Goal: Task Accomplishment & Management: Manage account settings

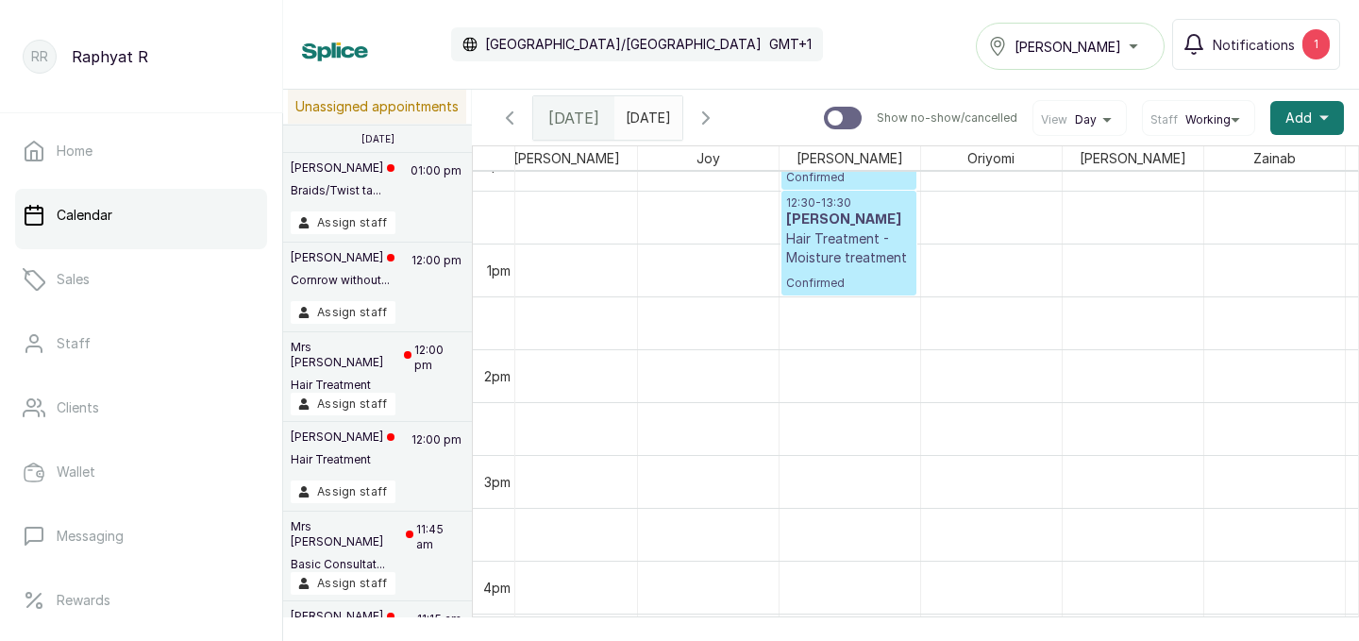
scroll to position [1302, 290]
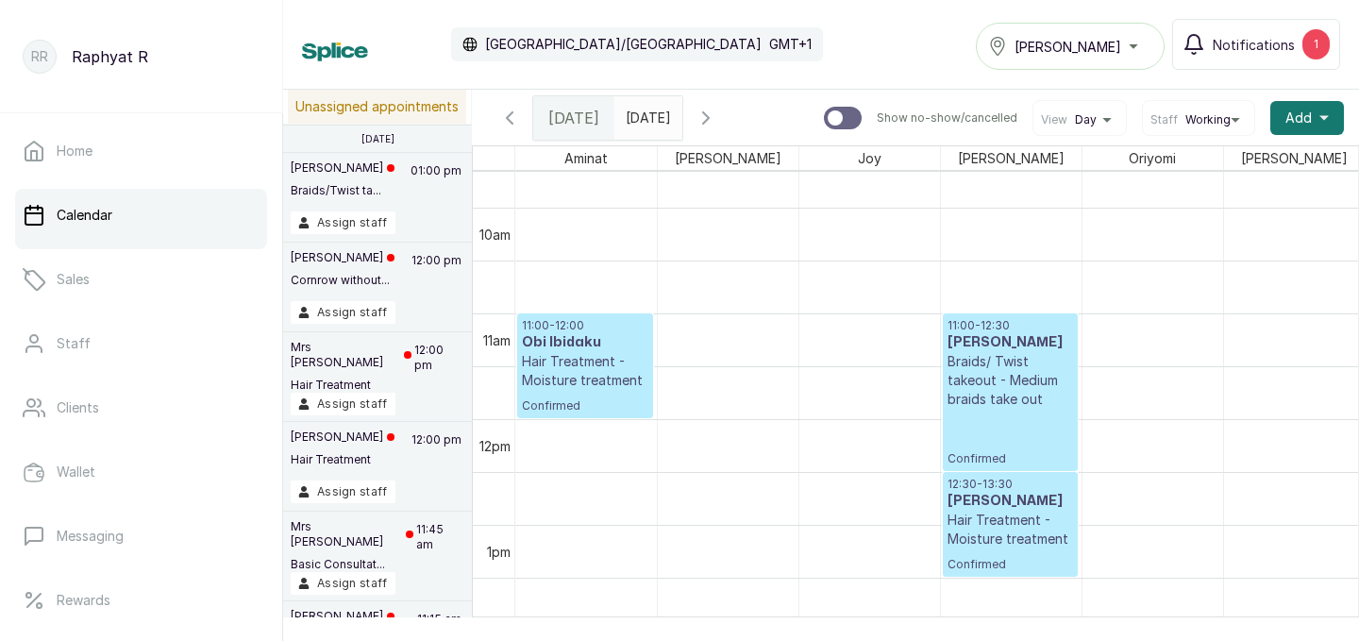
type input "dd/MM/yyyy"
click at [645, 108] on input "dd/MM/yyyy" at bounding box center [630, 113] width 30 height 32
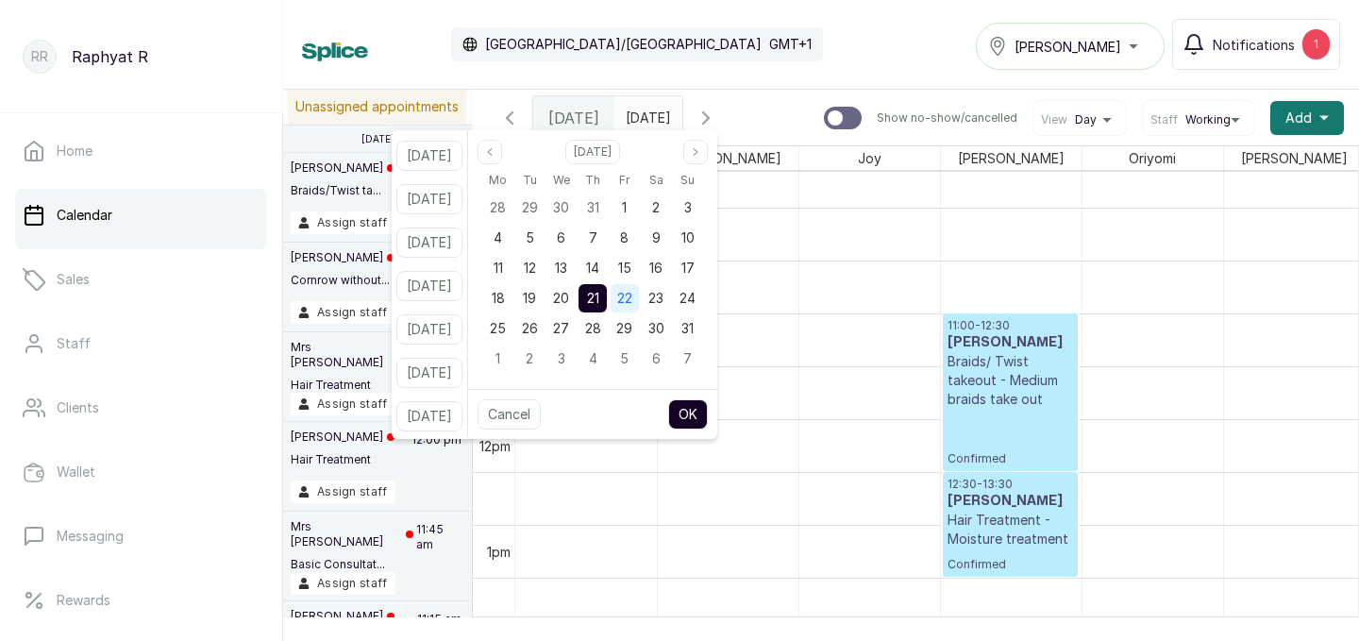
click at [632, 298] on span "22" at bounding box center [624, 298] width 15 height 16
click at [708, 409] on button "OK" at bounding box center [688, 414] width 40 height 30
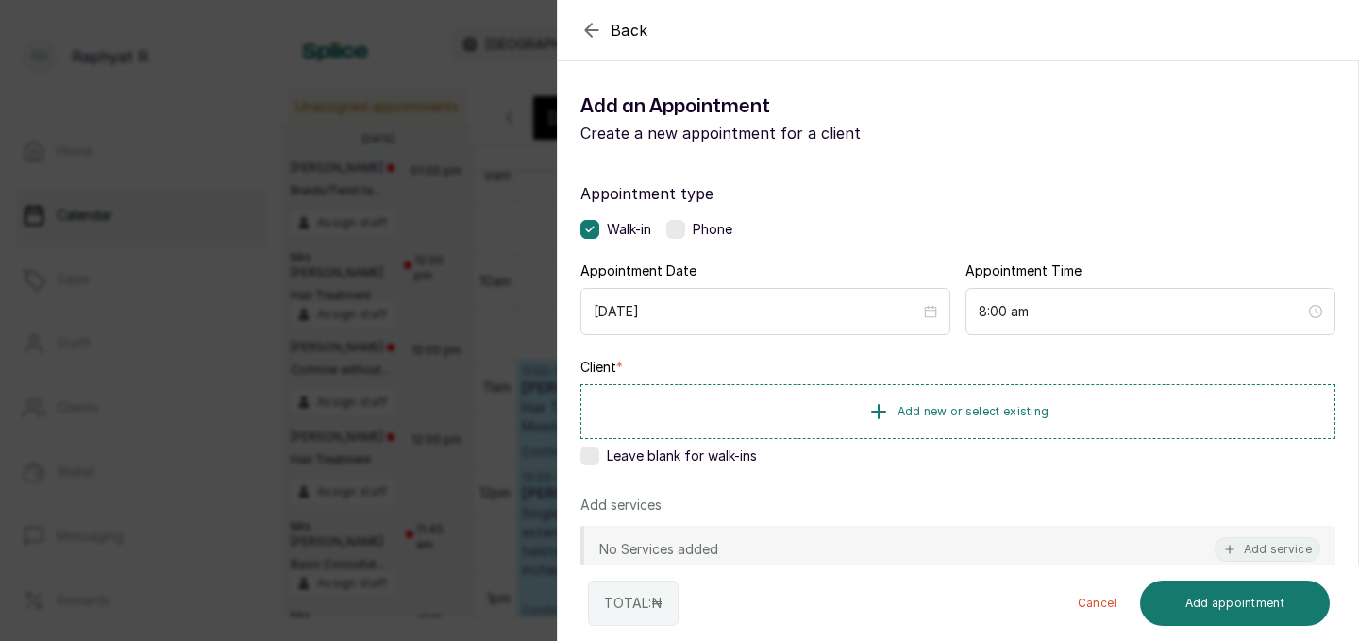
click at [589, 29] on icon "button" at bounding box center [591, 30] width 12 height 12
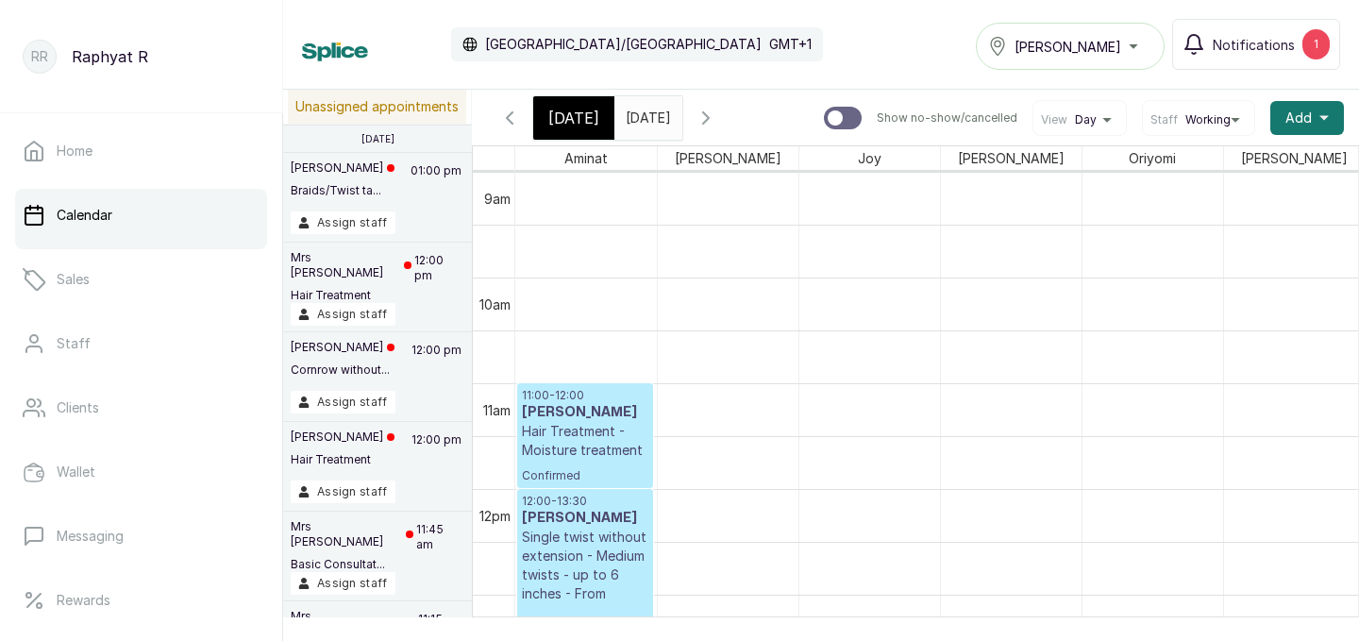
click at [581, 122] on span "[DATE]" at bounding box center [573, 118] width 51 height 23
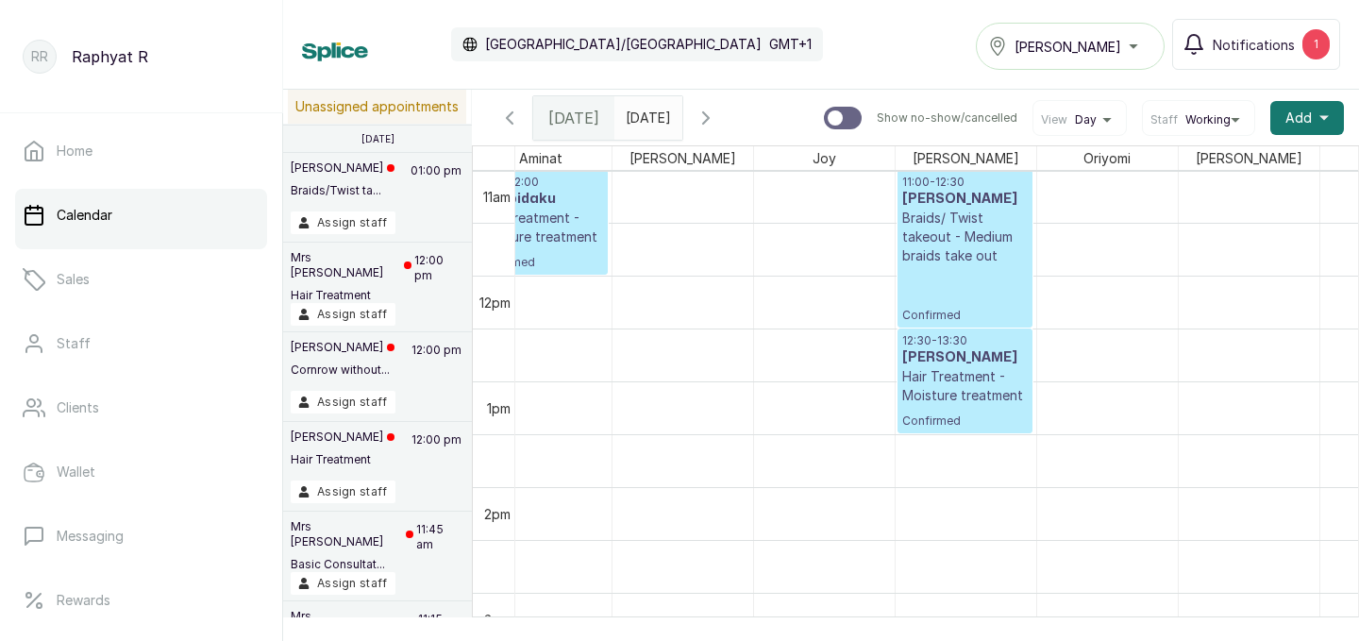
scroll to position [1164, 142]
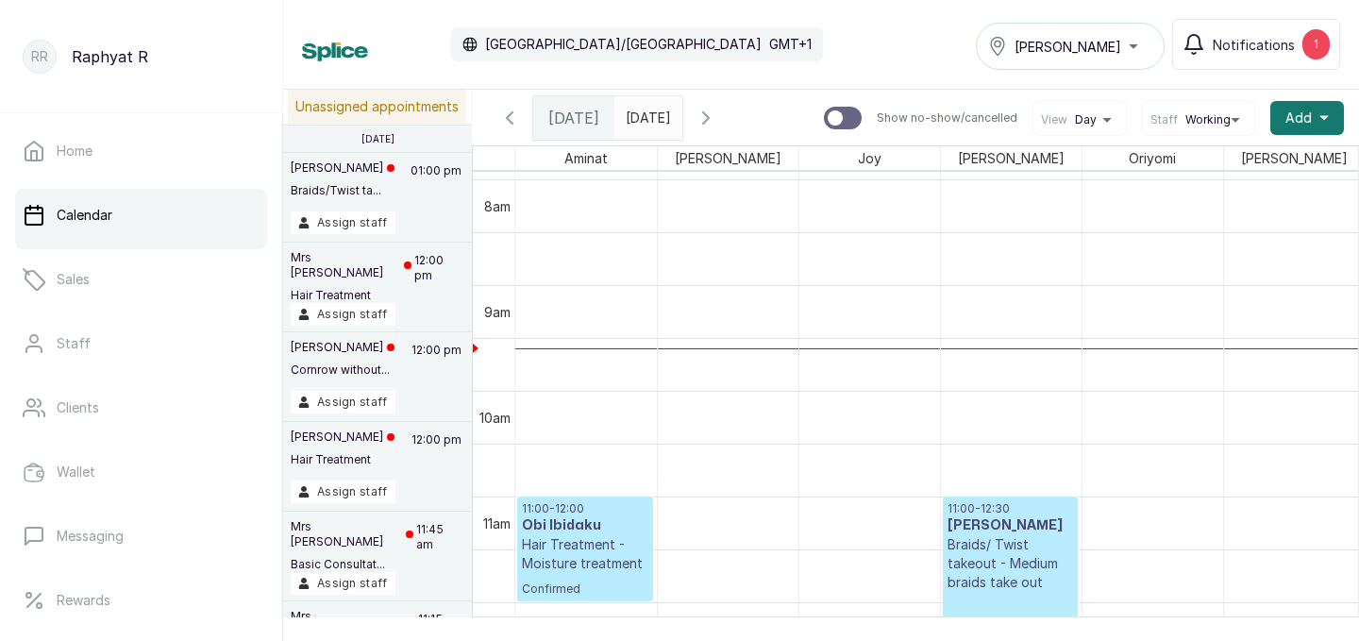
click at [645, 114] on input "22/08/2025" at bounding box center [630, 113] width 30 height 32
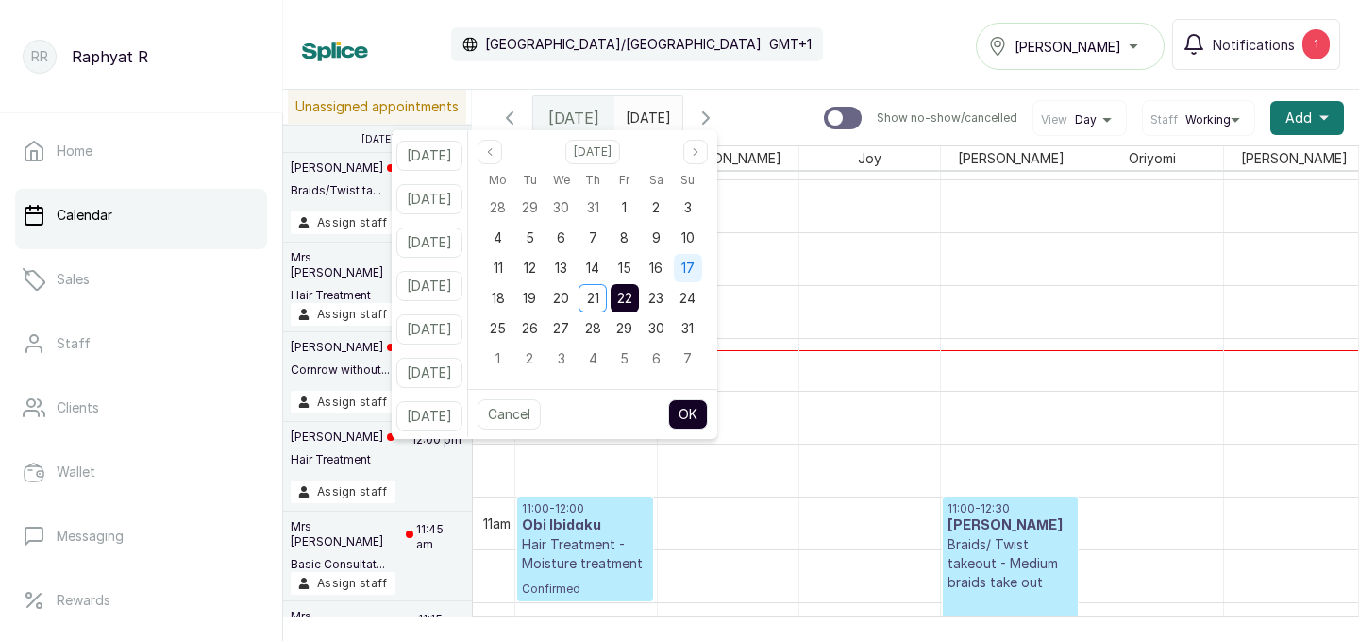
click at [694, 261] on span "17" at bounding box center [687, 267] width 13 height 16
click at [708, 400] on button "OK" at bounding box center [688, 414] width 40 height 30
type input "17/08/2025"
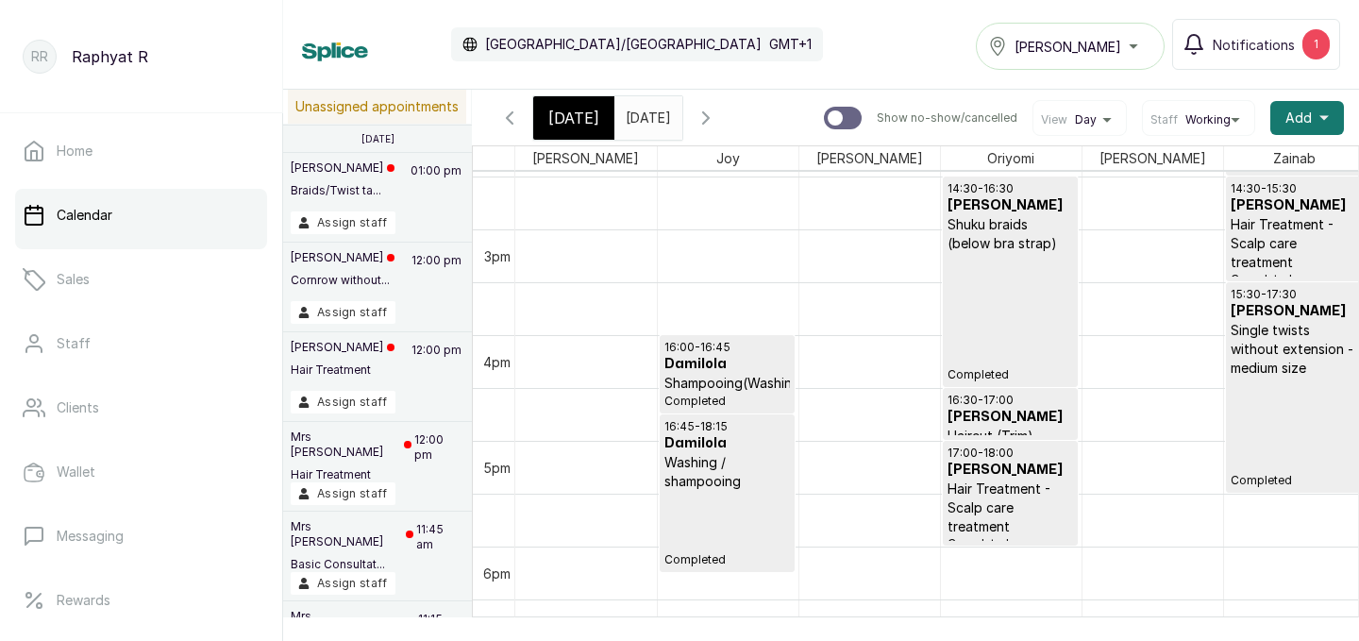
scroll to position [1560, 0]
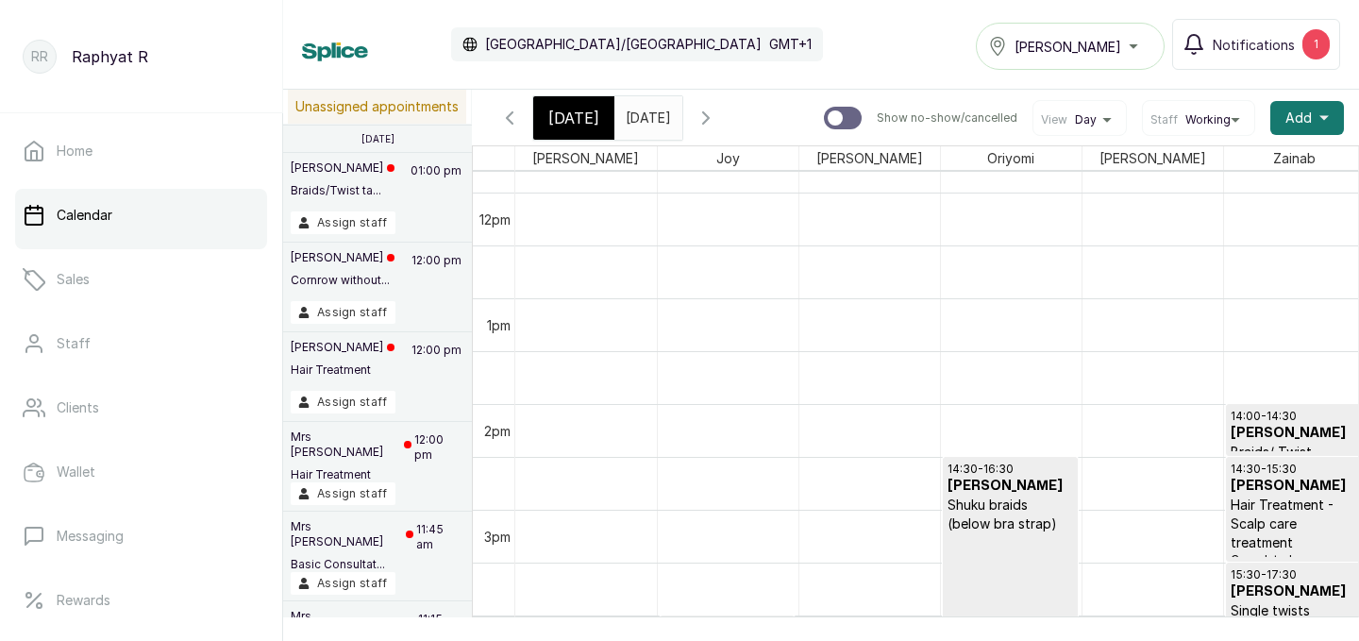
click at [593, 118] on div "[DATE]" at bounding box center [573, 117] width 81 height 43
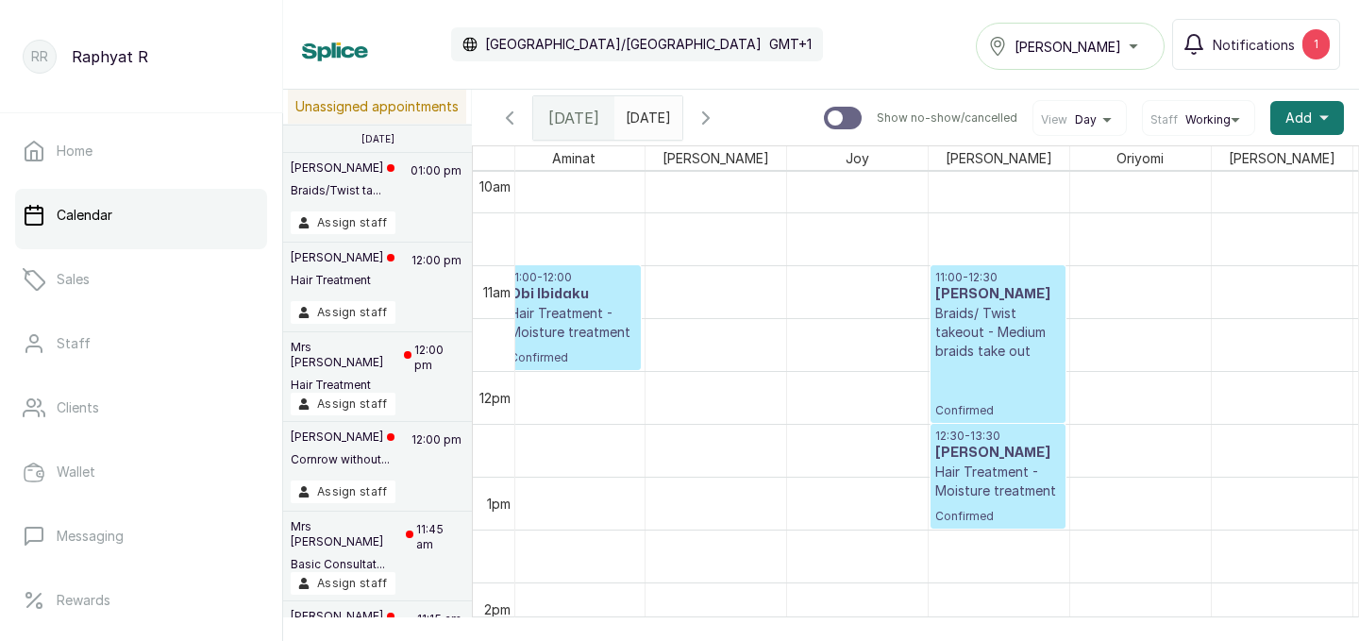
scroll to position [0, 37]
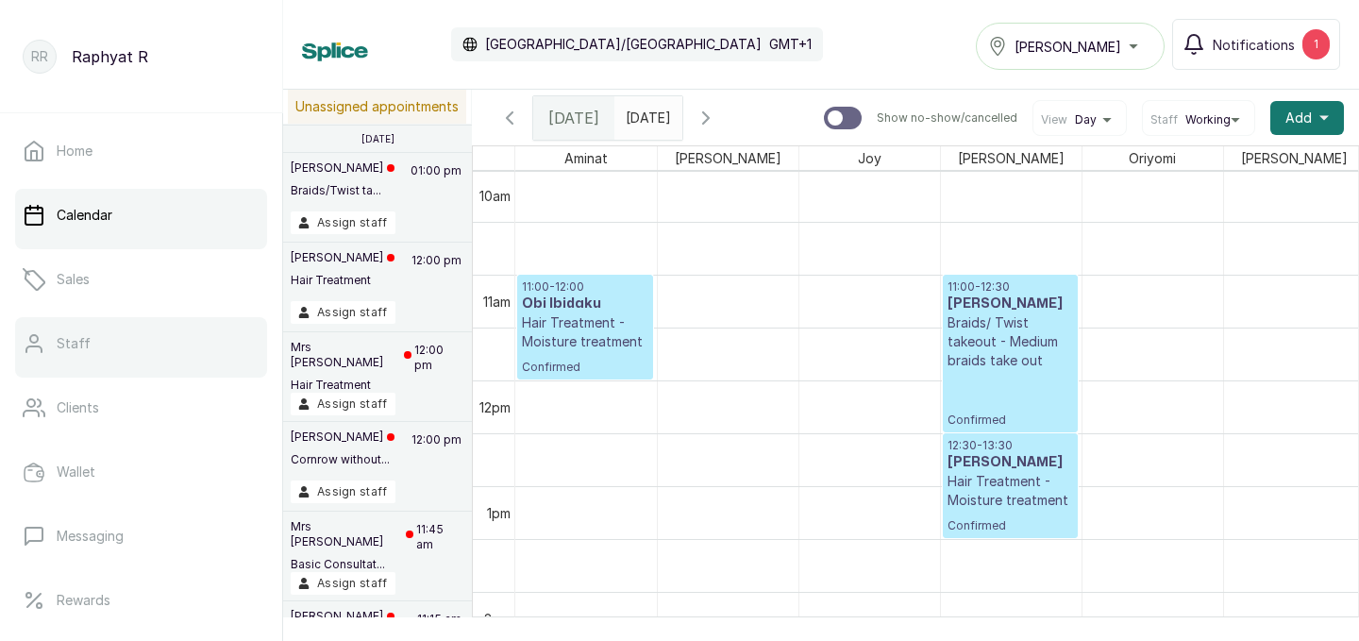
click at [105, 336] on link "Staff" at bounding box center [141, 343] width 252 height 53
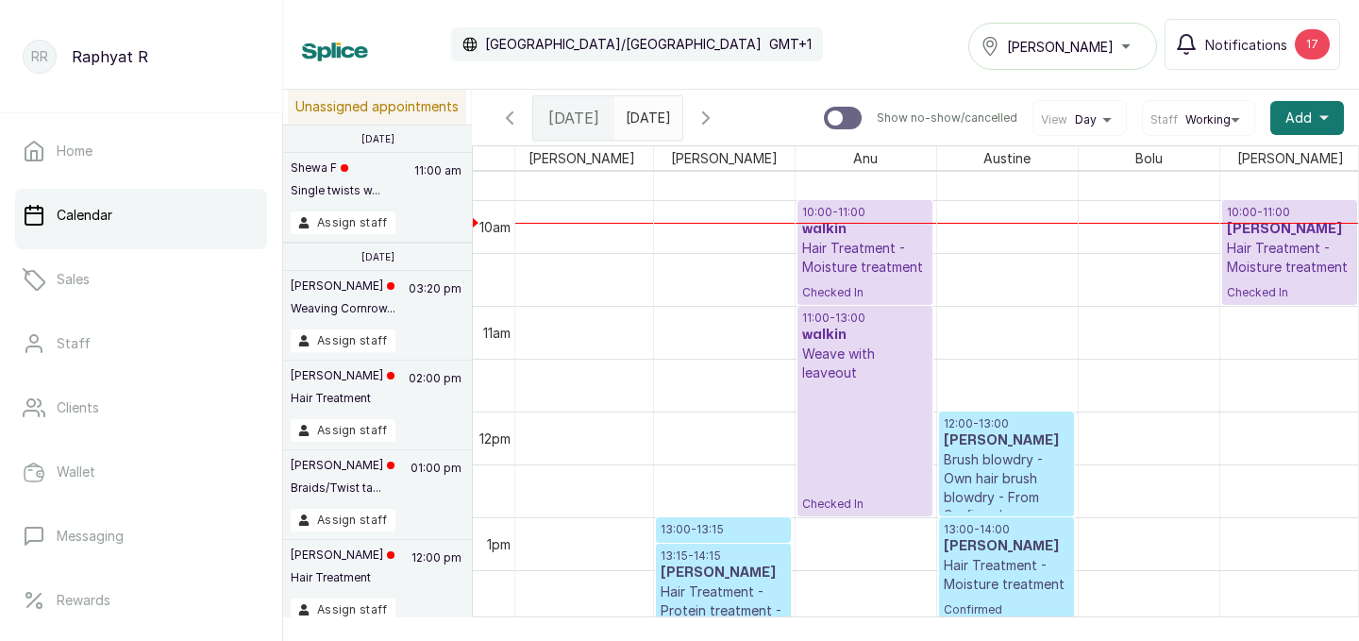
click at [1097, 45] on div "Tasala Lekki" at bounding box center [1062, 46] width 164 height 23
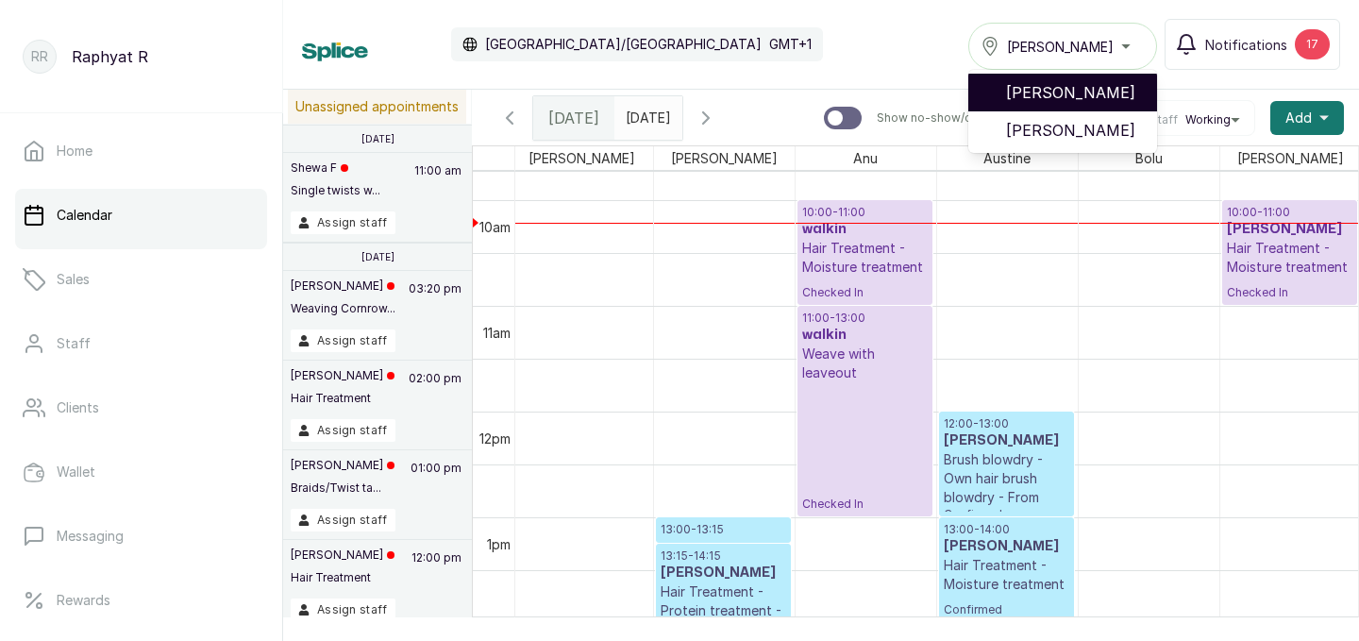
click at [1074, 92] on span "[PERSON_NAME]" at bounding box center [1074, 92] width 136 height 23
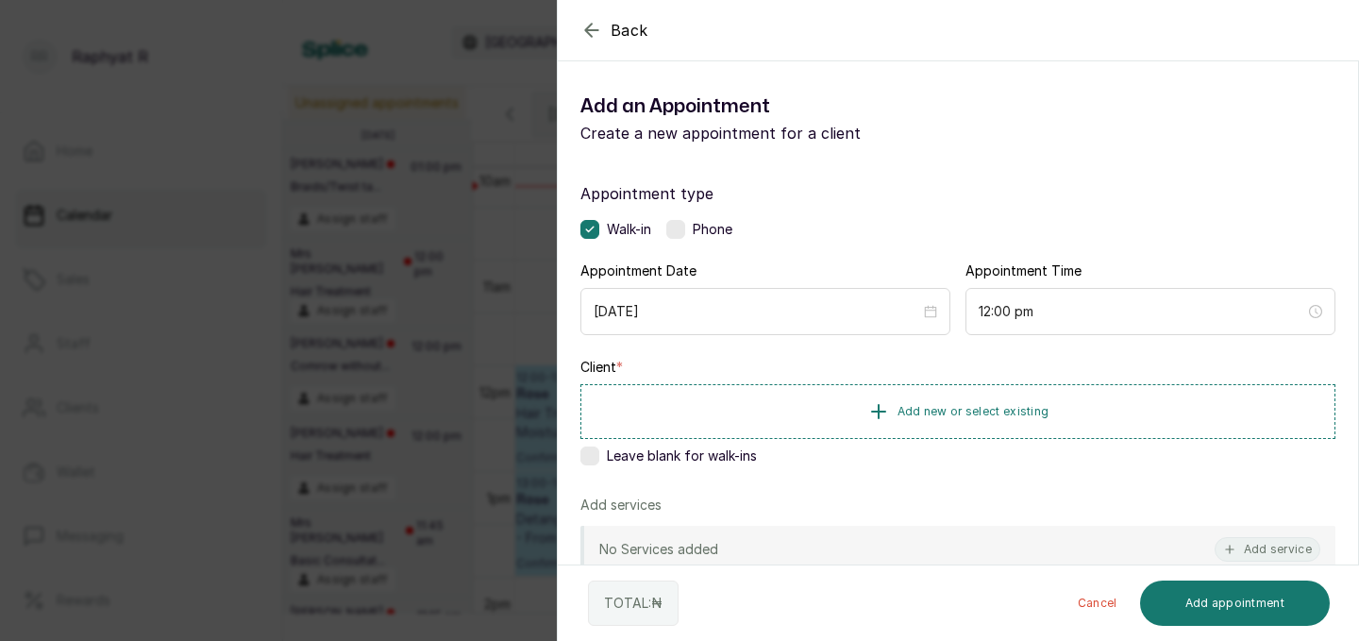
click at [397, 218] on div "Back Add Appointment Add an Appointment Create a new appointment for a client A…" at bounding box center [679, 320] width 1359 height 641
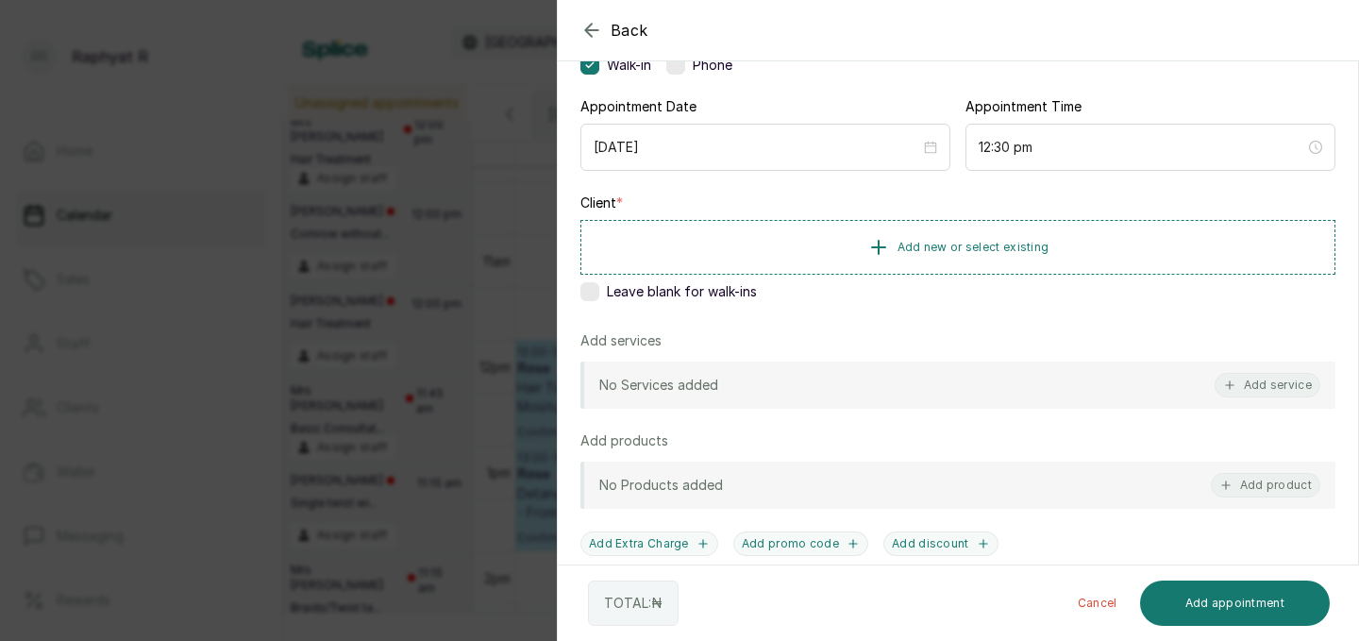
scroll to position [182, 0]
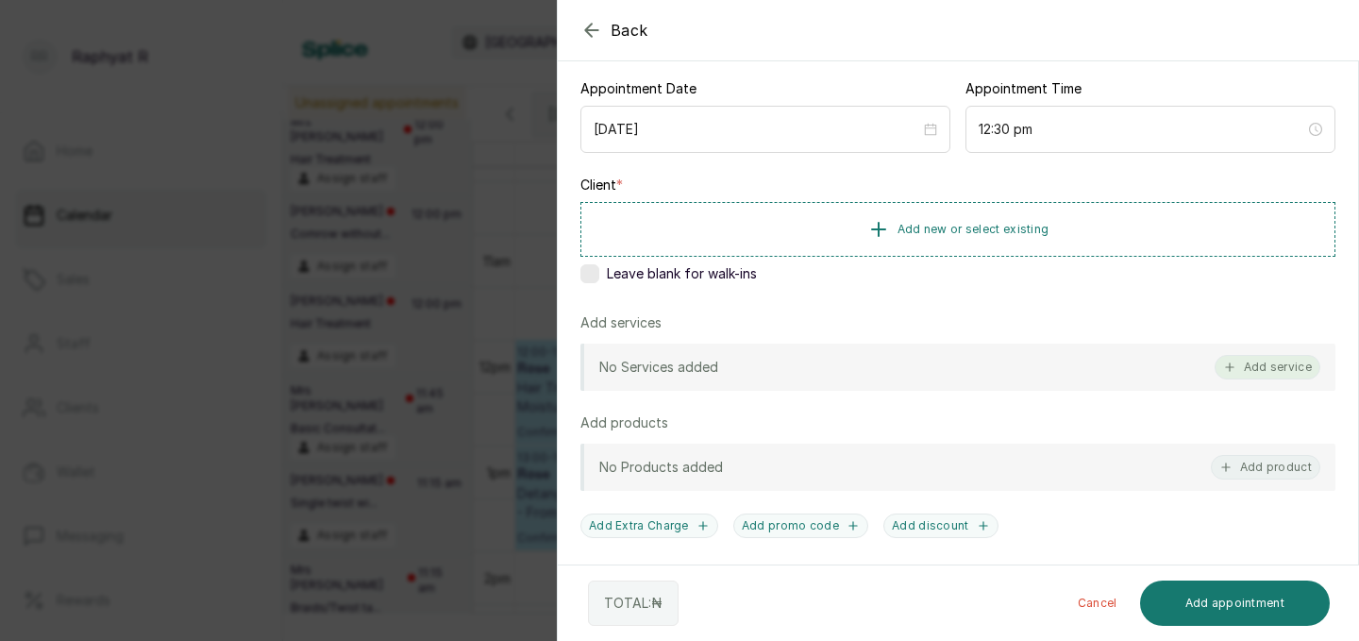
click at [1242, 364] on button "Add service" at bounding box center [1267, 367] width 106 height 25
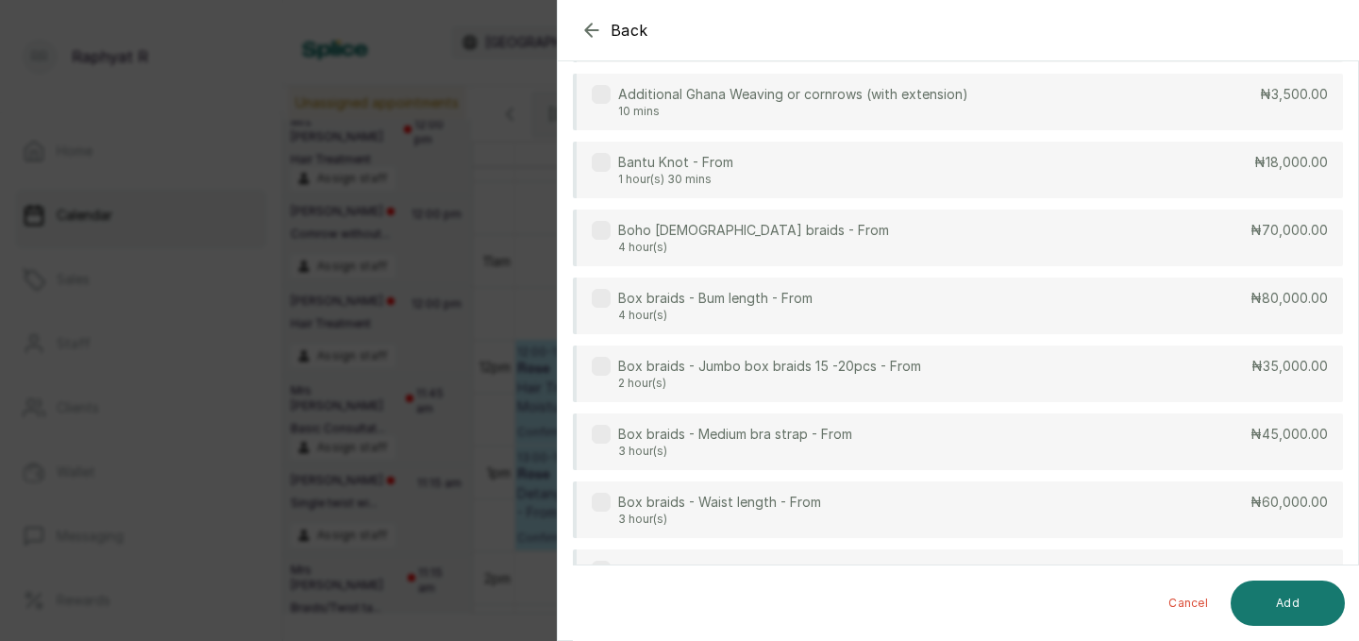
scroll to position [75, 0]
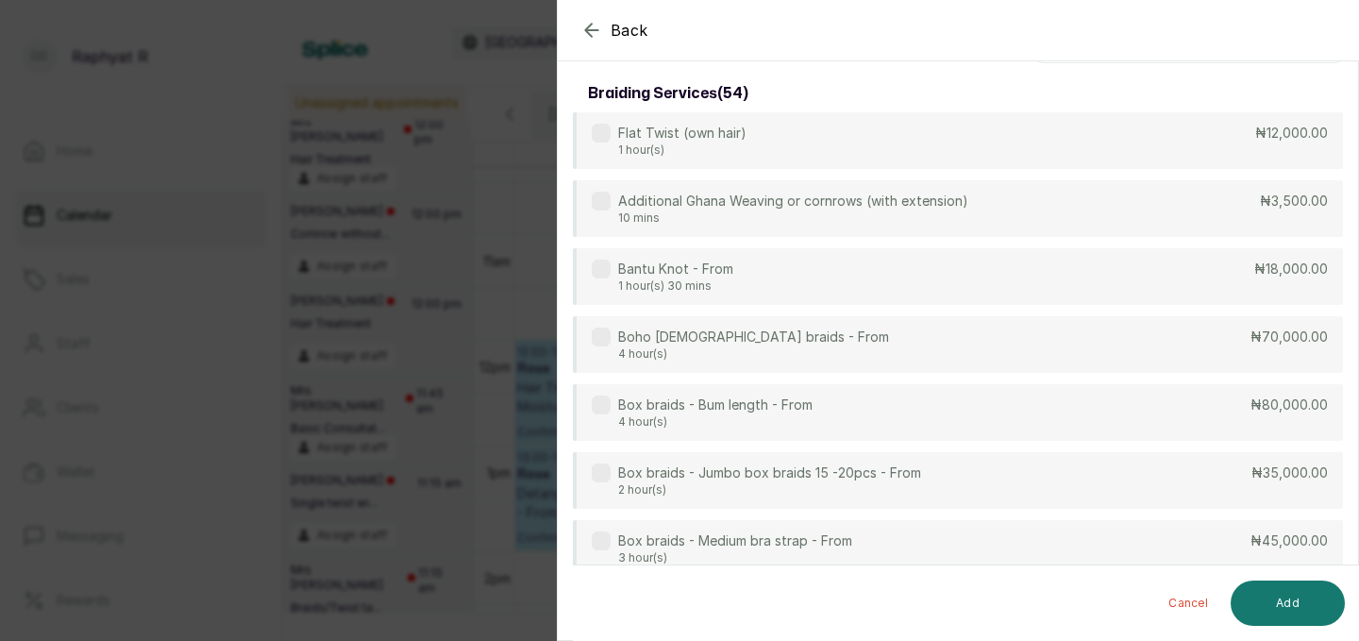
click at [591, 25] on icon "button" at bounding box center [591, 30] width 12 height 12
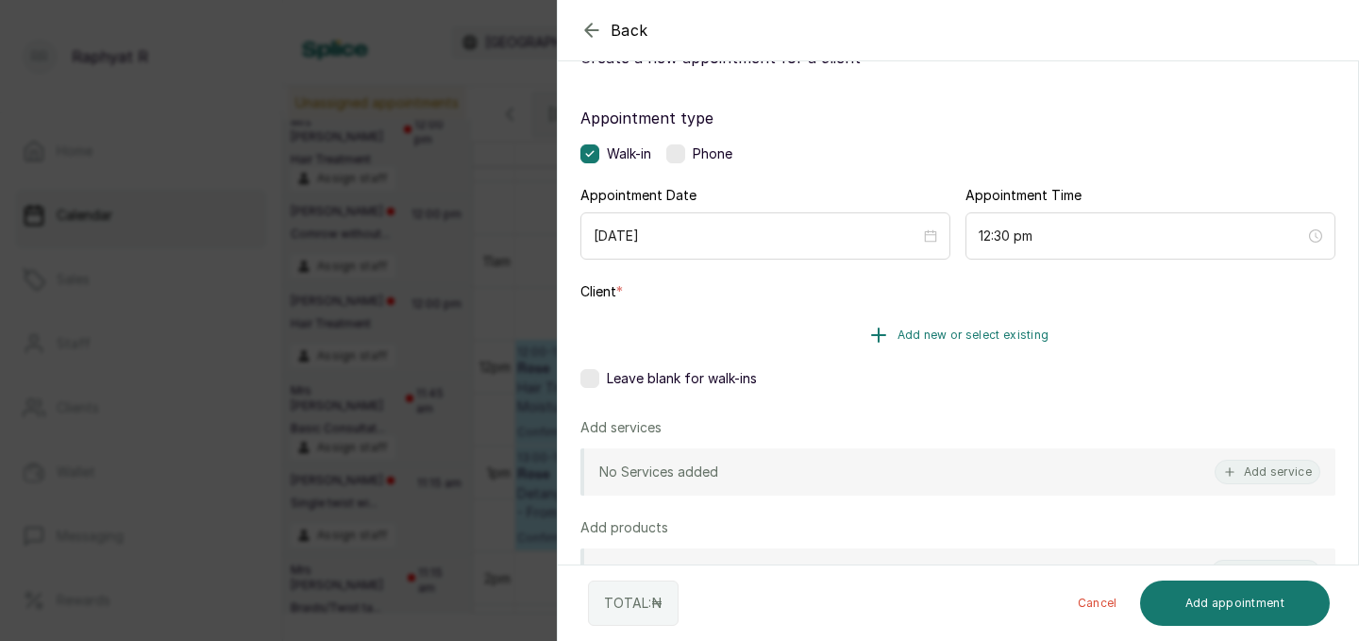
scroll to position [0, 0]
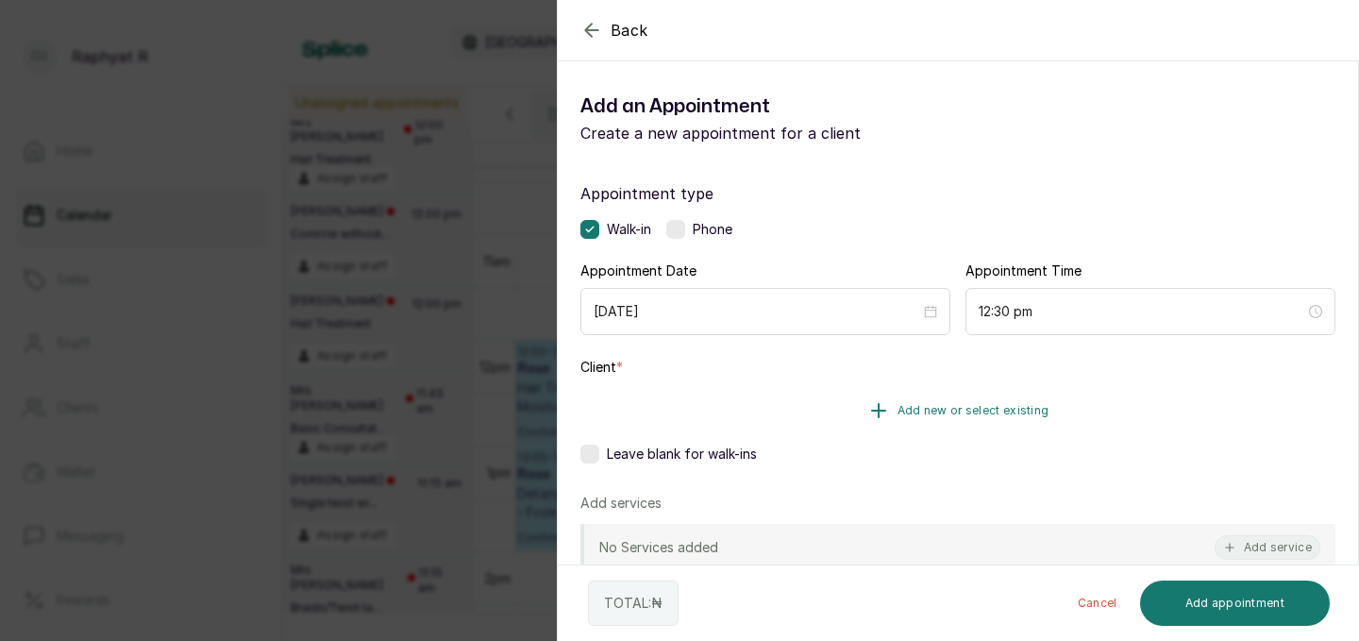
click at [898, 413] on span "Add new or select existing" at bounding box center [973, 410] width 152 height 15
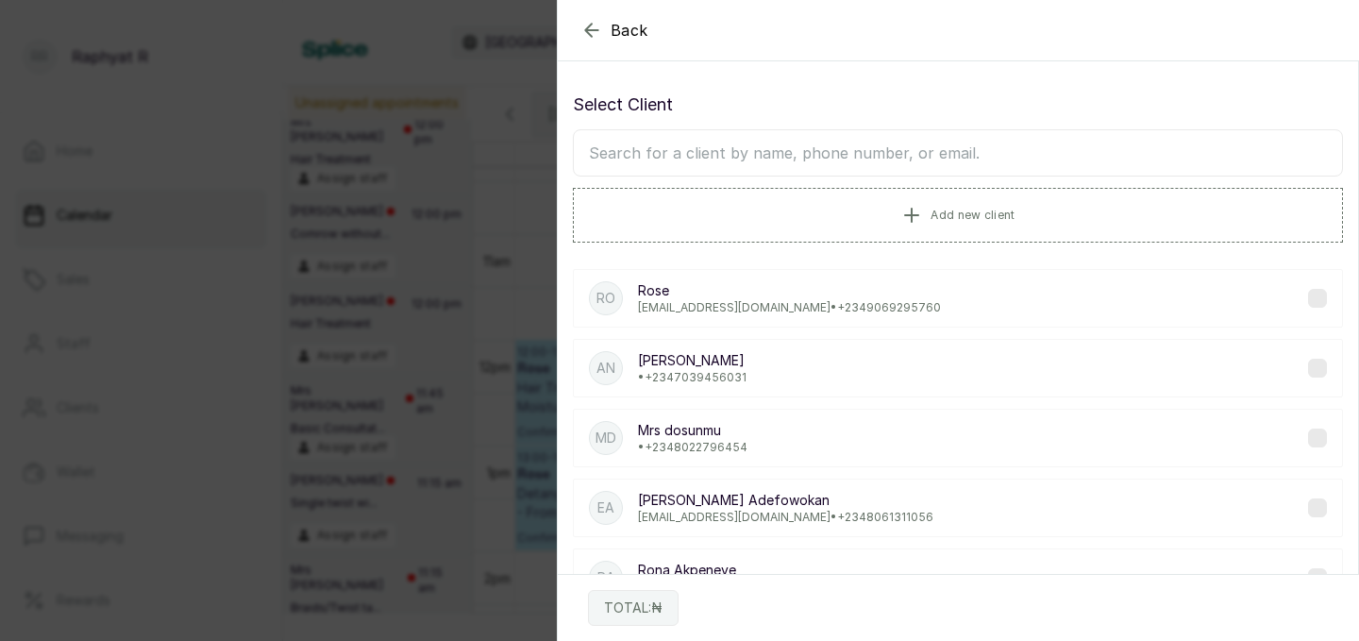
click at [753, 161] on input "text" at bounding box center [958, 152] width 770 height 47
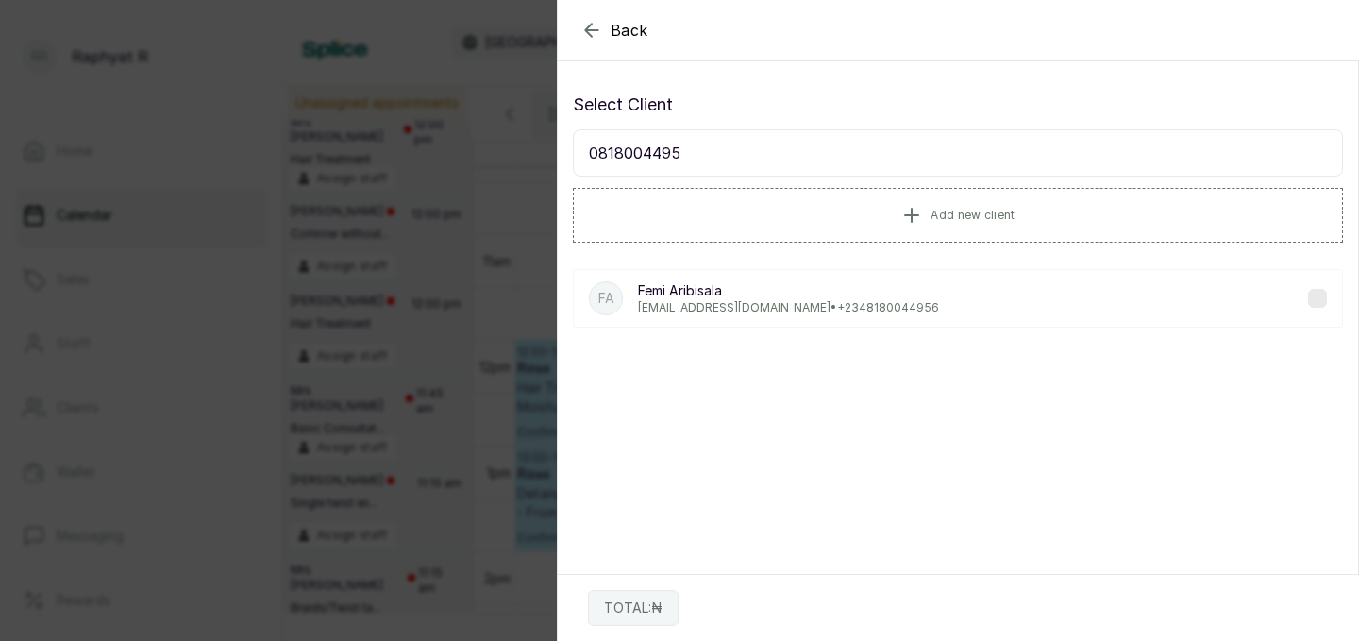
type input "08180044956"
click at [749, 296] on p "[PERSON_NAME]" at bounding box center [788, 290] width 301 height 19
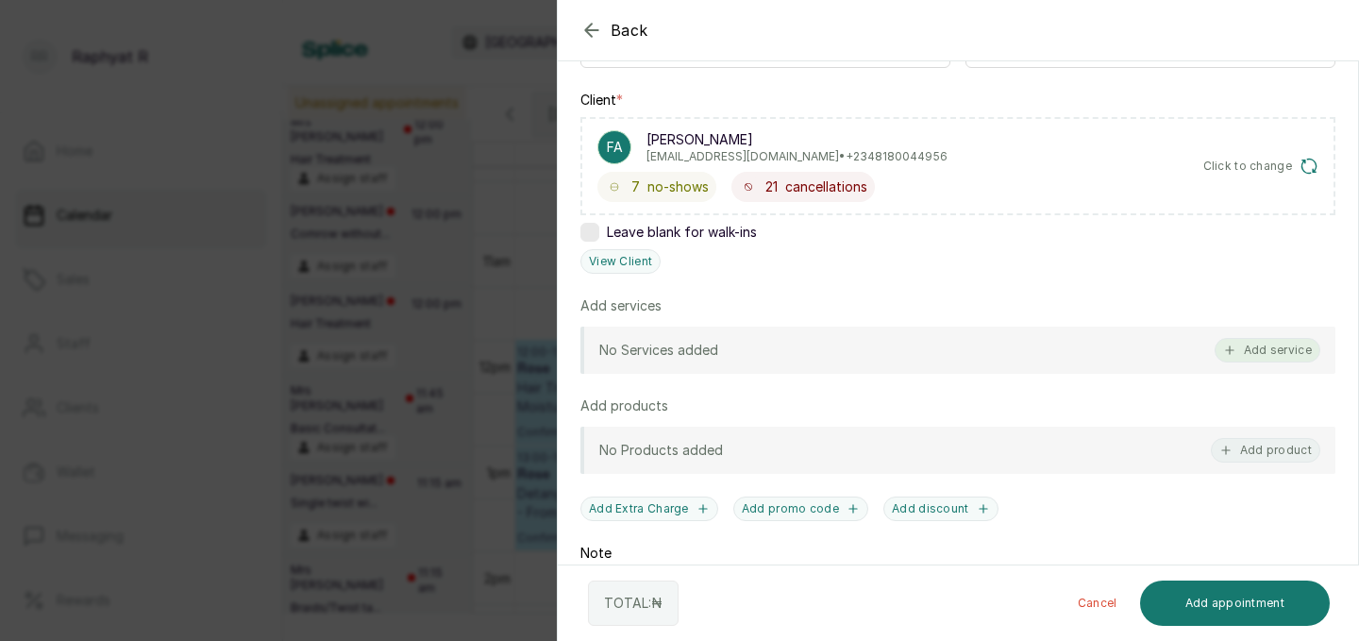
click at [1291, 351] on button "Add service" at bounding box center [1267, 350] width 106 height 25
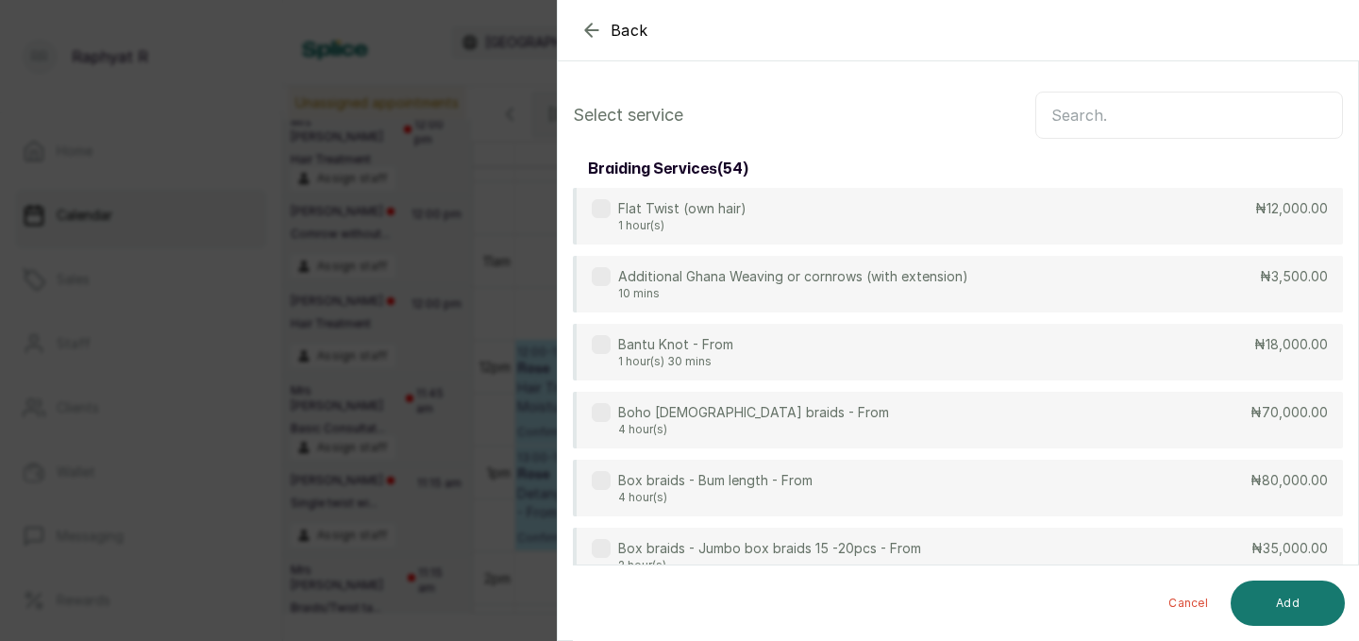
click at [1137, 107] on input "text" at bounding box center [1189, 115] width 308 height 47
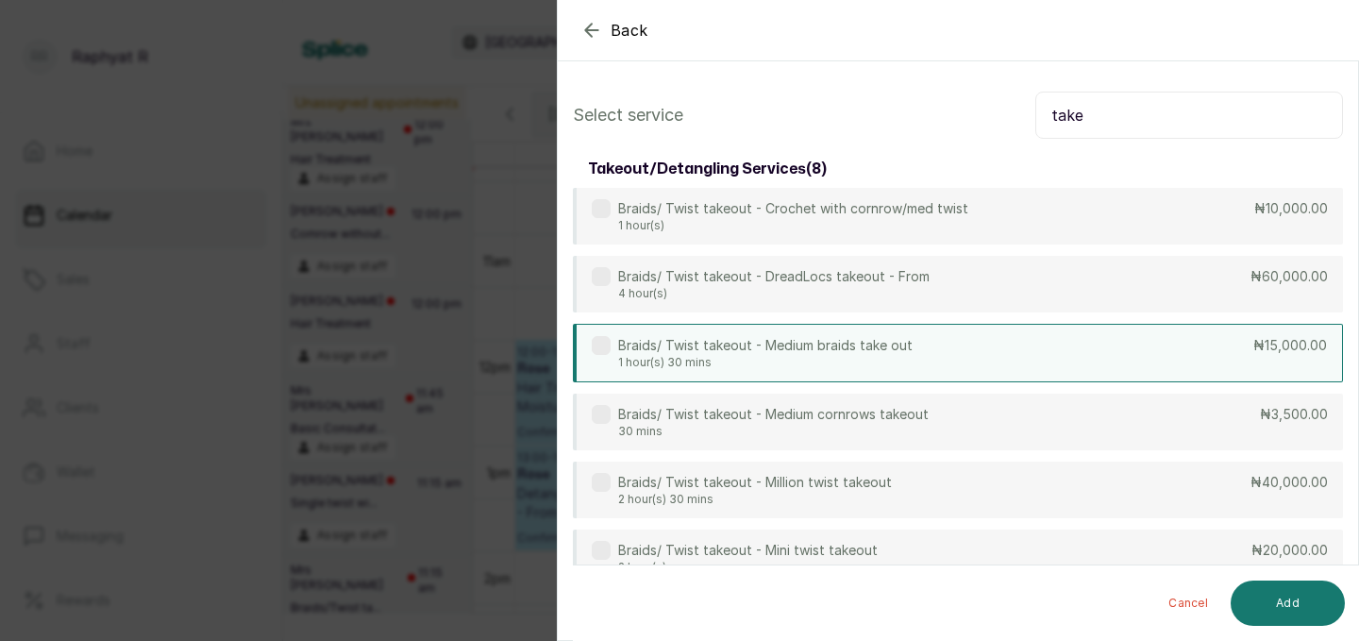
type input "take"
click at [1016, 372] on div "Braids/ Twist takeout - Medium braids take out 1 hour(s) 30 mins ₦15,000.00" at bounding box center [958, 353] width 770 height 58
click at [1313, 610] on button "Add" at bounding box center [1287, 602] width 114 height 45
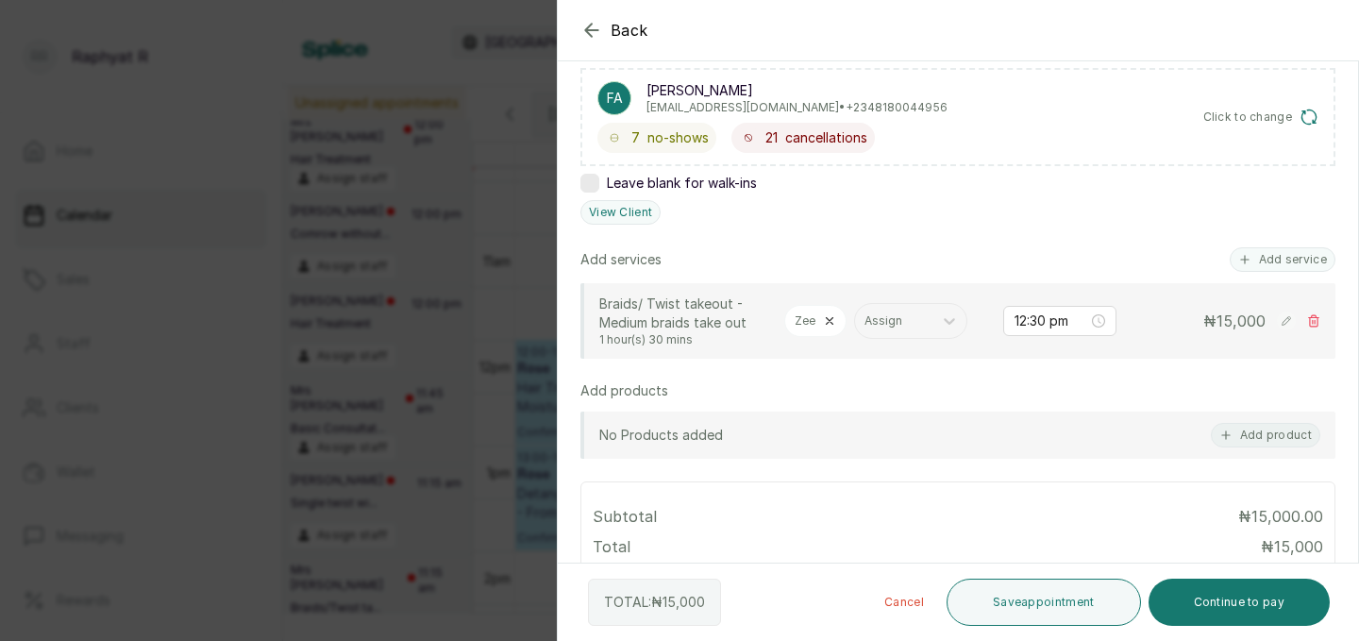
scroll to position [345, 0]
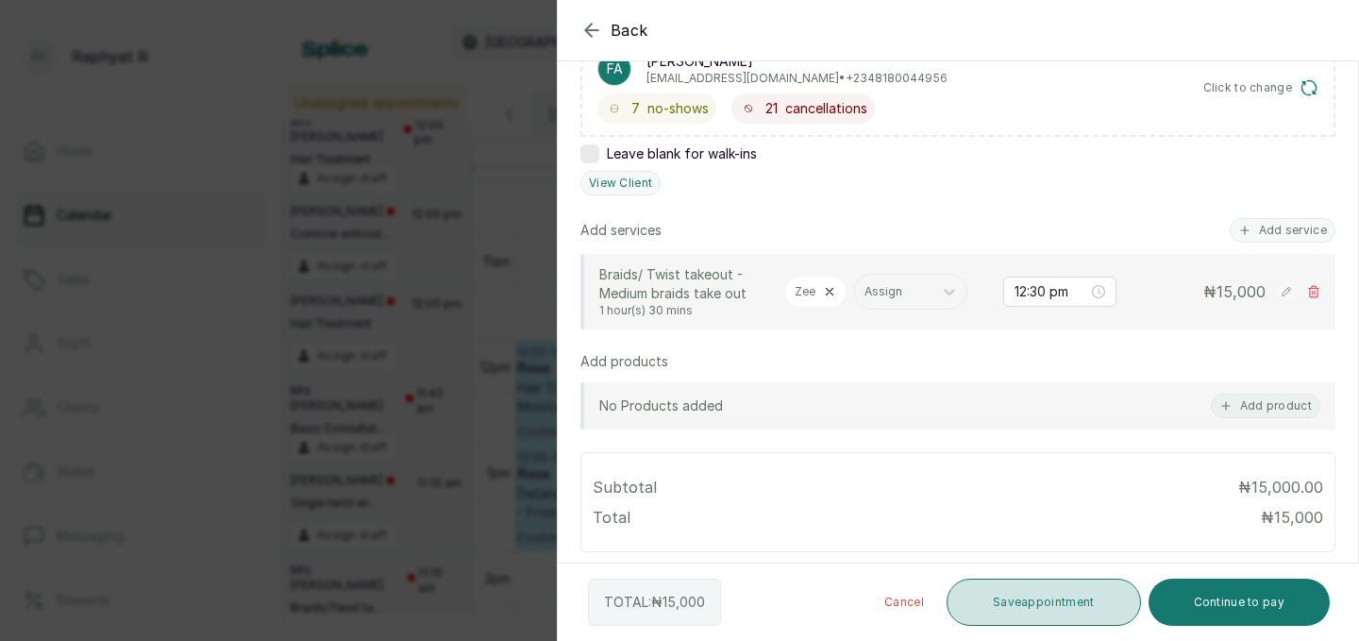
click at [1032, 609] on button "Save appointment" at bounding box center [1043, 601] width 194 height 47
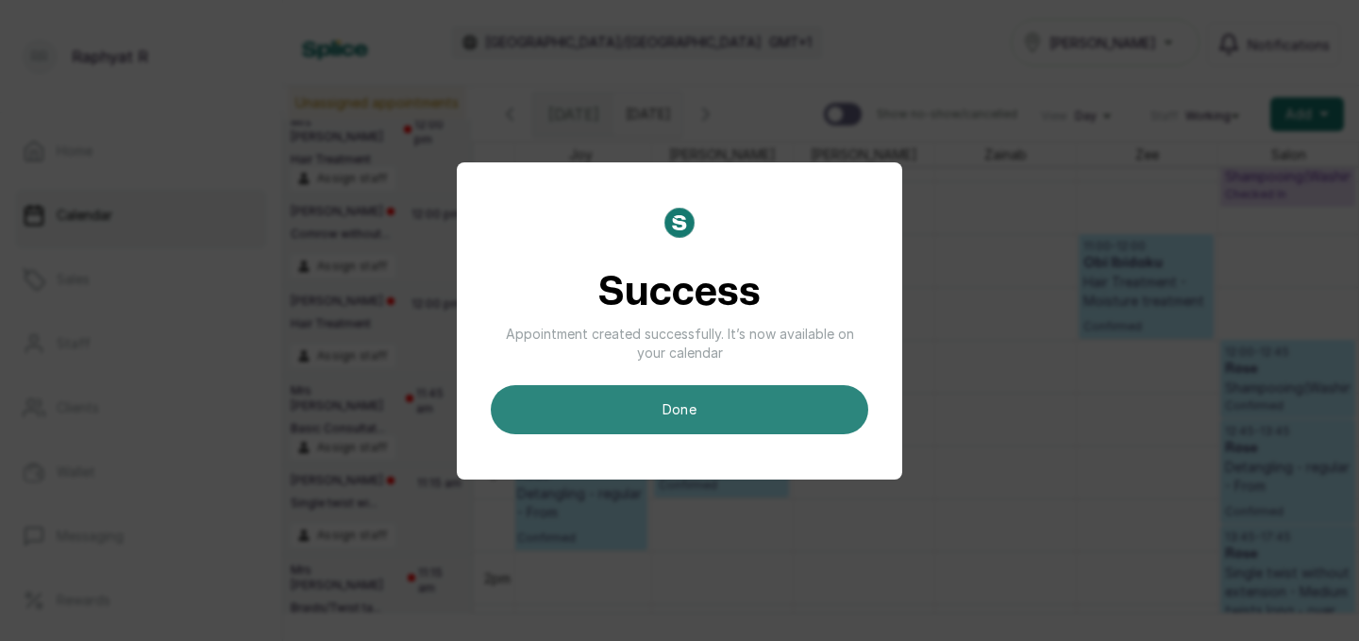
click at [738, 395] on button "done" at bounding box center [679, 409] width 377 height 49
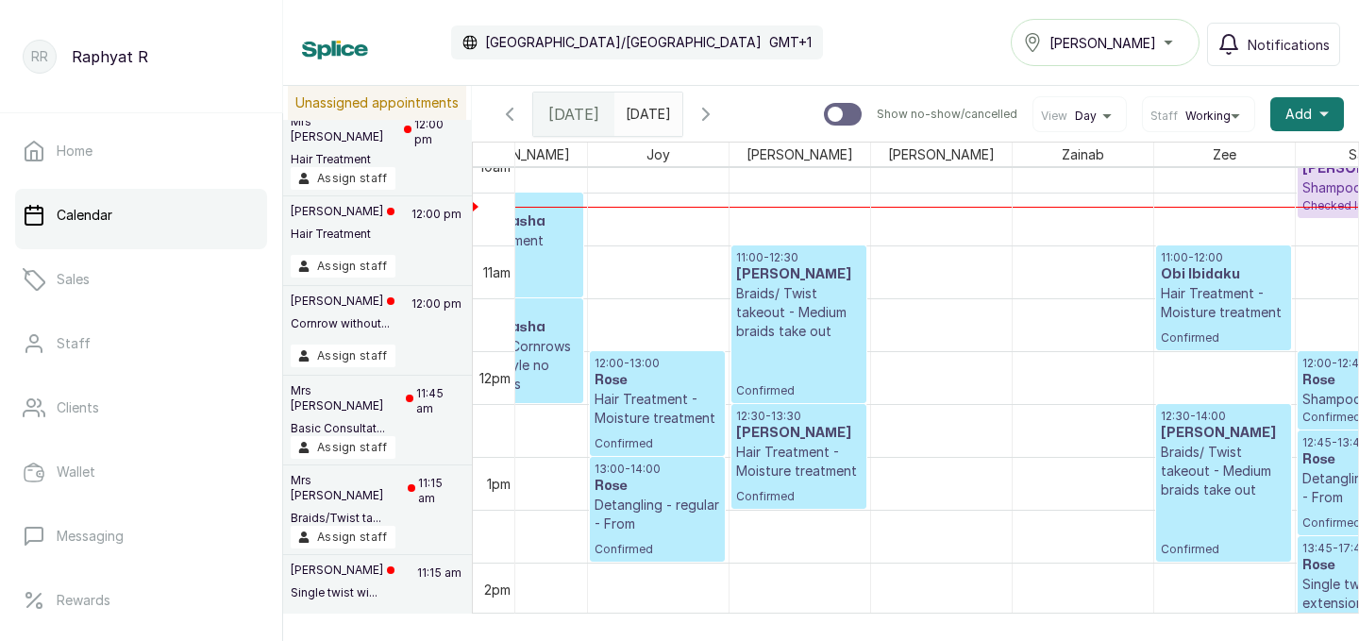
scroll to position [1085, 290]
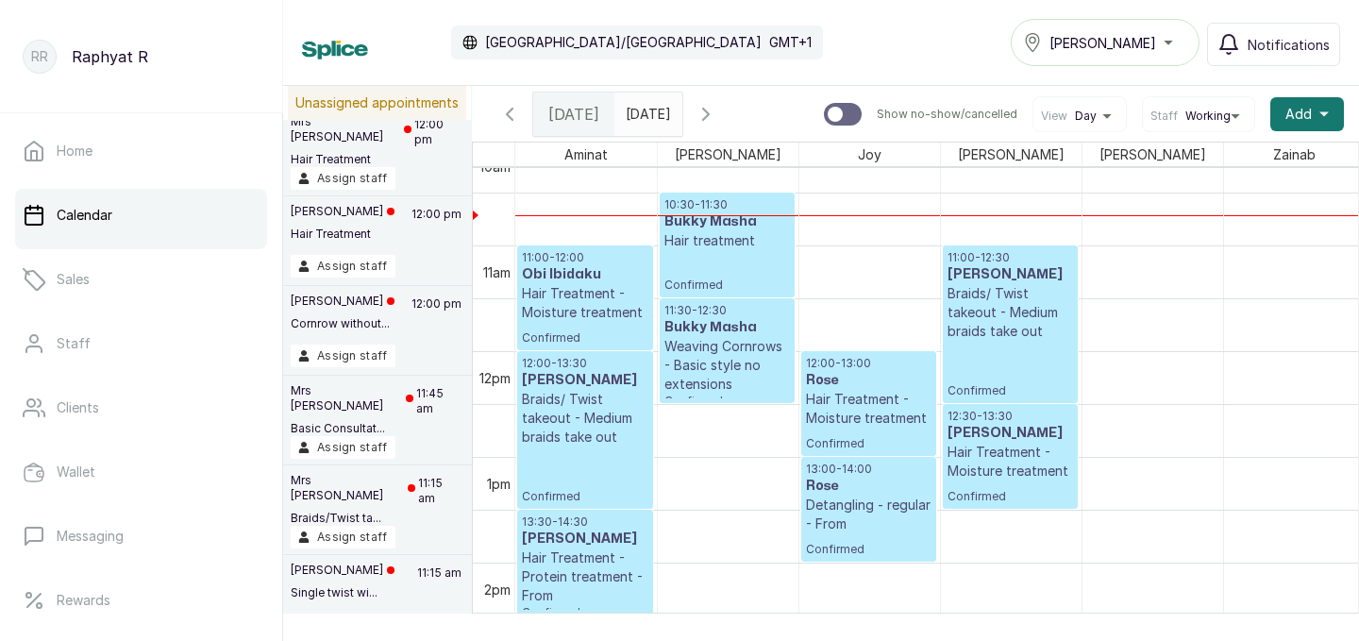
click at [959, 436] on h3 "[PERSON_NAME]" at bounding box center [1009, 433] width 125 height 19
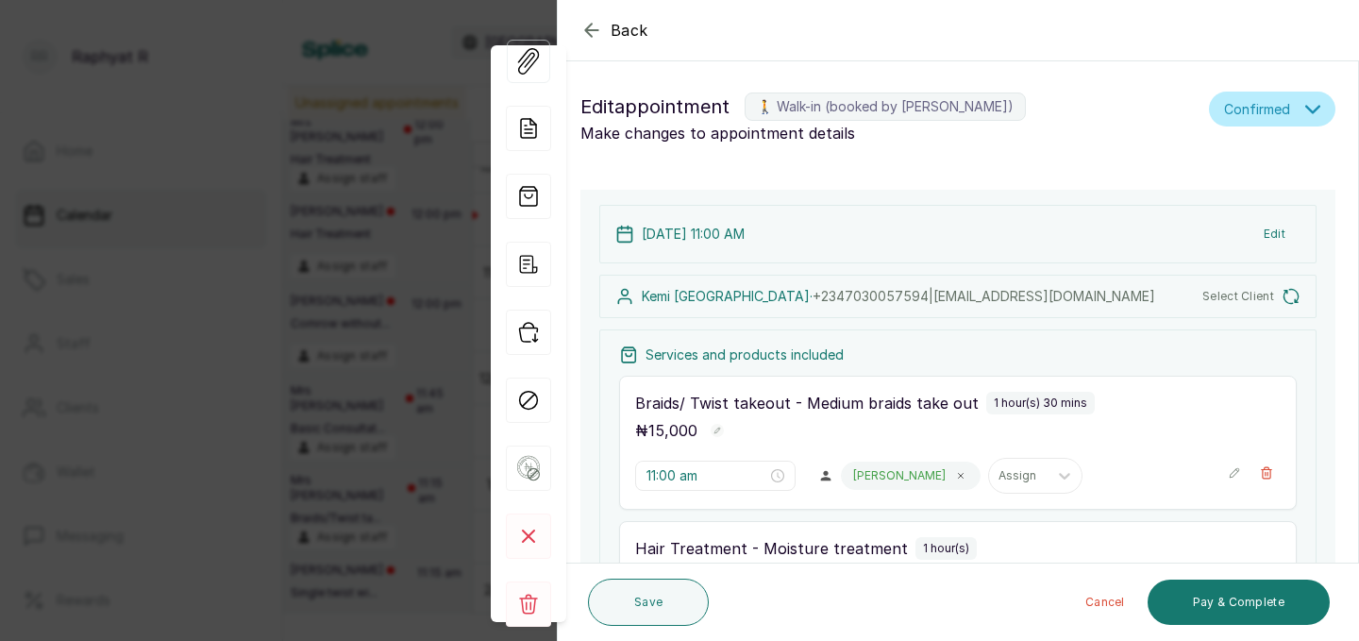
click at [377, 301] on div "Back Appointment Details Edit appointment 🚶 Walk-in (booked by [PERSON_NAME]) M…" at bounding box center [679, 320] width 1359 height 641
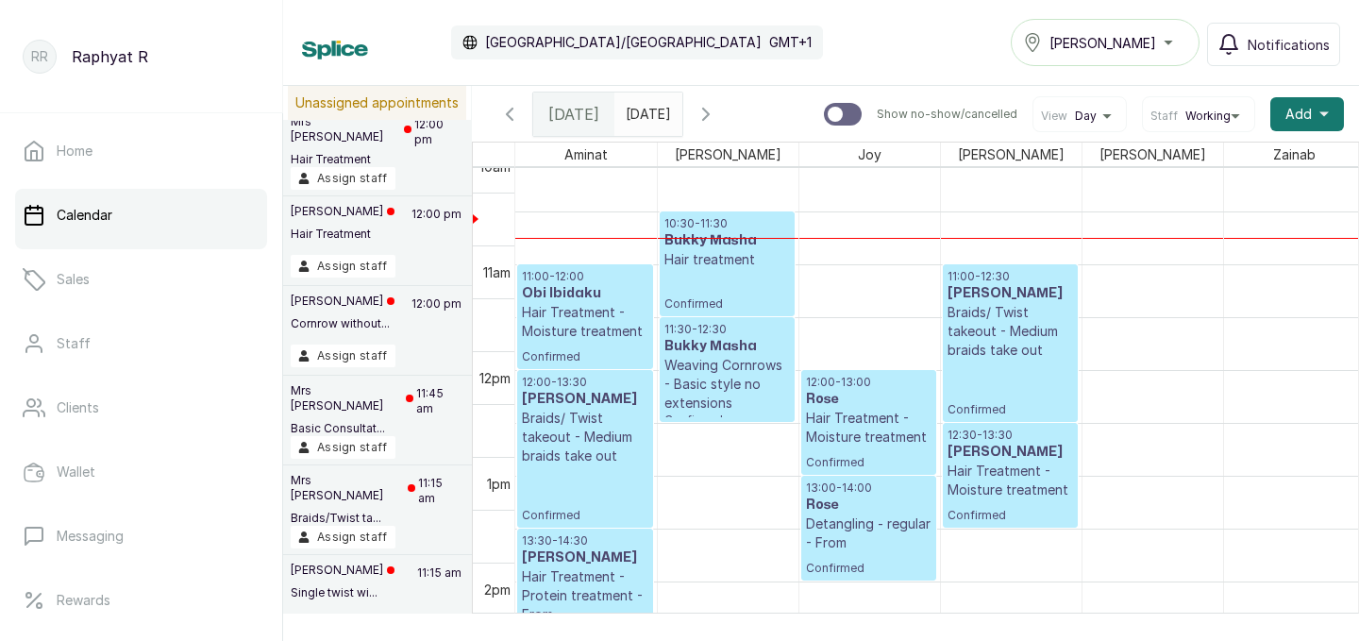
scroll to position [1043, 0]
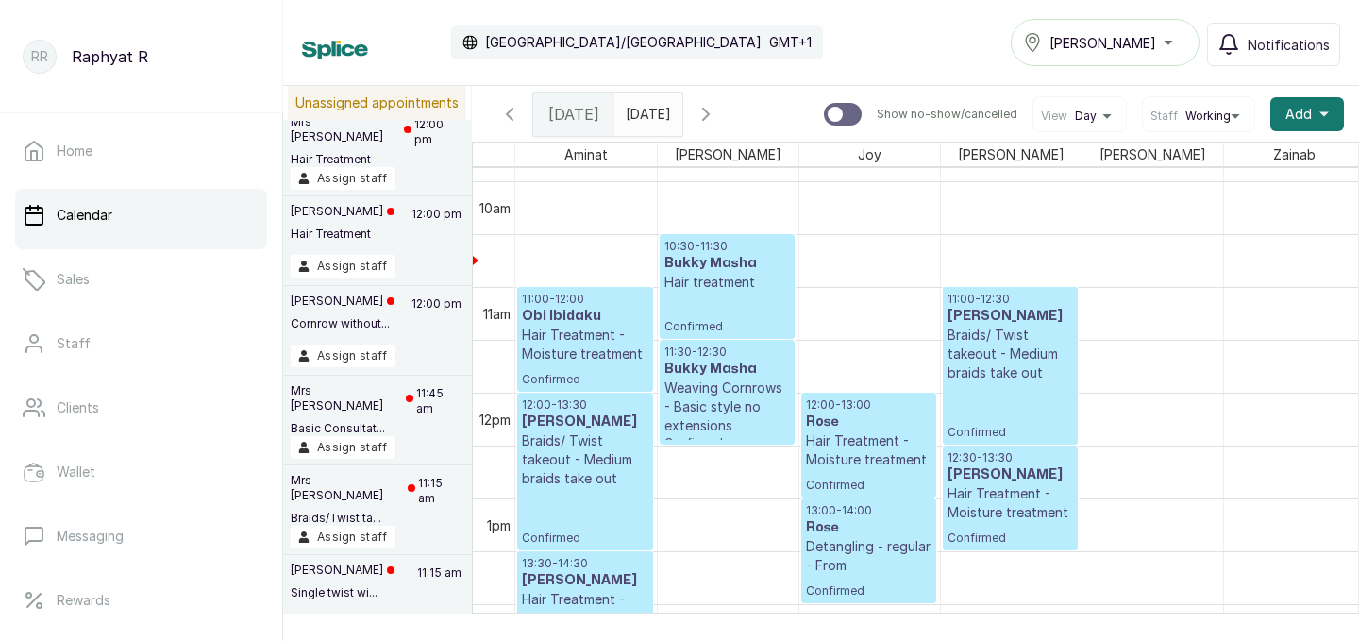
click at [734, 244] on p "10:30 - 11:30" at bounding box center [726, 246] width 125 height 15
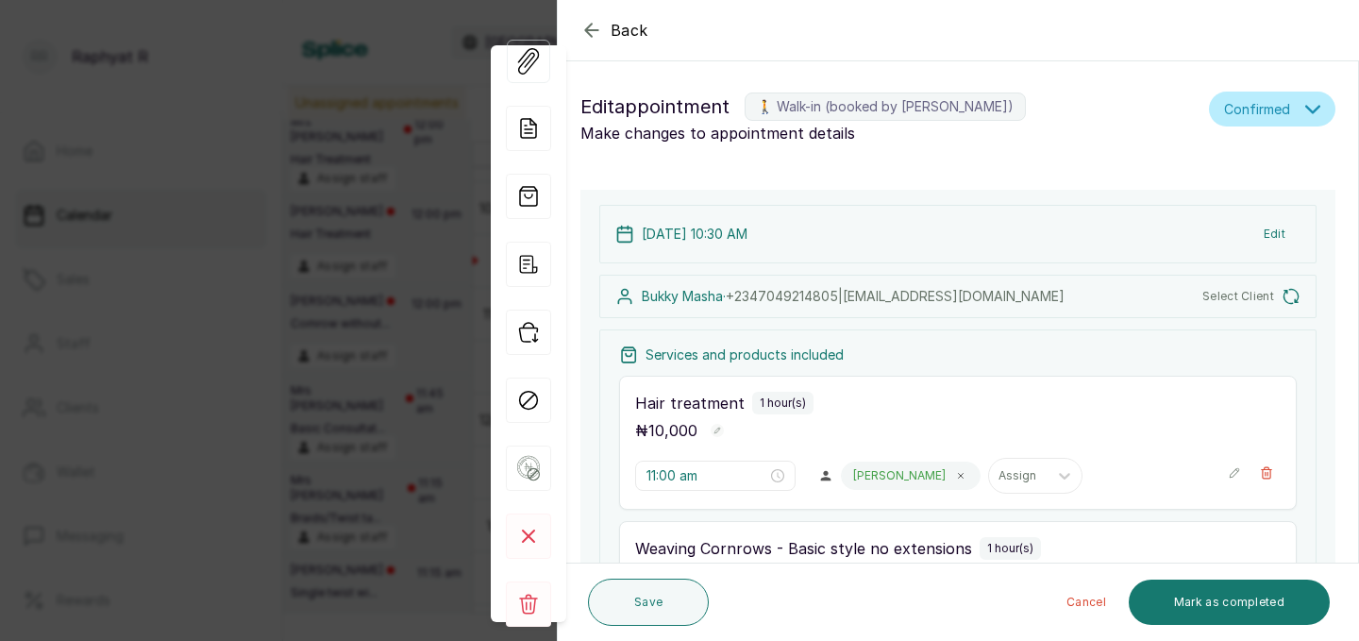
type input "10:30 am"
type input "11:30 am"
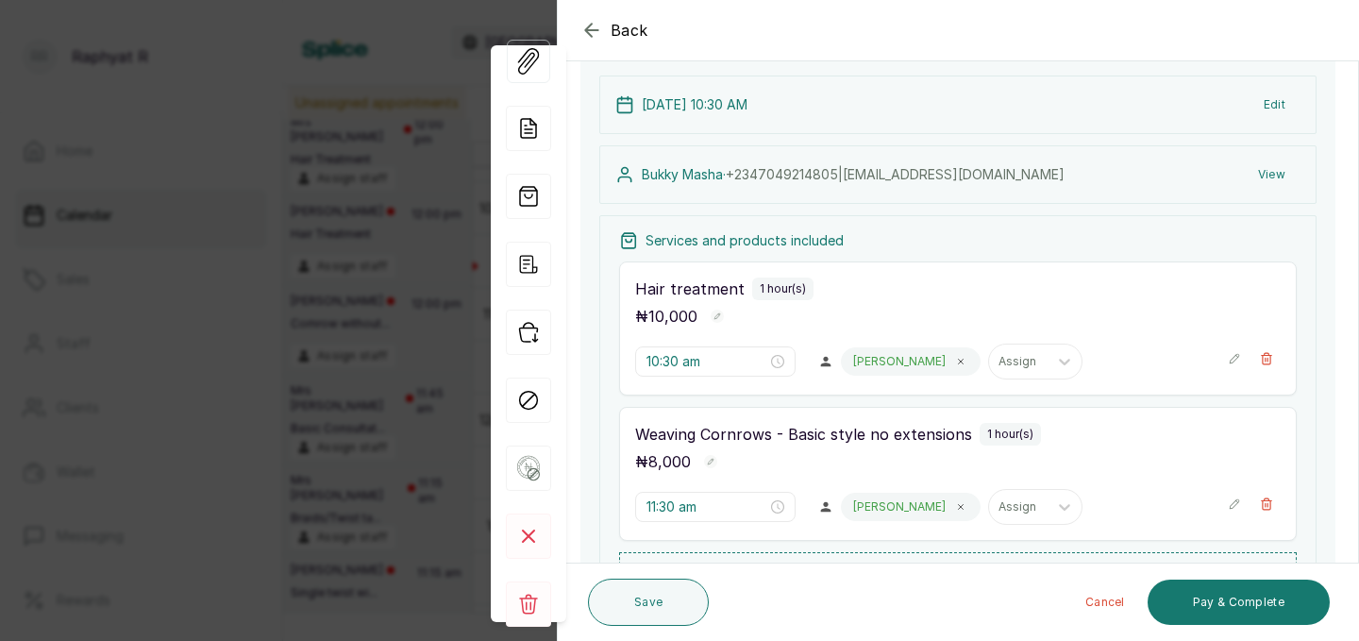
scroll to position [132, 0]
click at [1239, 355] on icon "button" at bounding box center [1233, 355] width 13 height 13
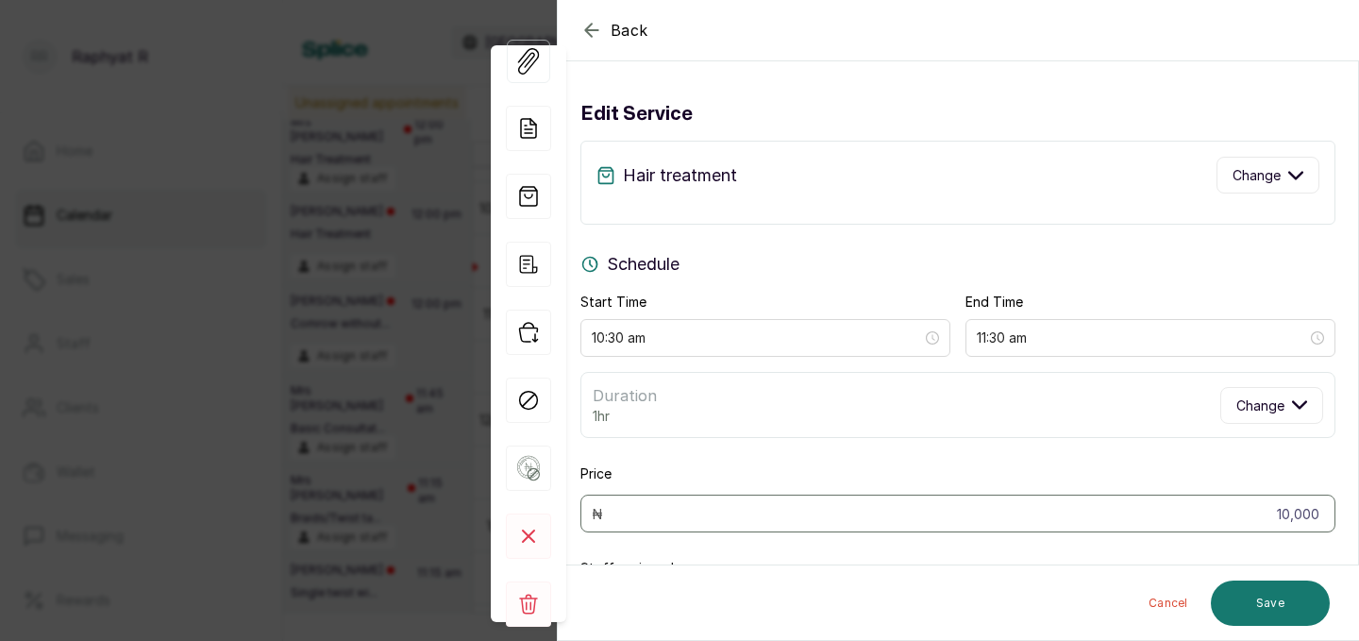
scroll to position [1, 0]
click at [1299, 175] on icon "button" at bounding box center [1295, 174] width 15 height 15
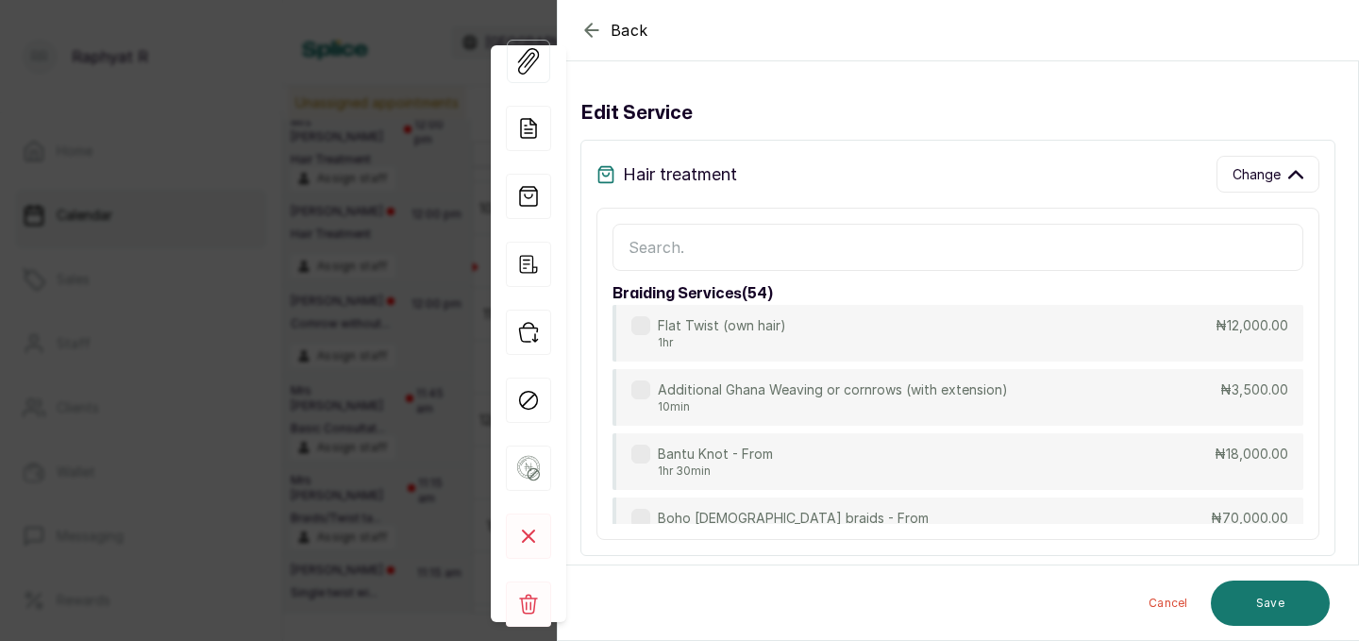
click at [860, 265] on input "text" at bounding box center [957, 247] width 691 height 47
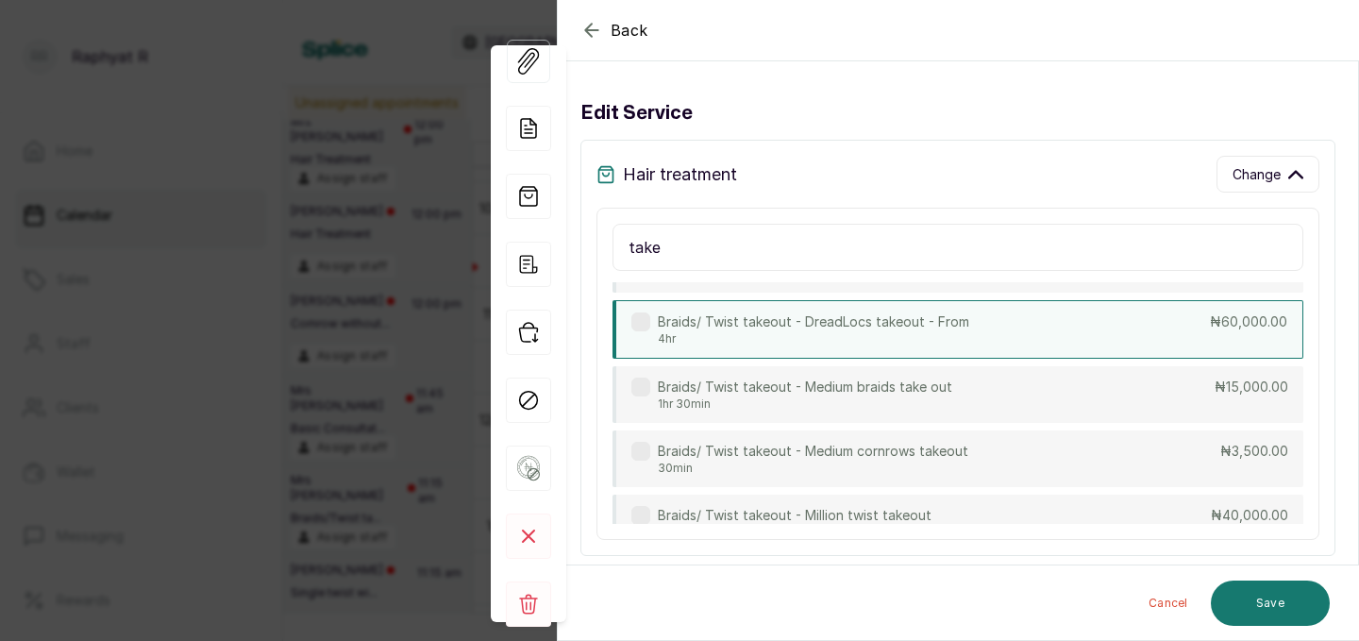
scroll to position [82, 0]
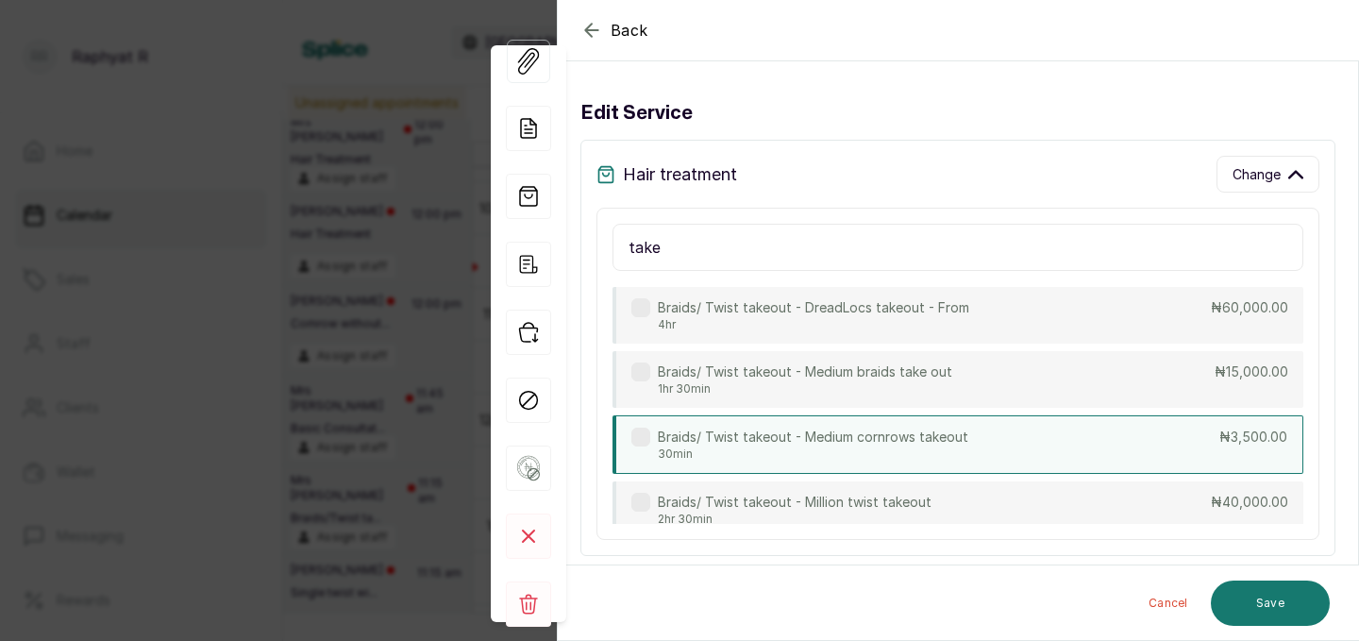
type input "take"
click at [1069, 441] on div "Braids/ Twist takeout - Medium cornrows takeout 30min ₦3,500.00" at bounding box center [957, 444] width 691 height 58
type input "11:00 am"
type input "3,500"
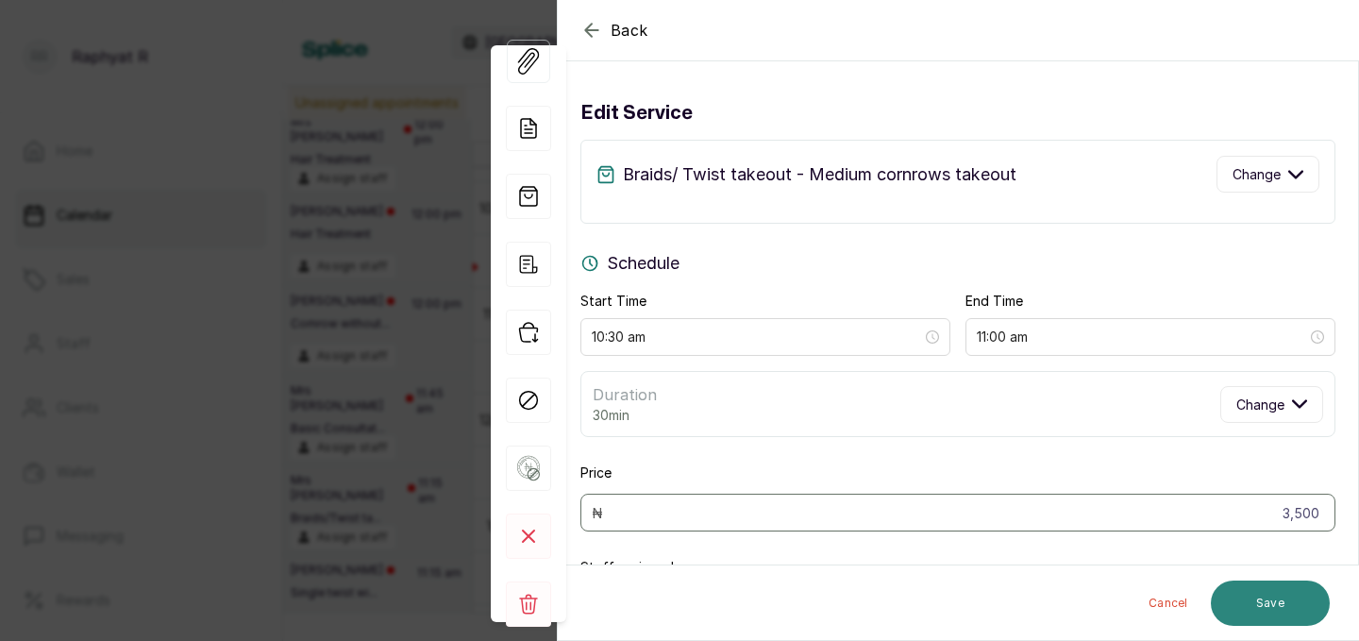
click at [1256, 603] on button "Save" at bounding box center [1269, 602] width 119 height 45
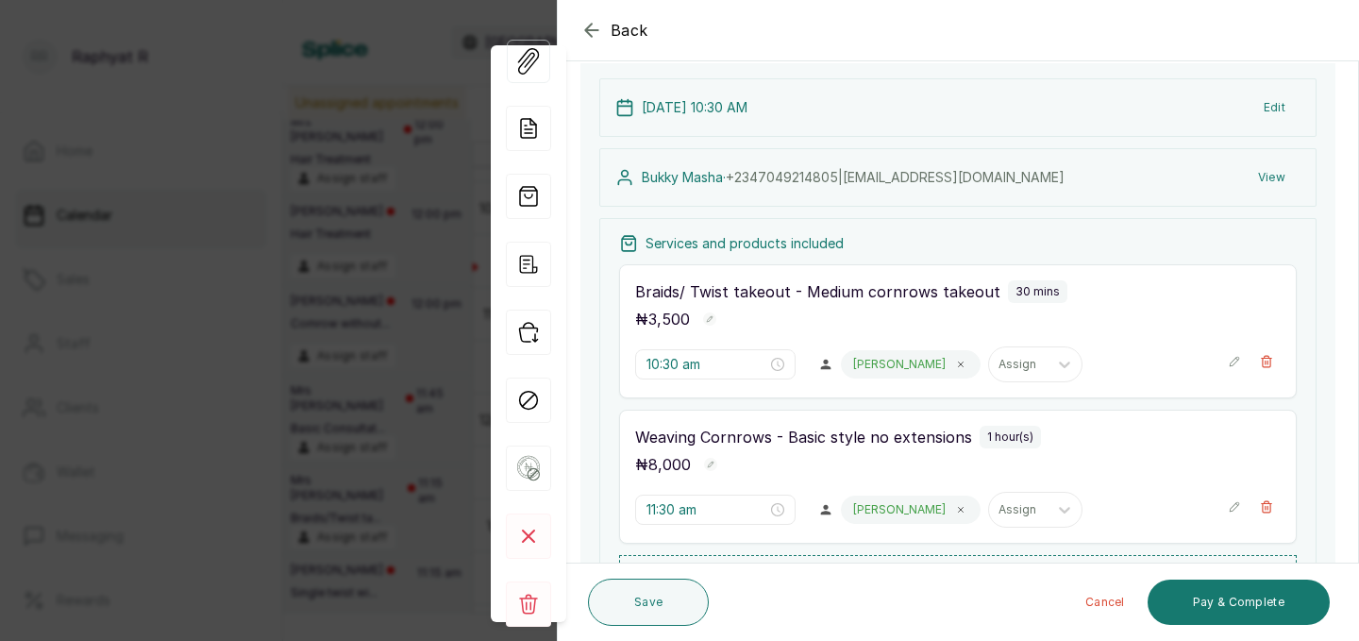
scroll to position [129, 0]
click at [1232, 499] on icon "button" at bounding box center [1233, 503] width 13 height 13
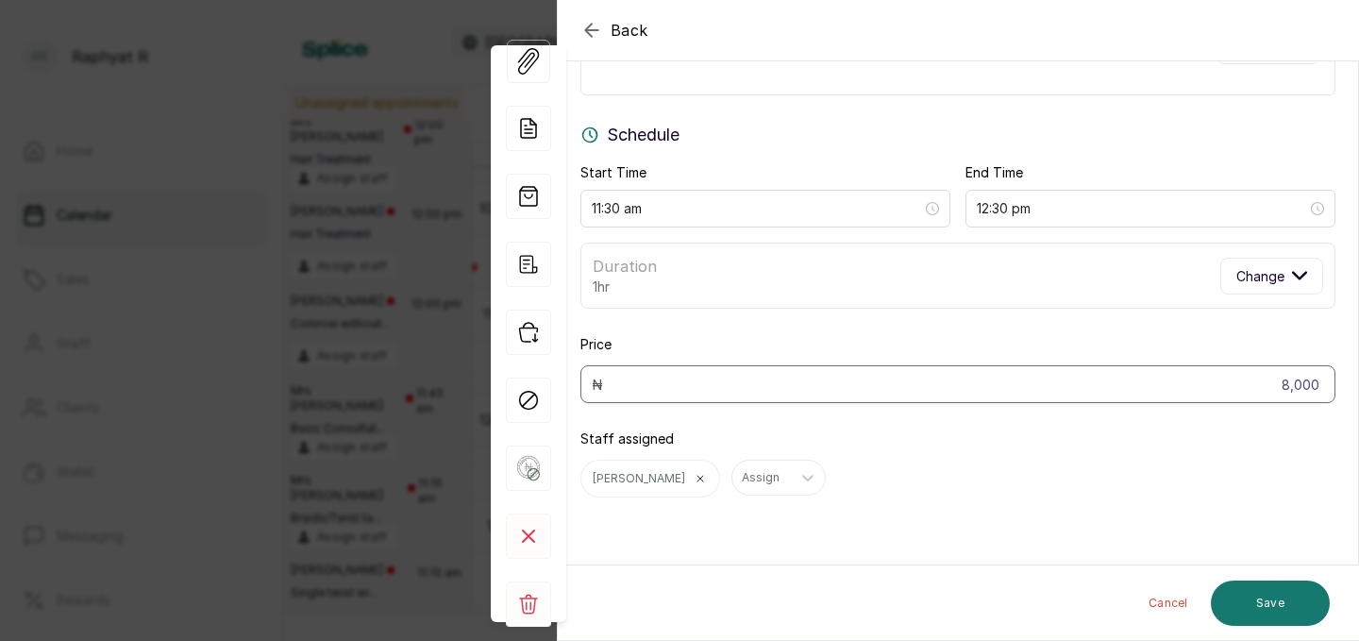
scroll to position [0, 0]
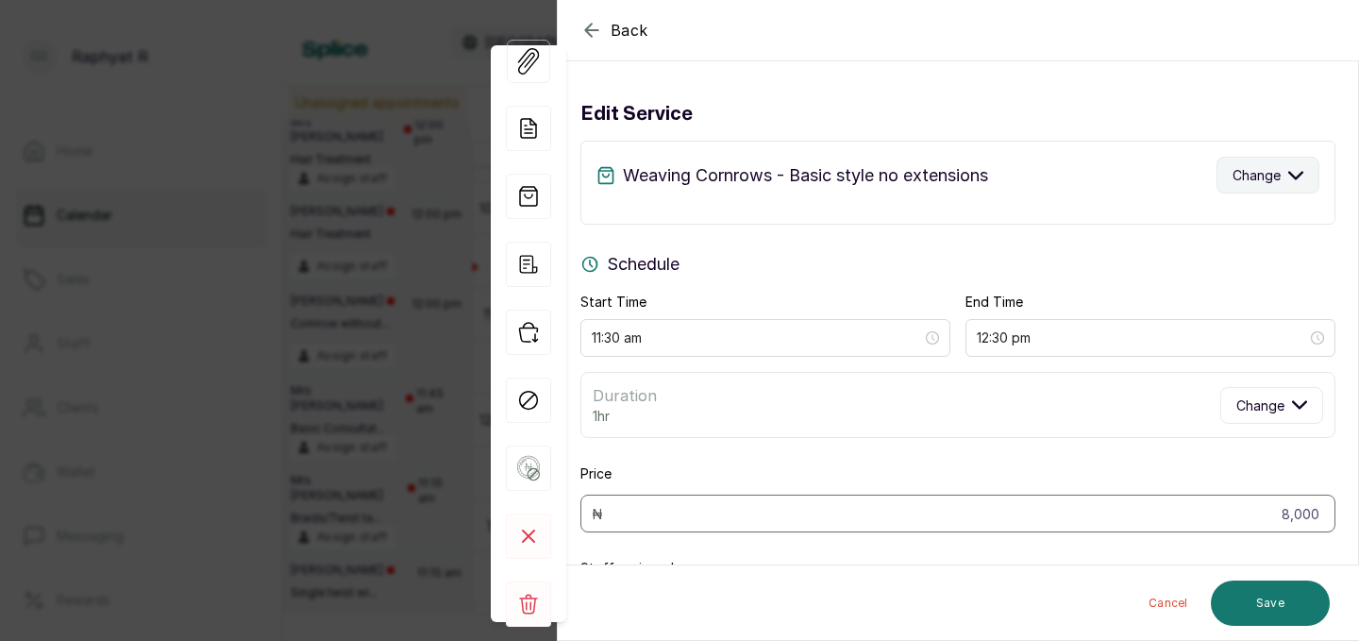
click at [1282, 174] on button "Change" at bounding box center [1267, 175] width 103 height 37
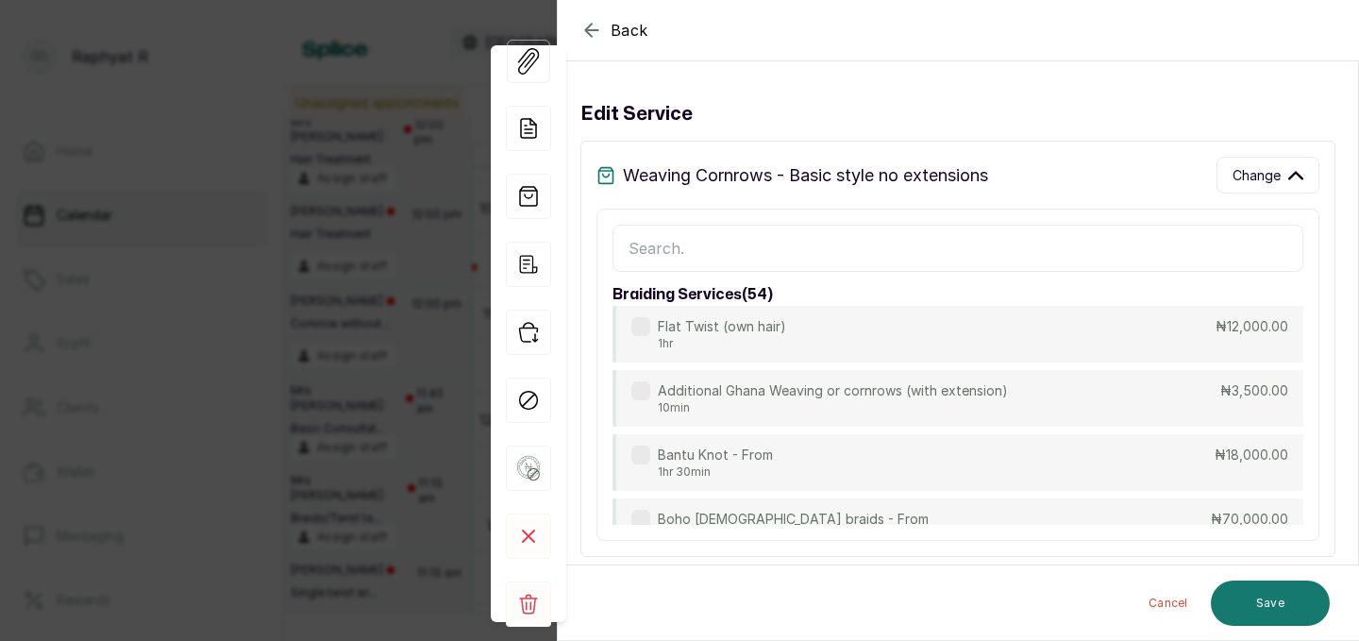
click at [899, 243] on input "text" at bounding box center [957, 248] width 691 height 47
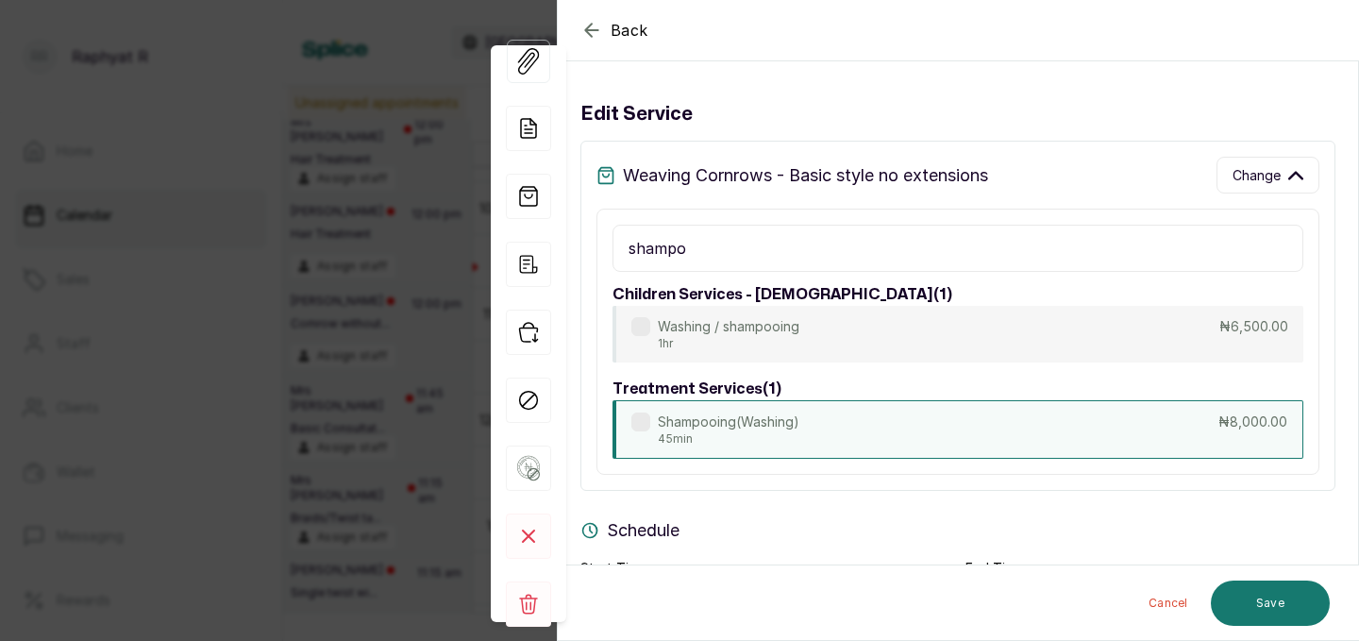
type input "shampo"
click at [897, 428] on div "Shampooing(Washing) 45min ₦8,000.00" at bounding box center [957, 429] width 691 height 58
type input "12:15 pm"
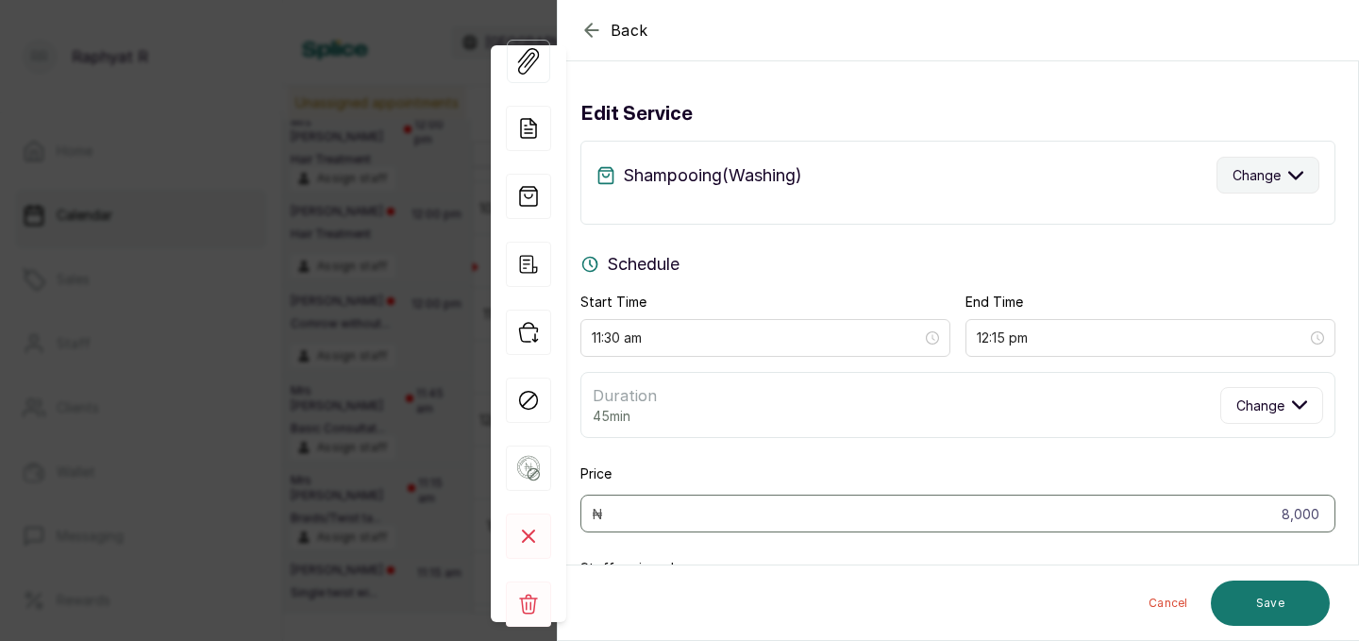
click at [1281, 166] on button "Change" at bounding box center [1267, 175] width 103 height 37
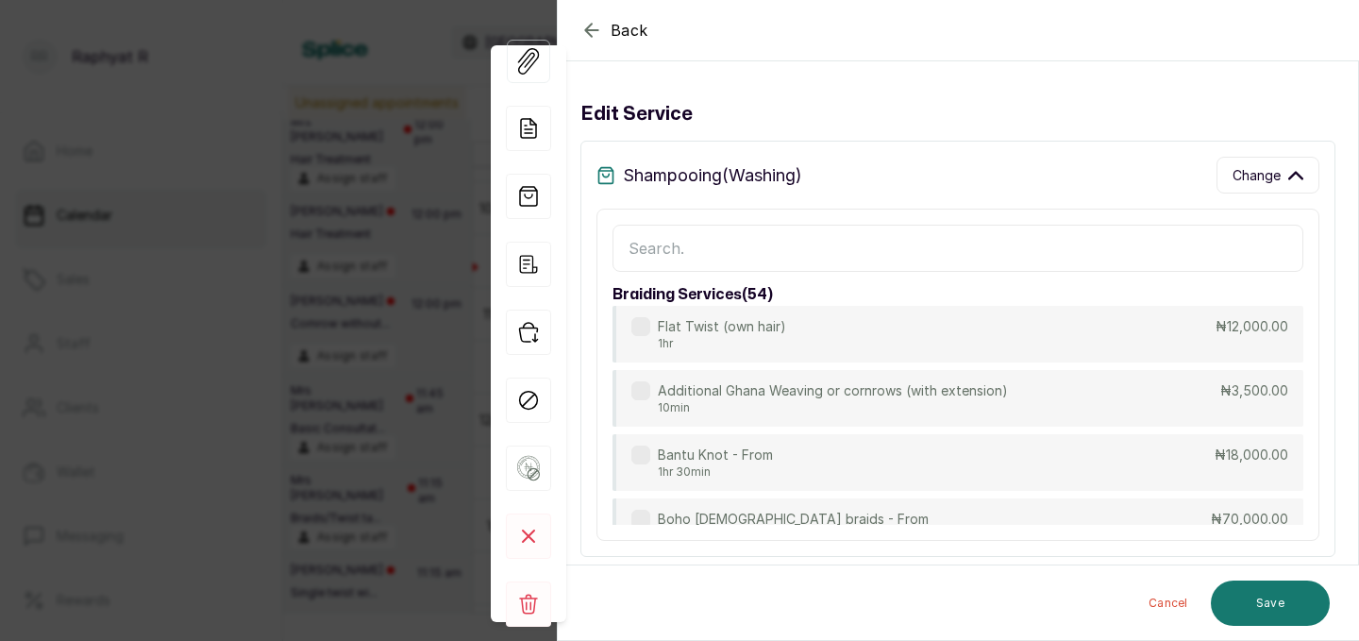
click at [1059, 242] on input "text" at bounding box center [957, 248] width 691 height 47
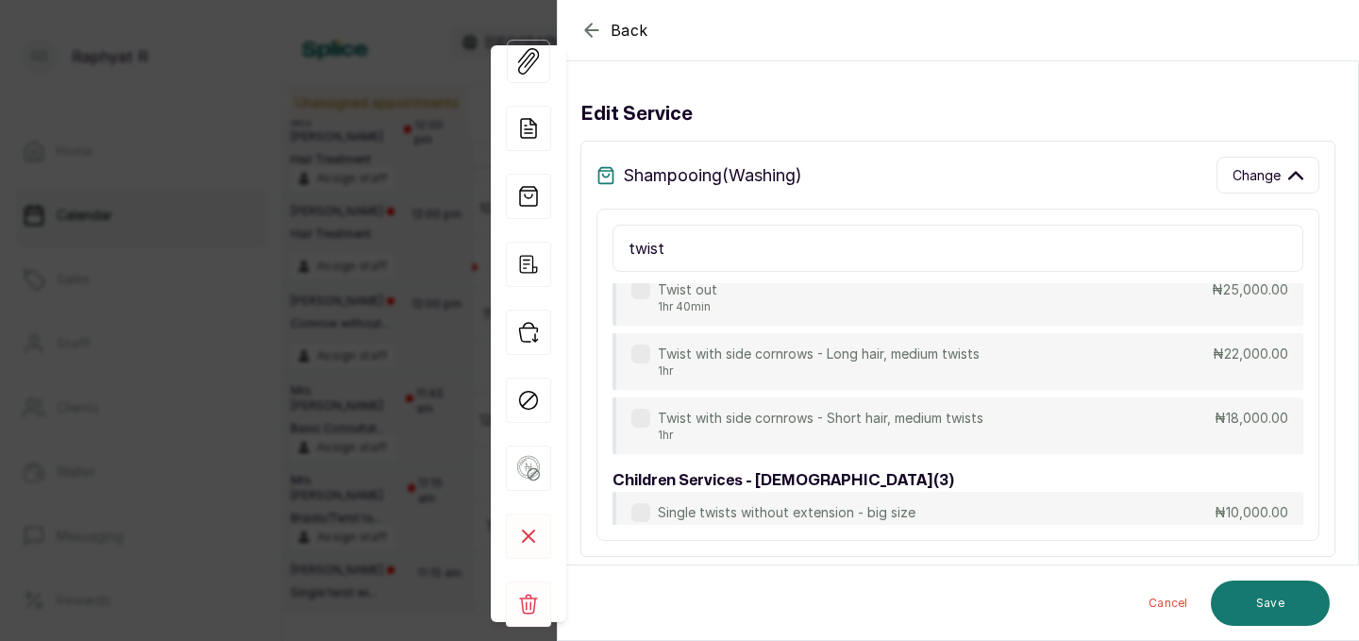
scroll to position [963, 0]
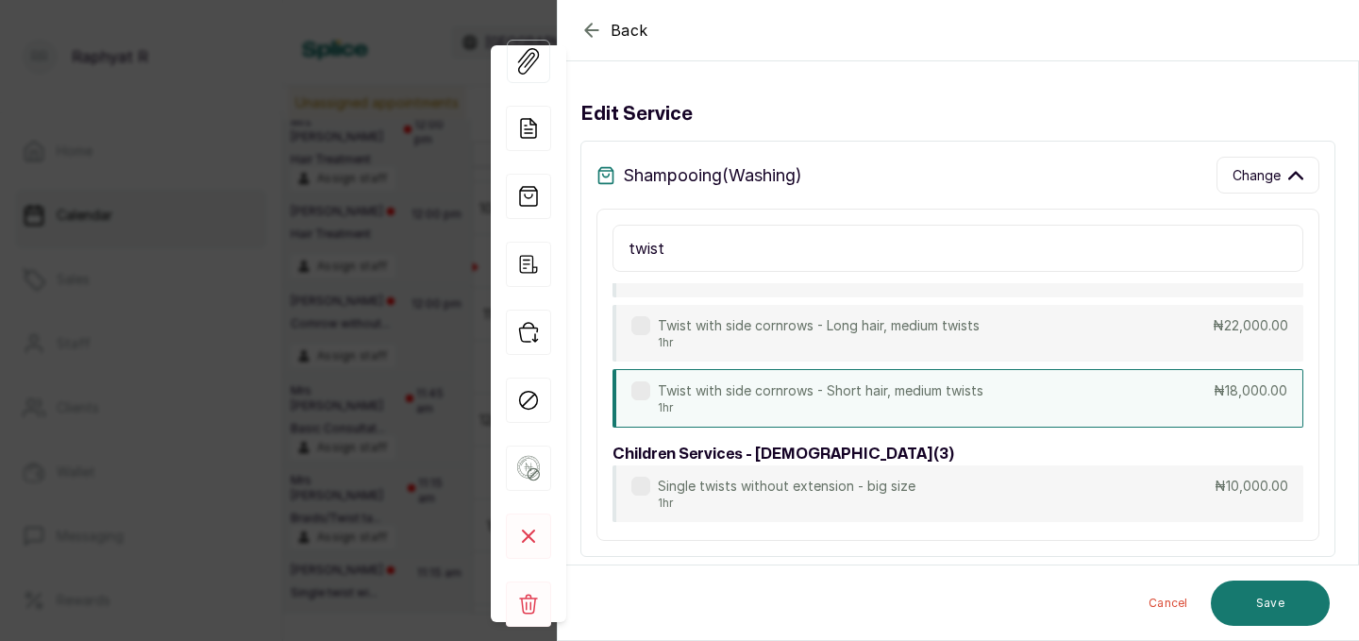
type input "twist"
click at [957, 396] on p "Twist with side cornrows - Short hair, medium twists" at bounding box center [820, 390] width 325 height 19
type input "12:30 pm"
type input "18,000"
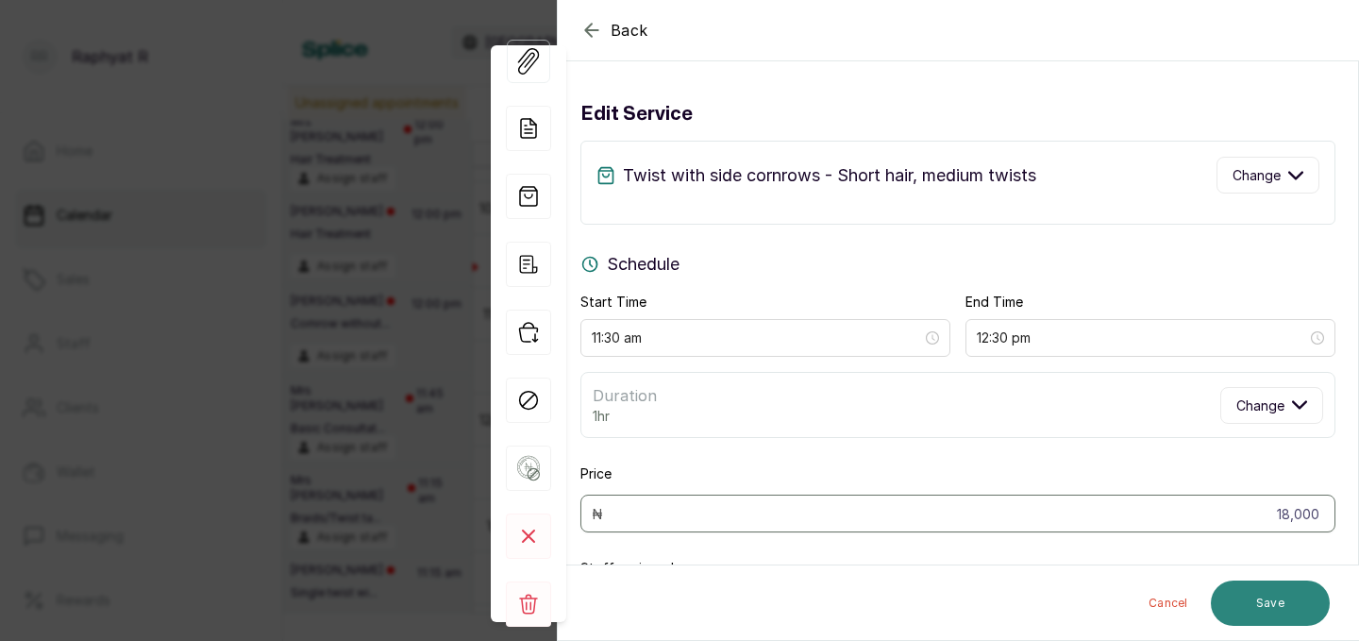
click at [1273, 595] on button "Save" at bounding box center [1269, 602] width 119 height 45
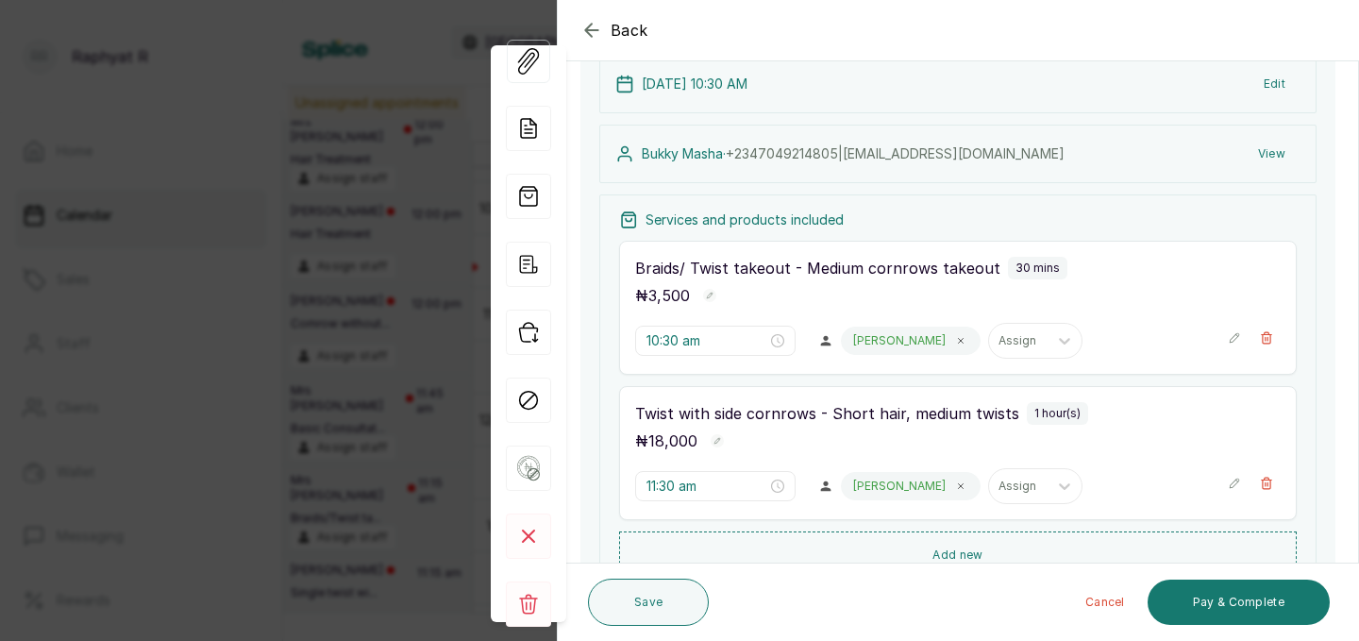
scroll to position [142, 0]
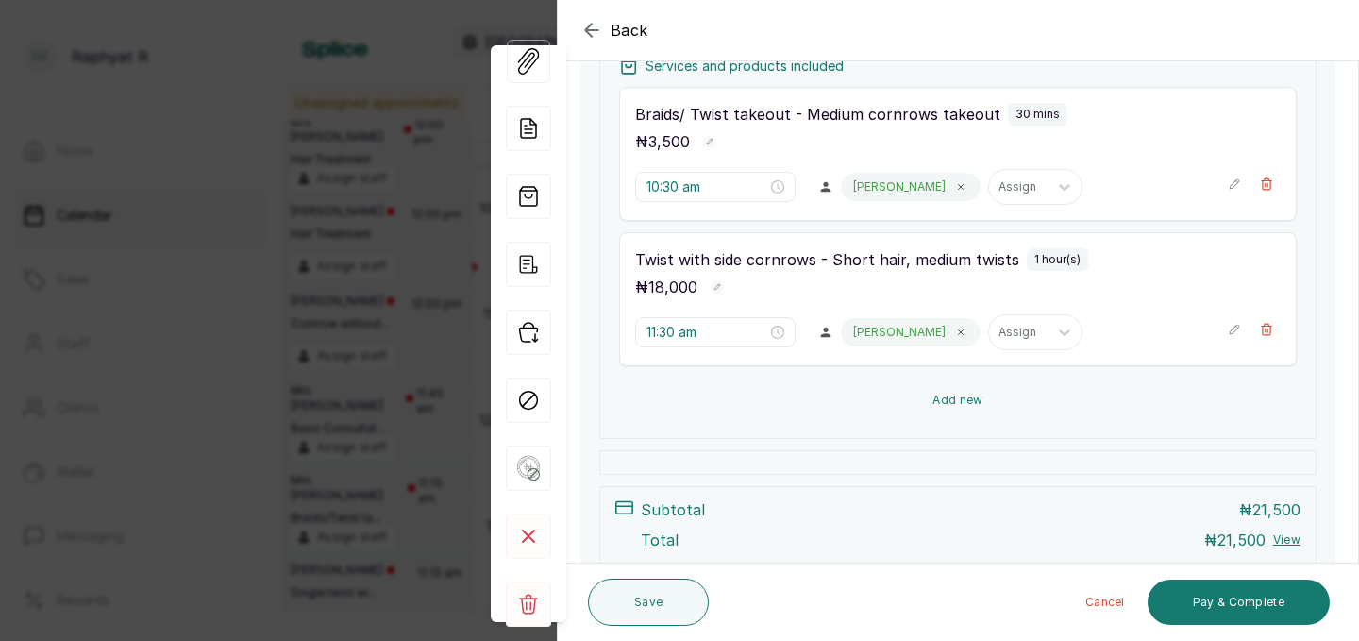
click at [1058, 392] on button "Add new" at bounding box center [957, 399] width 677 height 45
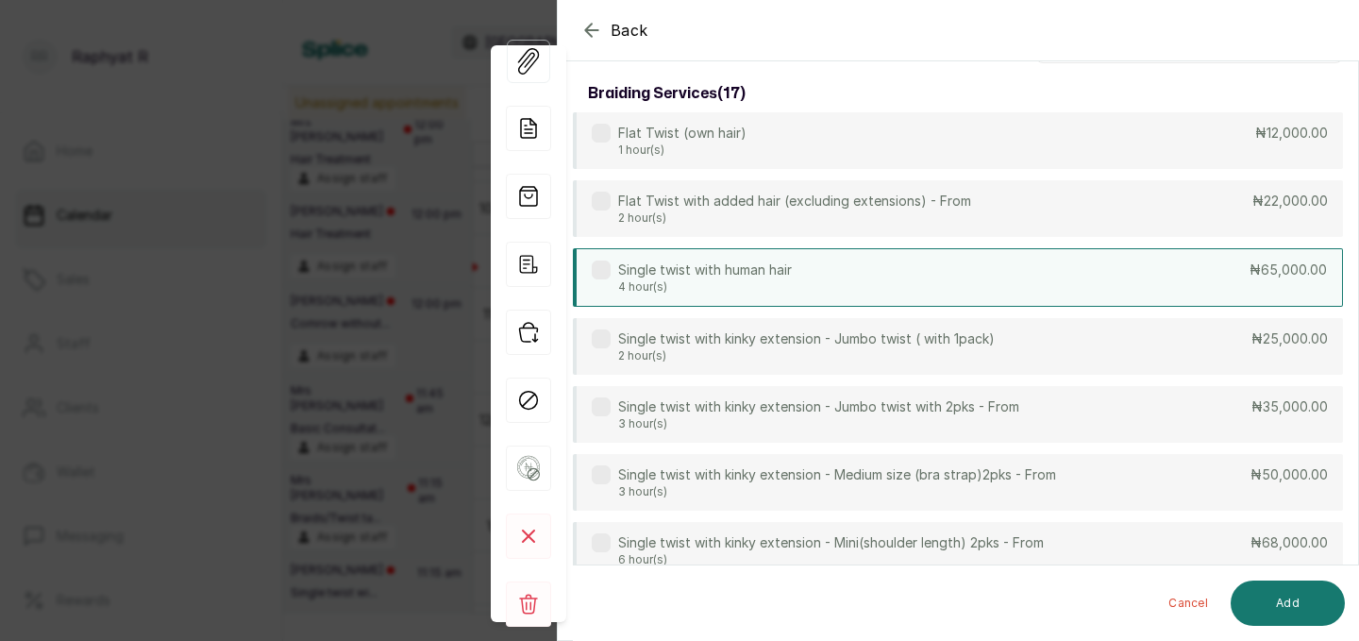
scroll to position [0, 0]
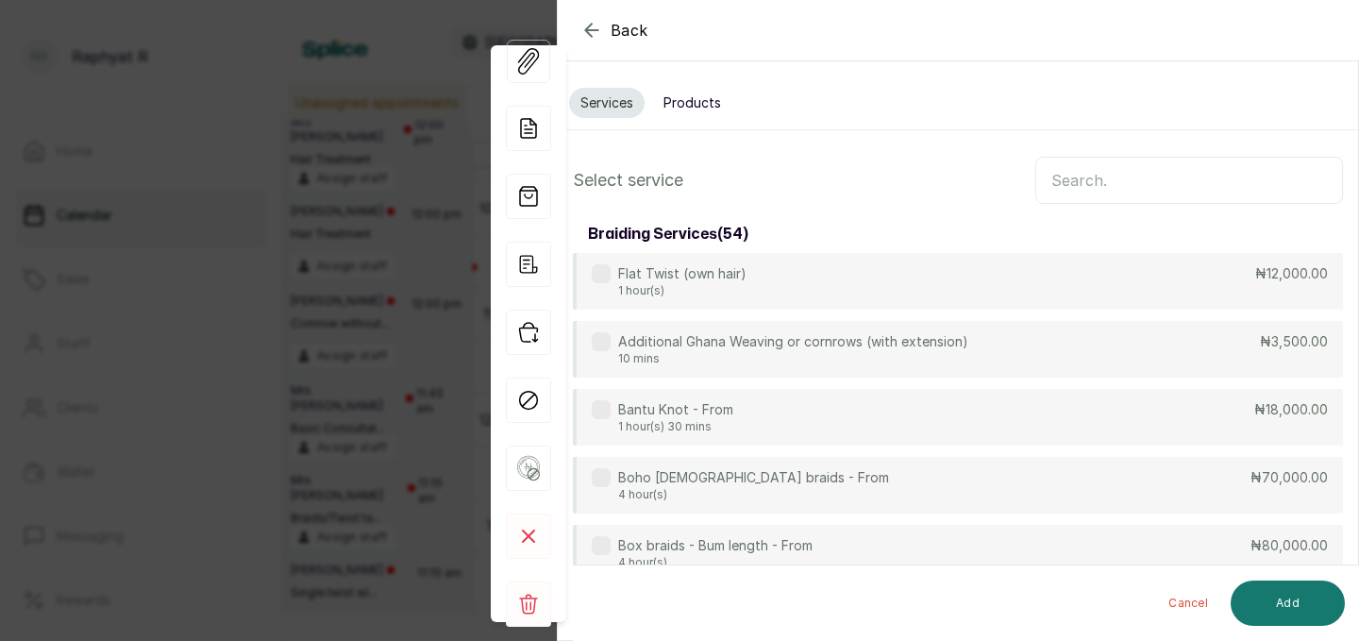
click at [1115, 188] on input "text" at bounding box center [1189, 180] width 308 height 47
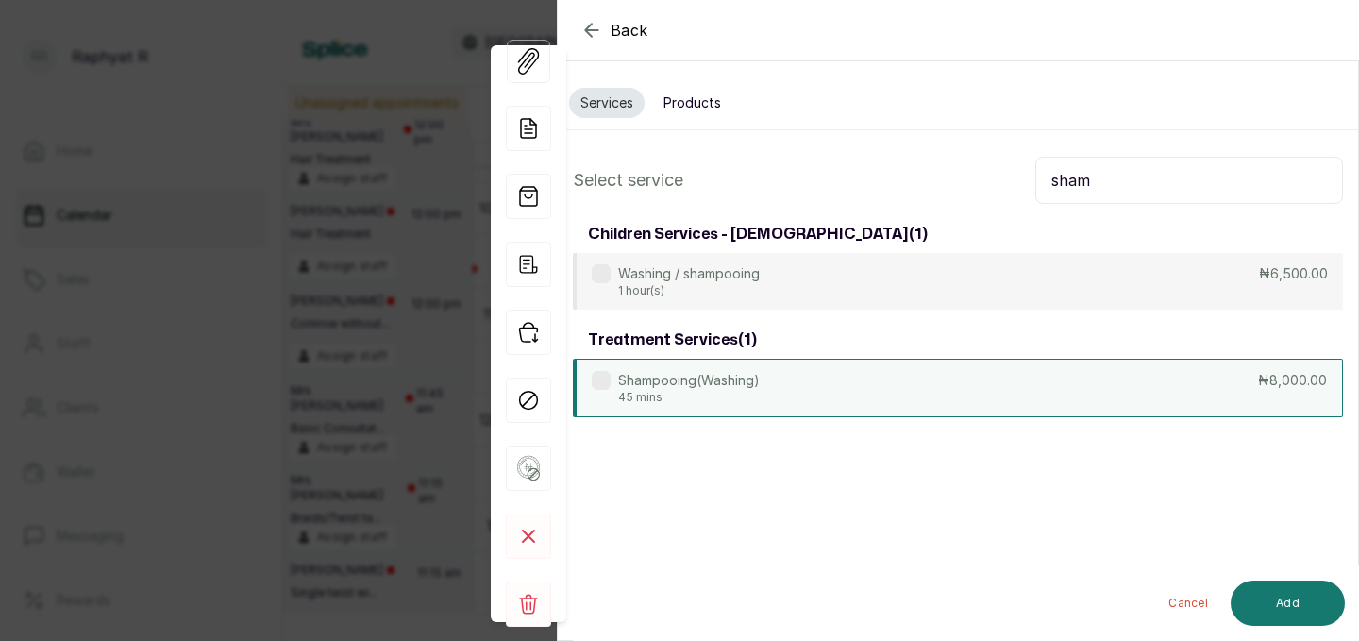
type input "sham"
click at [1094, 359] on div "Shampooing(Washing) 45 mins ₦8,000.00" at bounding box center [958, 387] width 770 height 58
click at [1294, 636] on div "Cancel Add" at bounding box center [974, 602] width 802 height 75
click at [1294, 608] on button "Add" at bounding box center [1287, 602] width 114 height 45
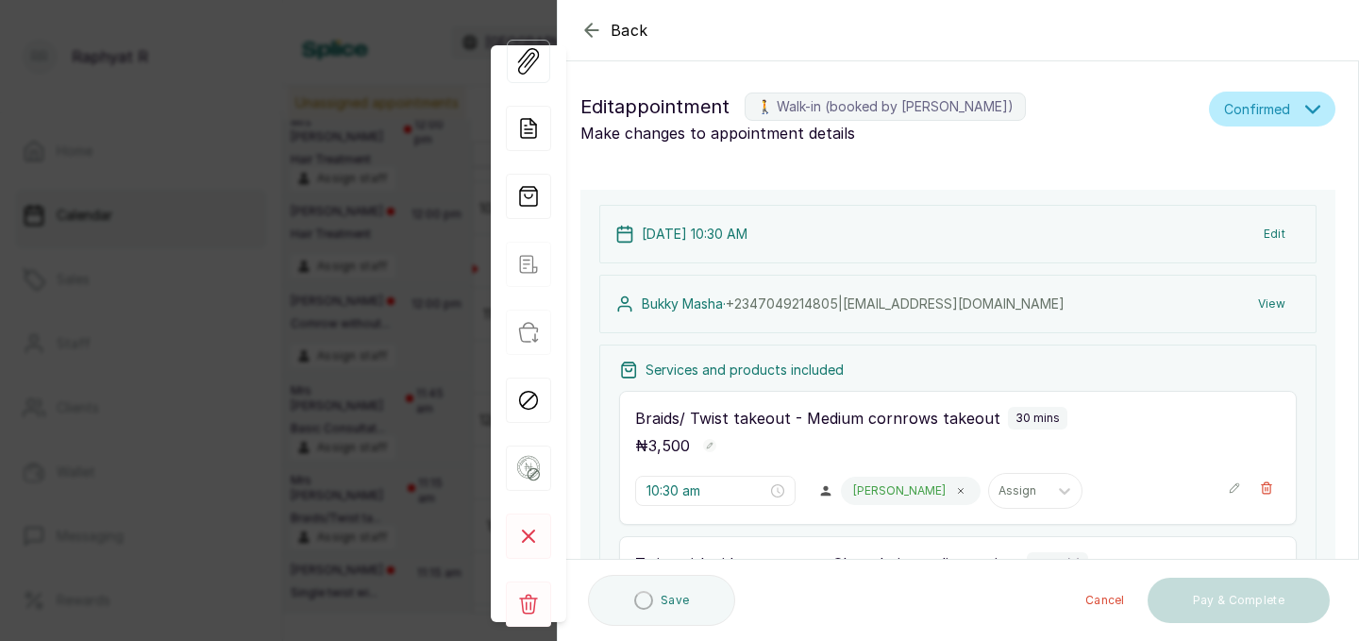
type input "12:30 pm"
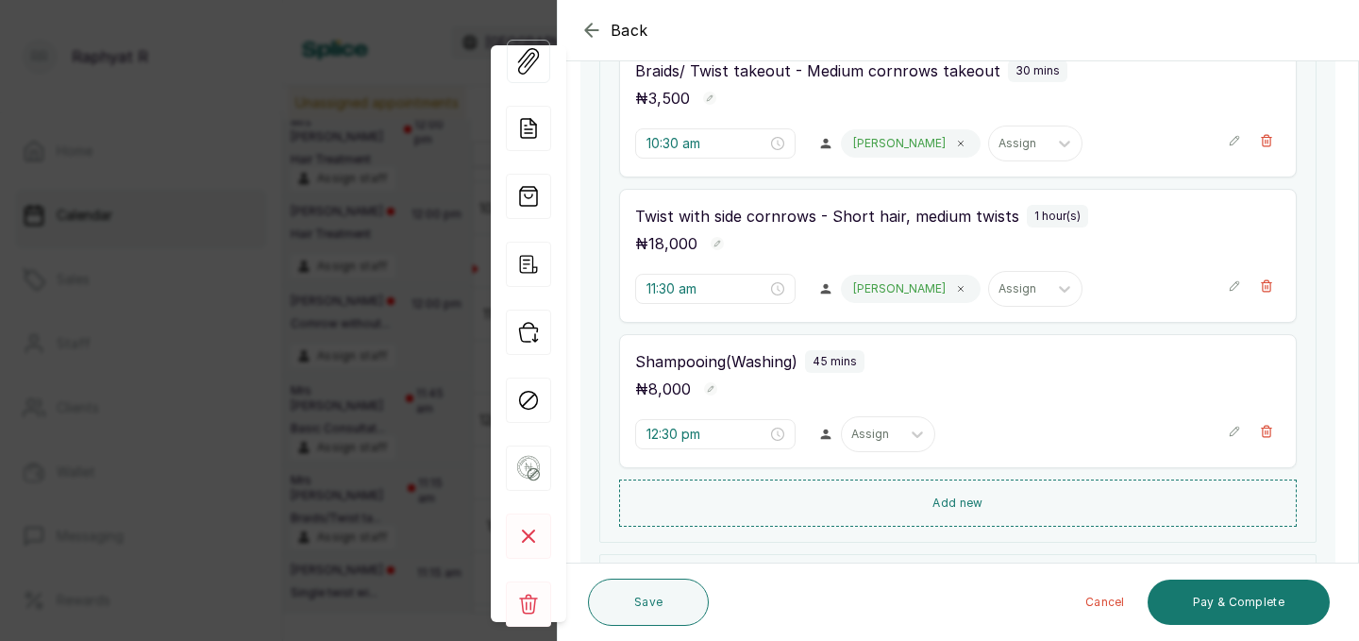
scroll to position [366, 0]
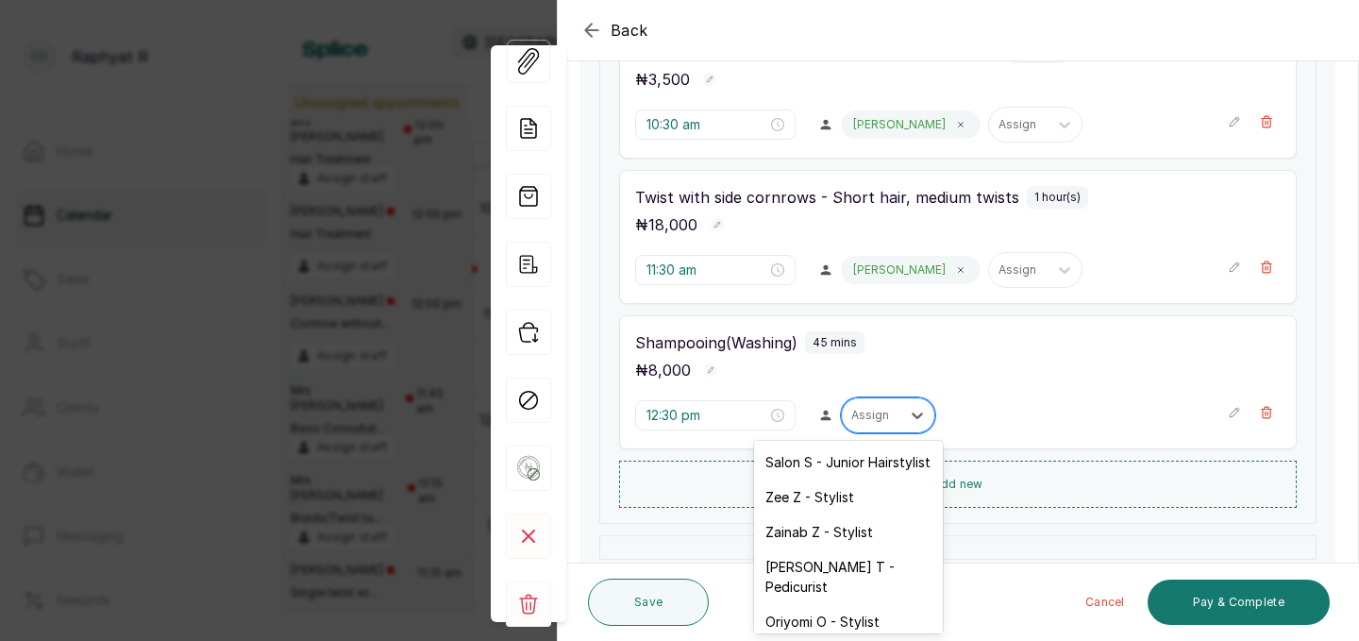
click at [847, 427] on div "Assign" at bounding box center [888, 415] width 94 height 36
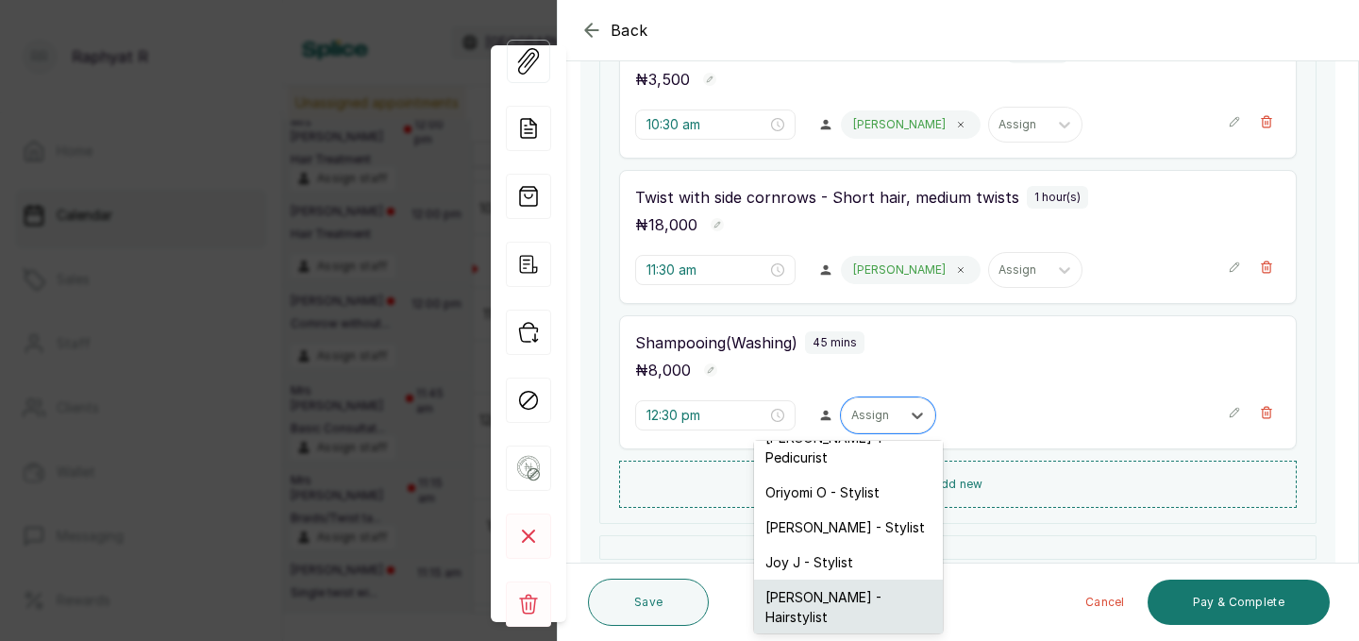
click at [813, 579] on div "[PERSON_NAME] - Hairstylist" at bounding box center [848, 606] width 189 height 55
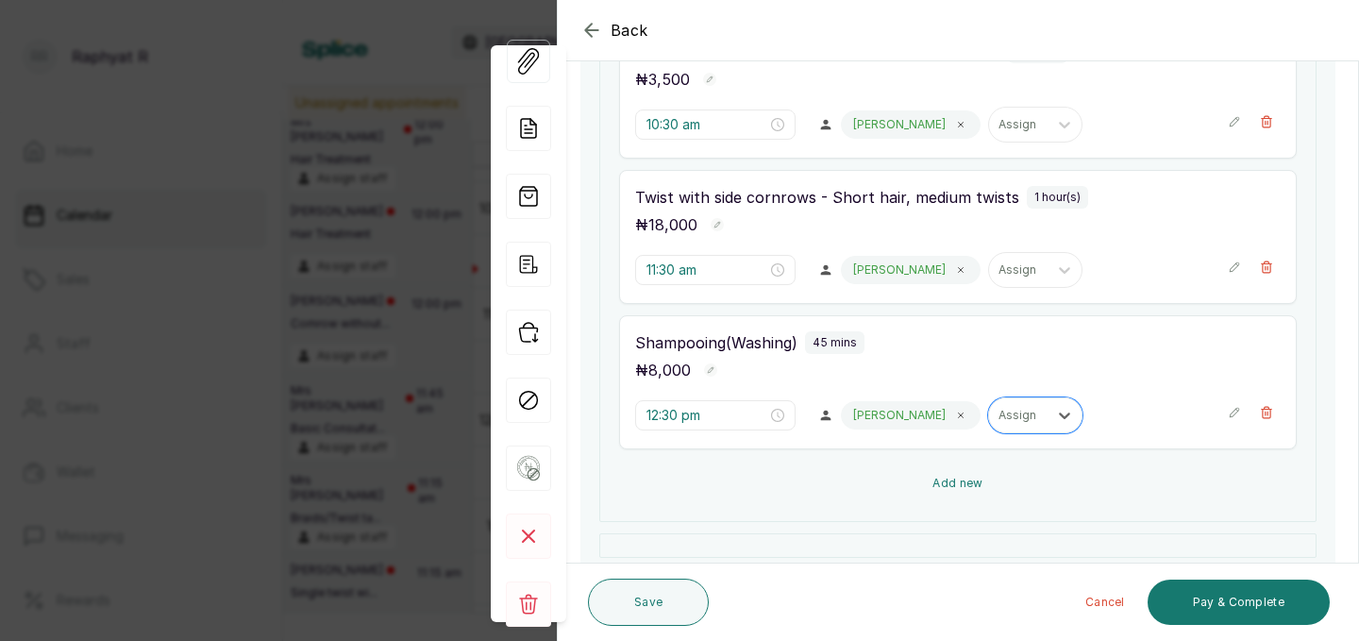
scroll to position [407, 0]
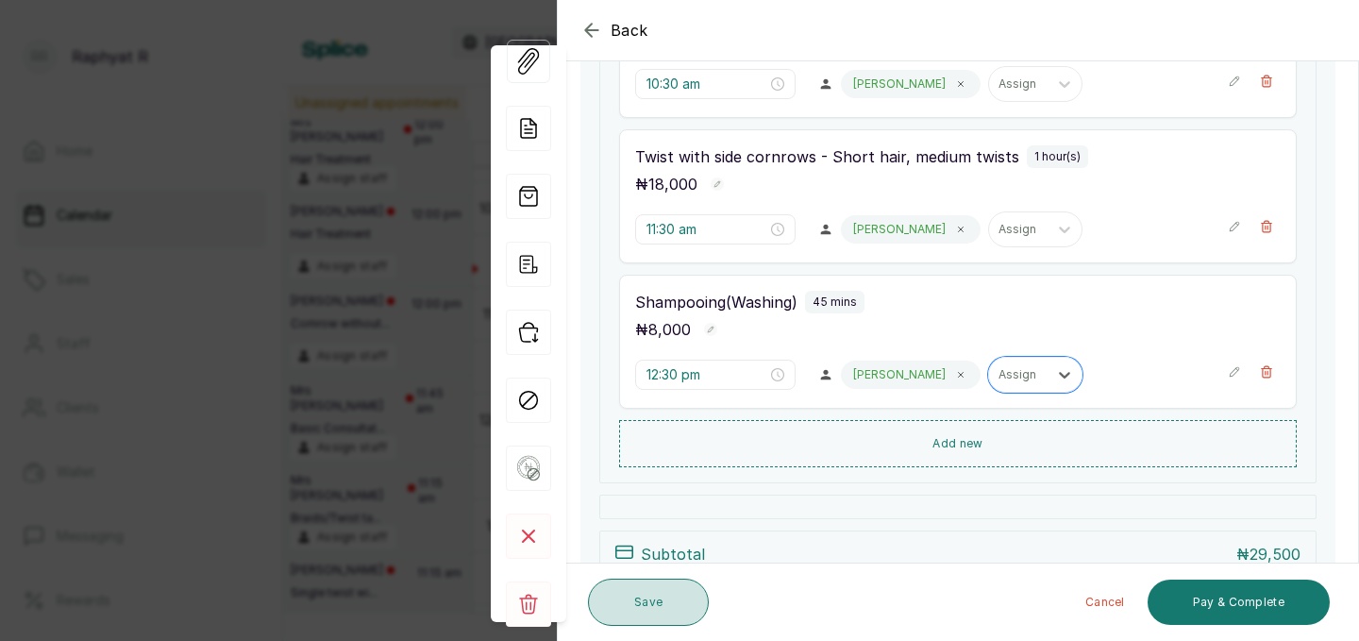
click at [629, 611] on button "Save" at bounding box center [648, 601] width 121 height 47
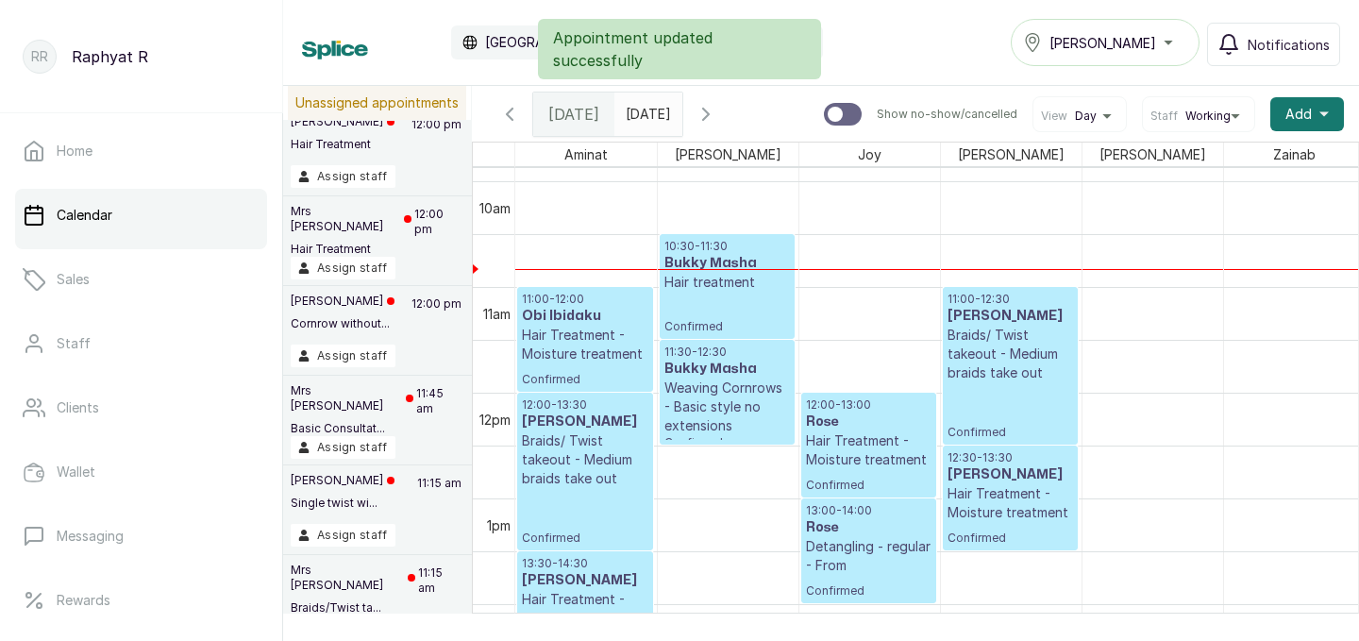
scroll to position [42, 0]
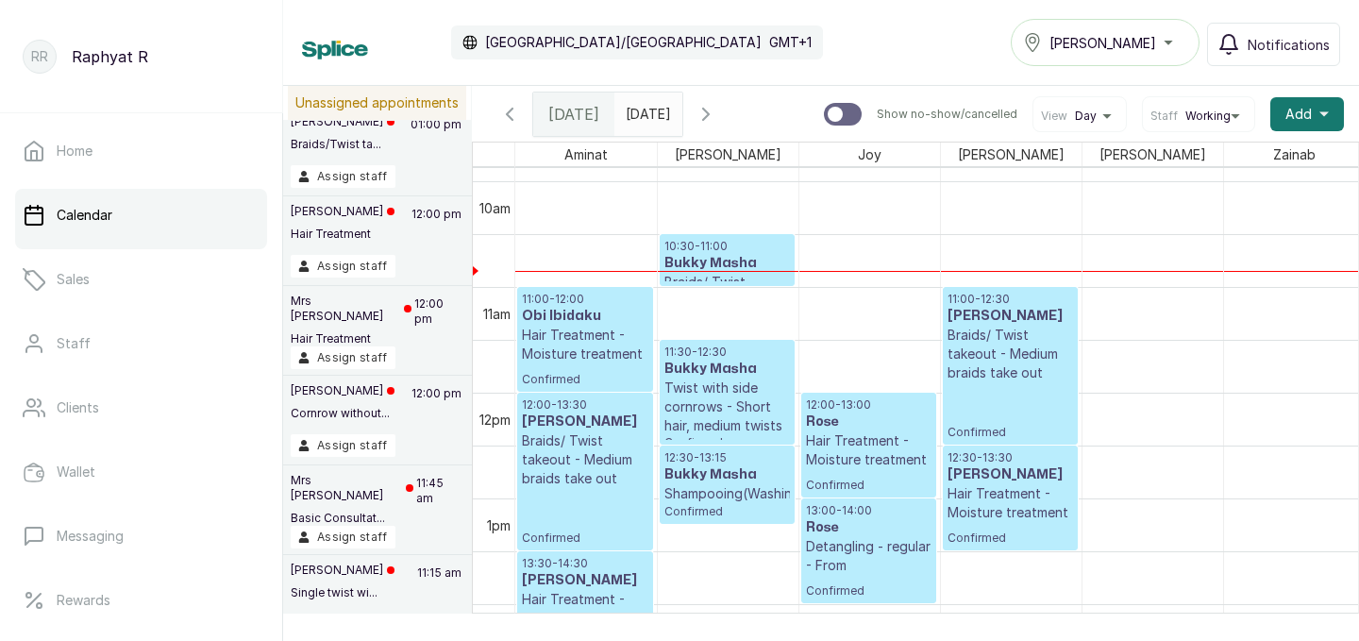
click at [742, 251] on p "10:30 - 11:00" at bounding box center [726, 246] width 125 height 15
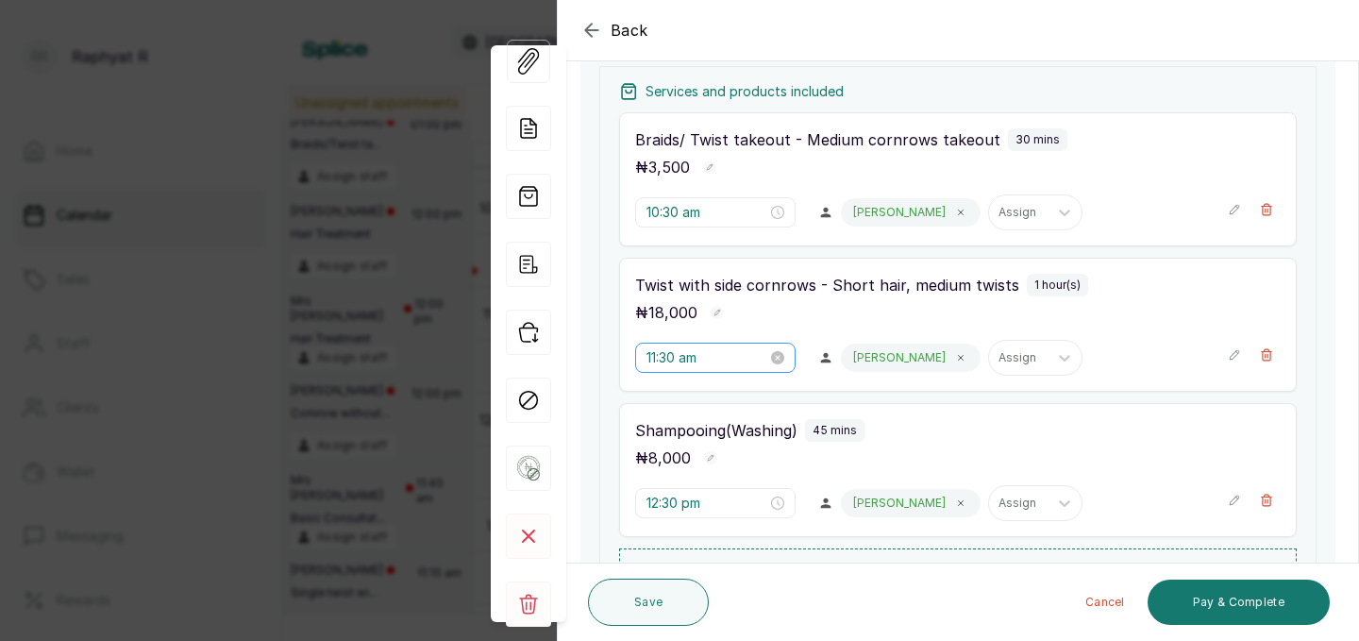
scroll to position [301, 0]
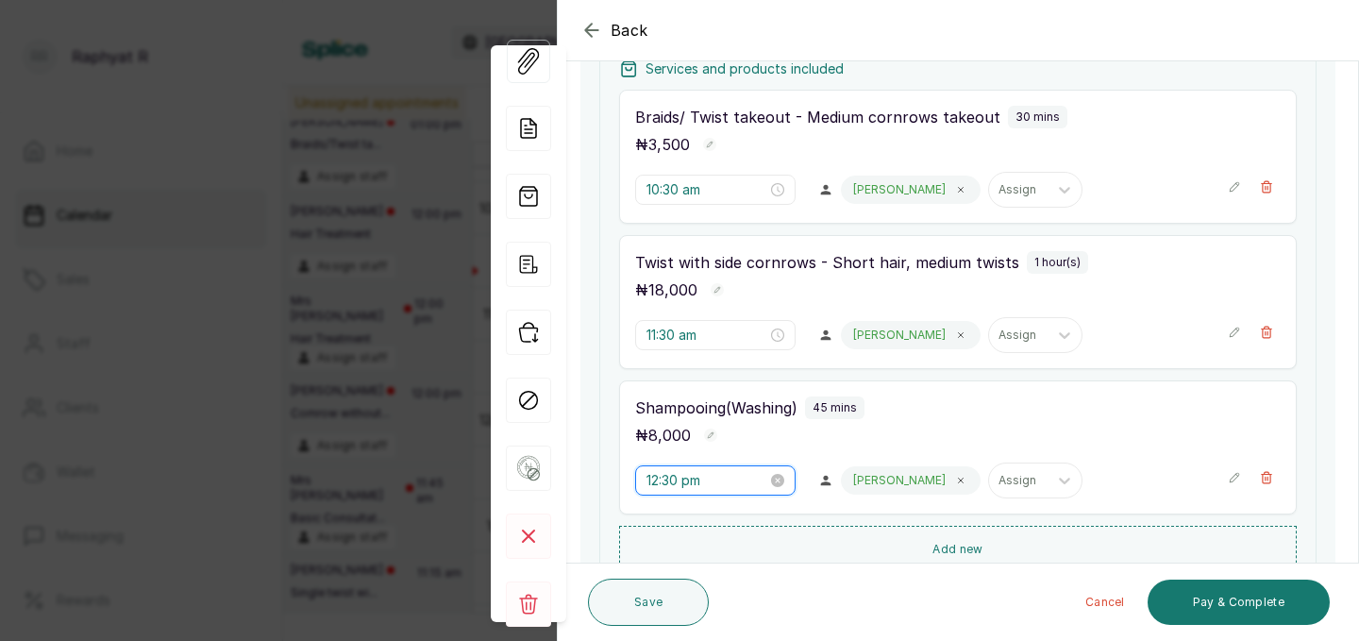
click at [675, 471] on input "12:30 pm" at bounding box center [706, 480] width 121 height 21
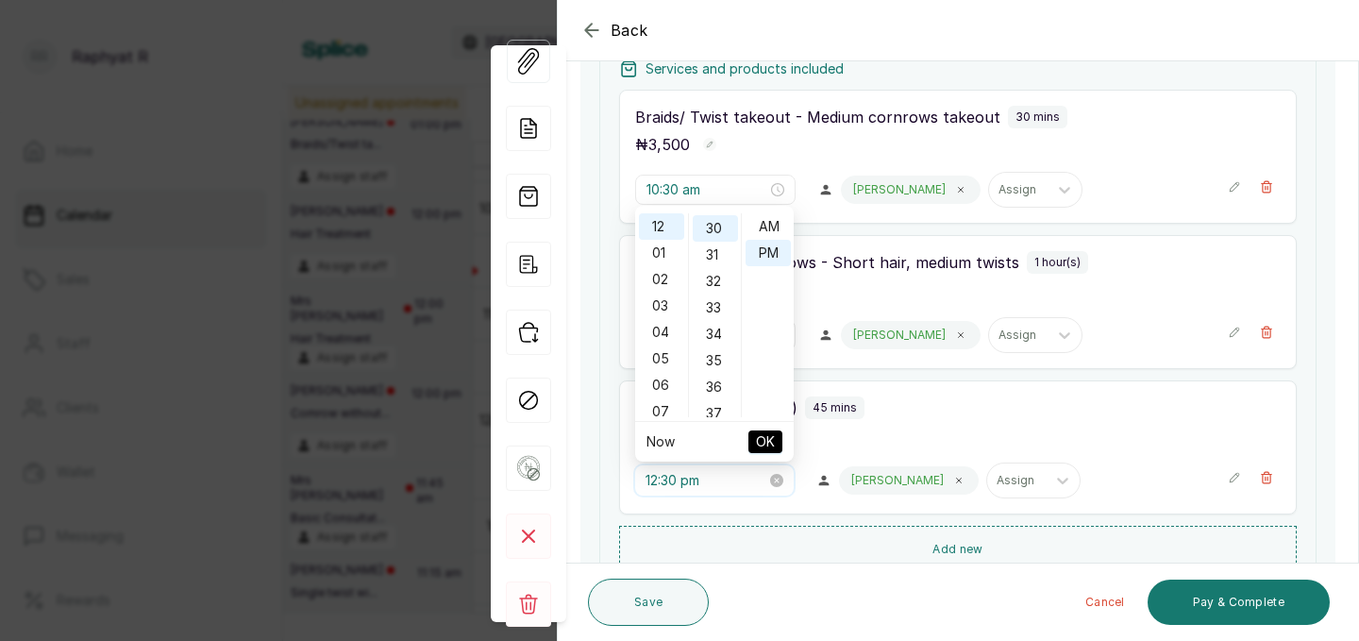
scroll to position [25, 0]
click at [680, 478] on input "12:30 pm" at bounding box center [705, 480] width 121 height 21
click at [658, 226] on div "11" at bounding box center [661, 226] width 45 height 26
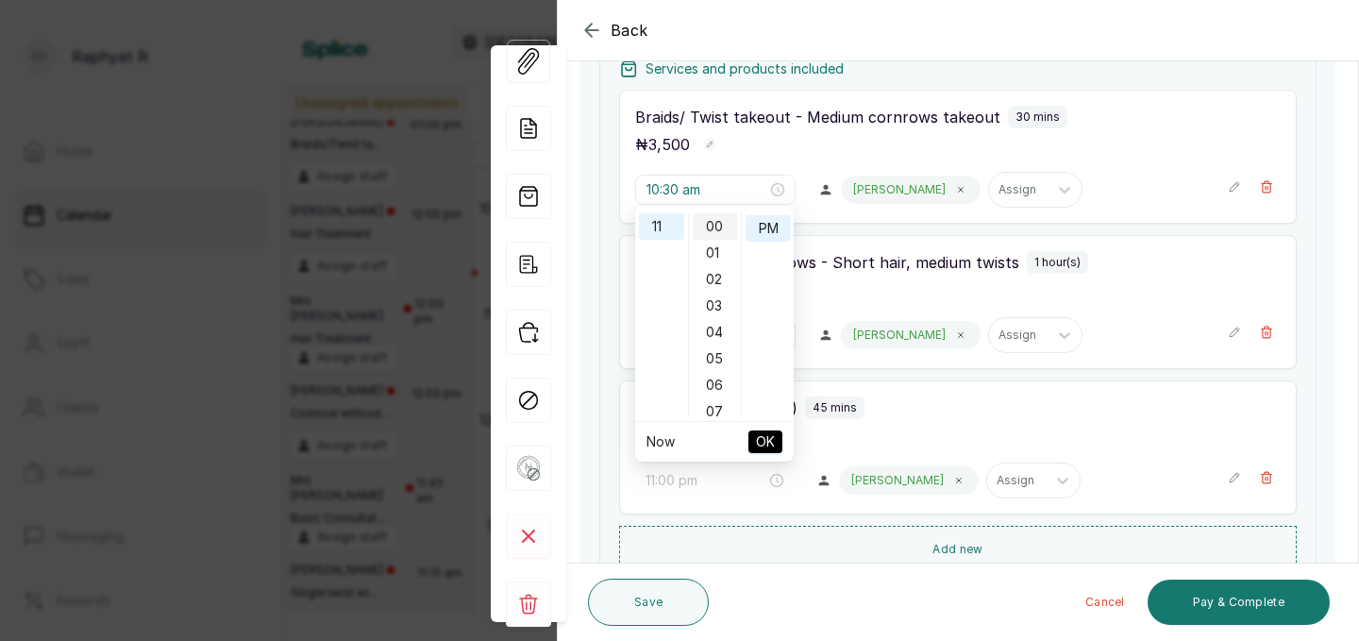
click at [716, 226] on div "00" at bounding box center [714, 226] width 45 height 26
click at [770, 225] on div "AM" at bounding box center [767, 226] width 45 height 26
type input "11:00 am"
click at [764, 434] on span "OK" at bounding box center [765, 442] width 19 height 36
type input "11:00 am"
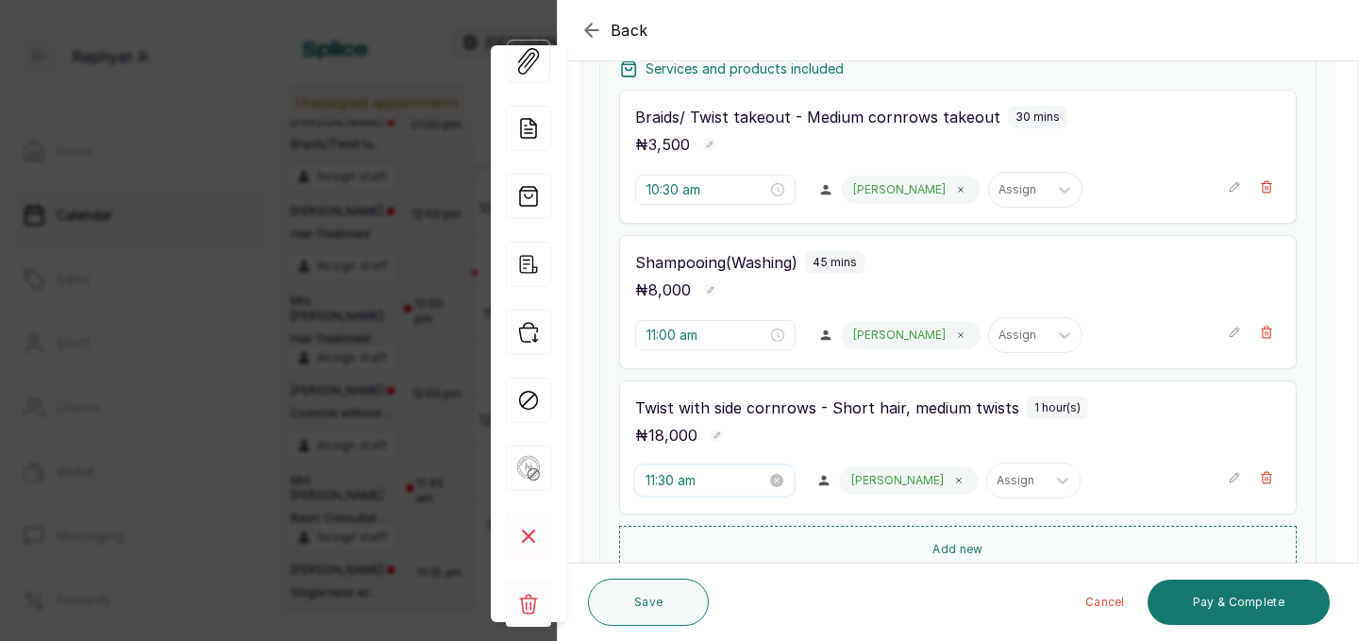
click at [679, 475] on input "11:30 am" at bounding box center [705, 480] width 121 height 21
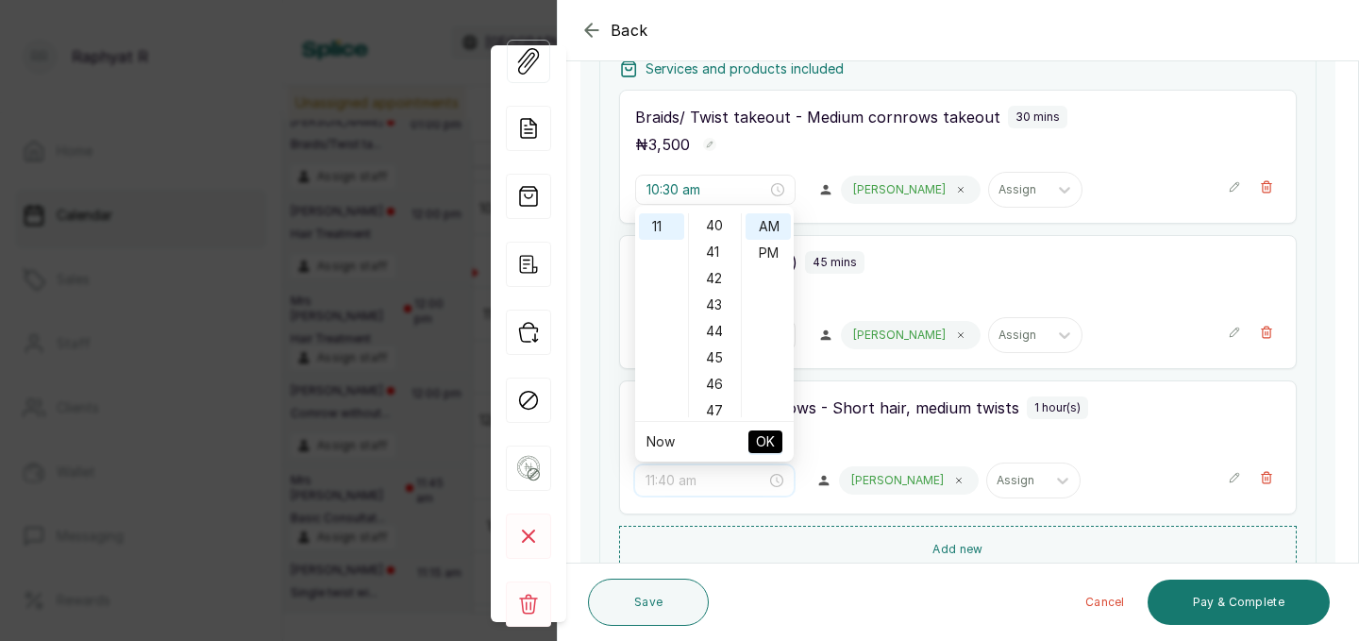
scroll to position [1059, 0]
click at [715, 350] on div "45" at bounding box center [714, 356] width 45 height 26
type input "11:45 am"
click at [772, 443] on span "OK" at bounding box center [765, 442] width 19 height 36
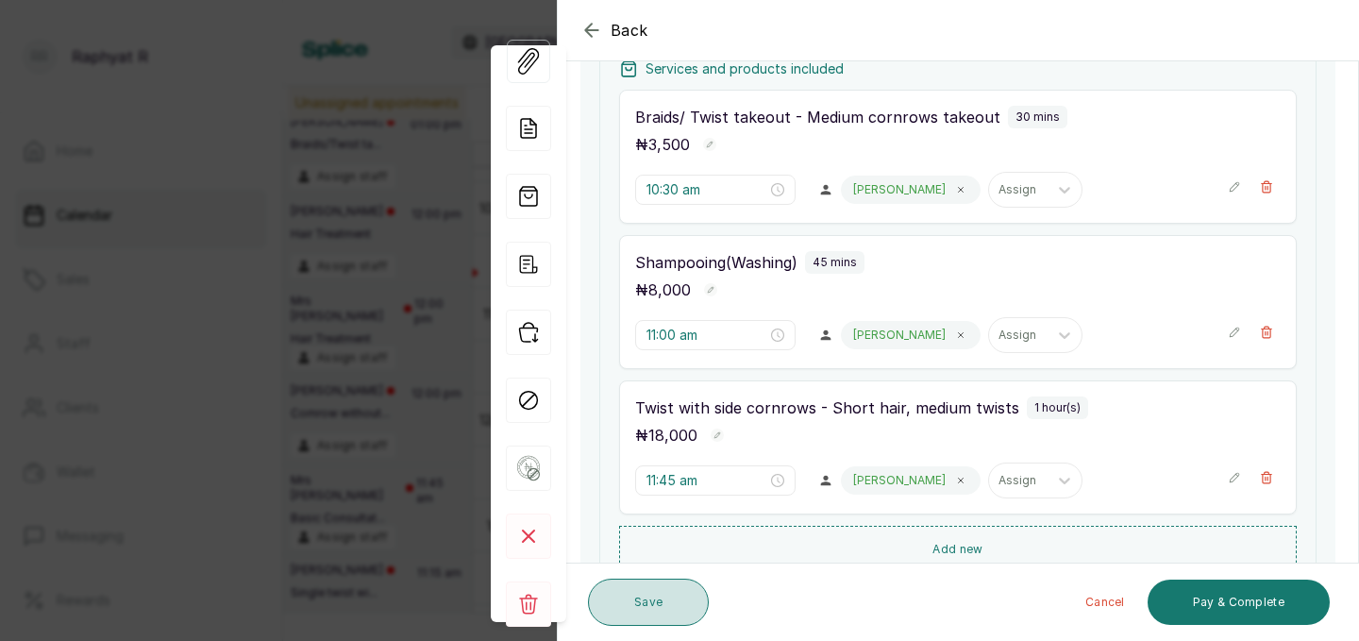
click at [644, 605] on button "Save" at bounding box center [648, 601] width 121 height 47
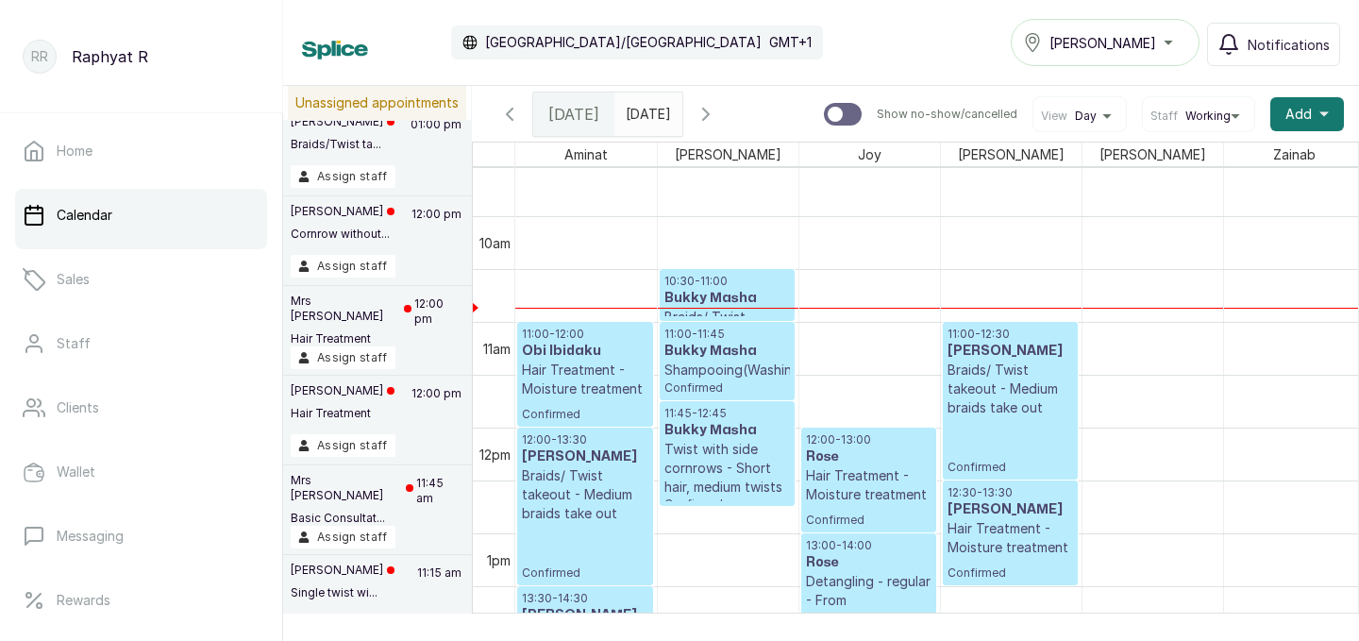
scroll to position [1004, 0]
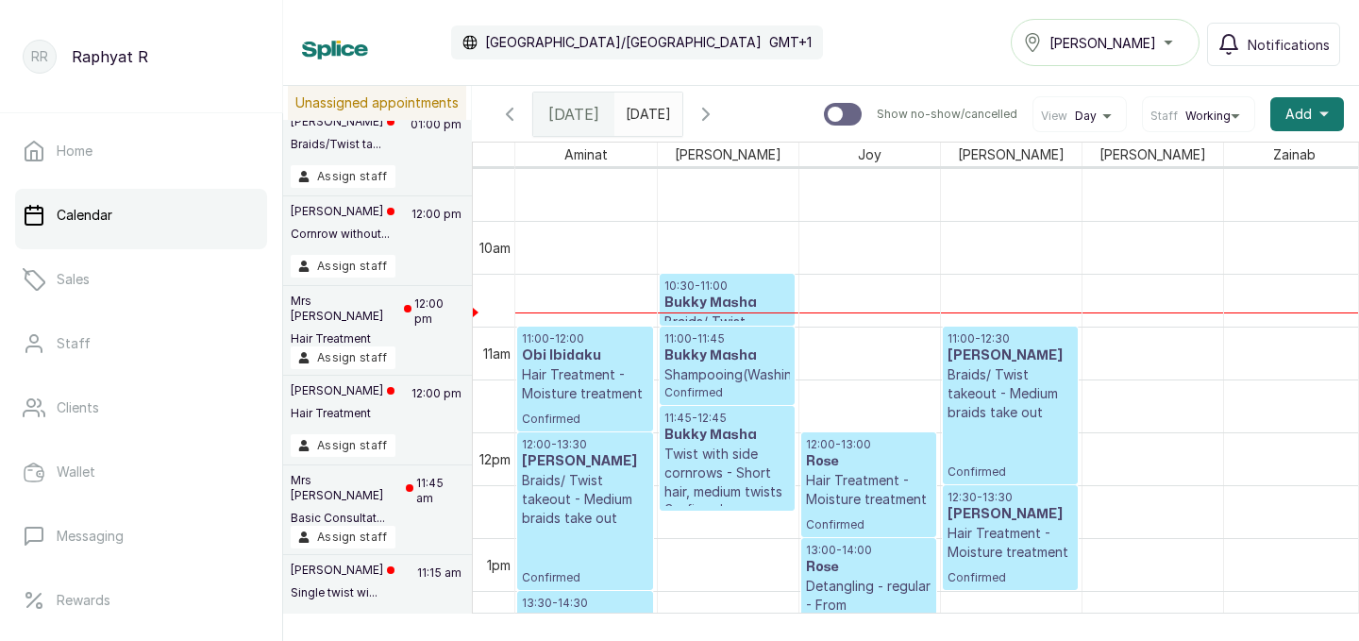
click at [739, 279] on p "10:30 - 11:00" at bounding box center [726, 285] width 125 height 15
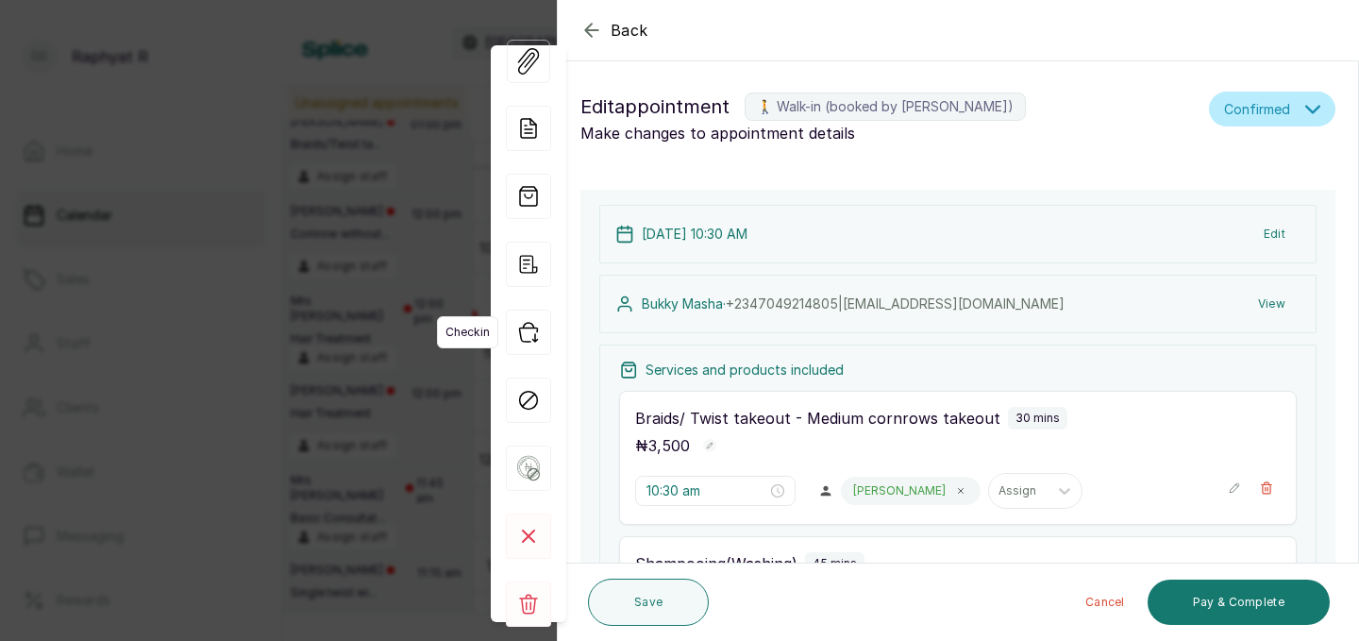
click at [530, 331] on icon "button" at bounding box center [528, 331] width 45 height 45
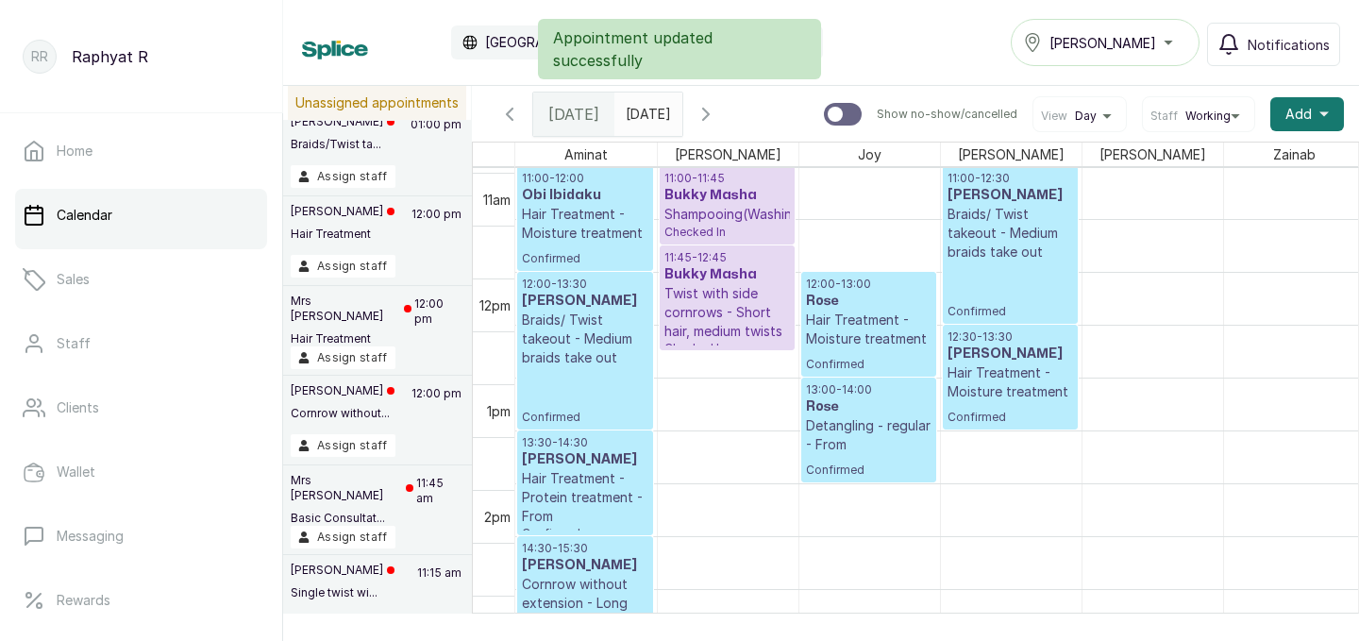
scroll to position [1164, 0]
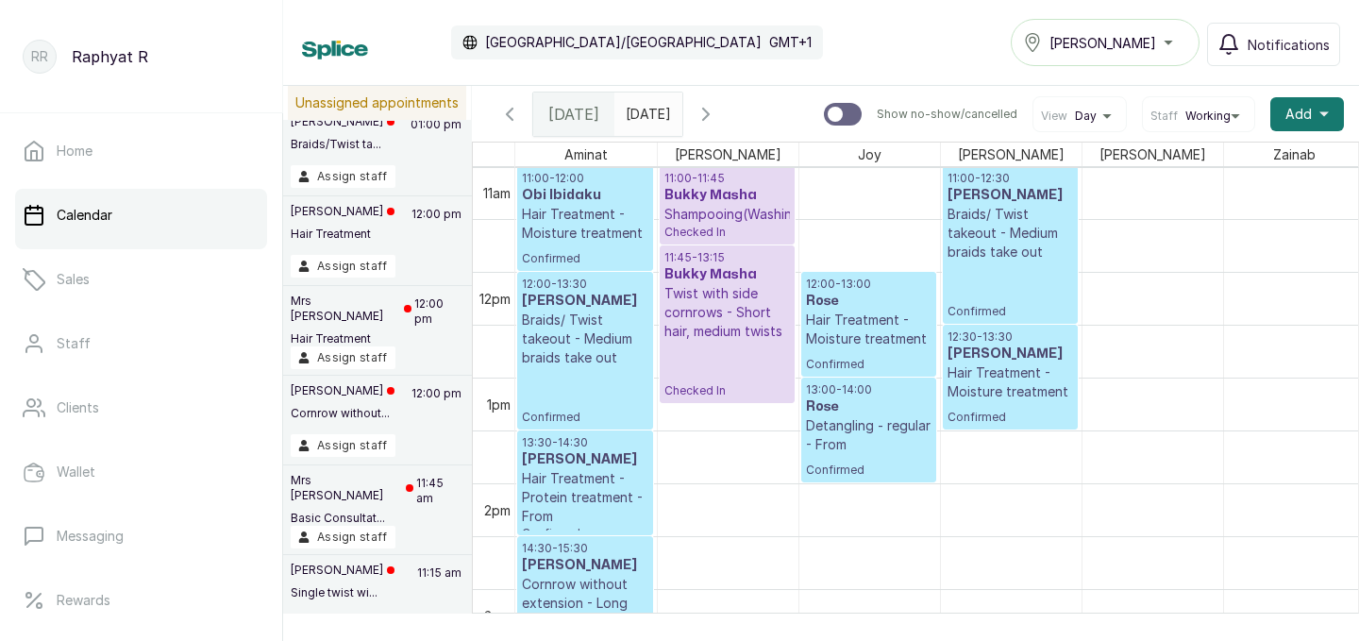
drag, startPoint x: 717, startPoint y: 351, endPoint x: 720, endPoint y: 397, distance: 46.3
click at [720, 397] on div "10:30 - 11:00 Bukky Masha Braids/ Twist takeout - Medium cornrows takeout Check…" at bounding box center [728, 272] width 141 height 2536
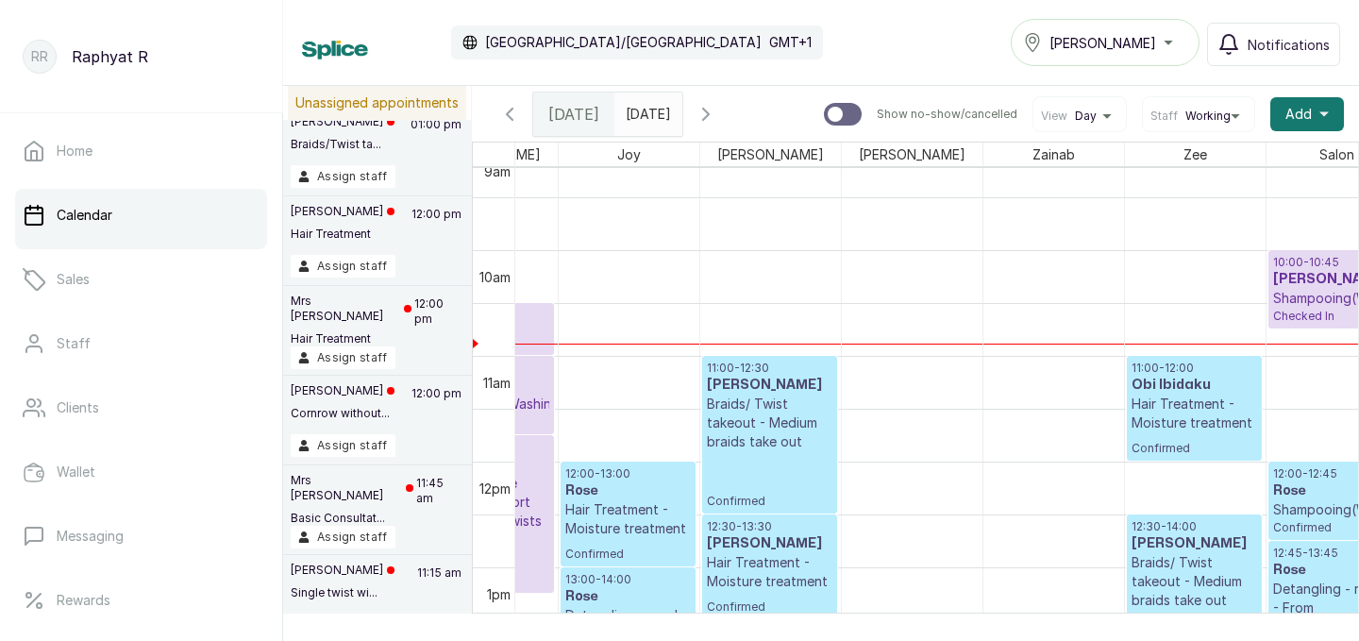
scroll to position [975, 52]
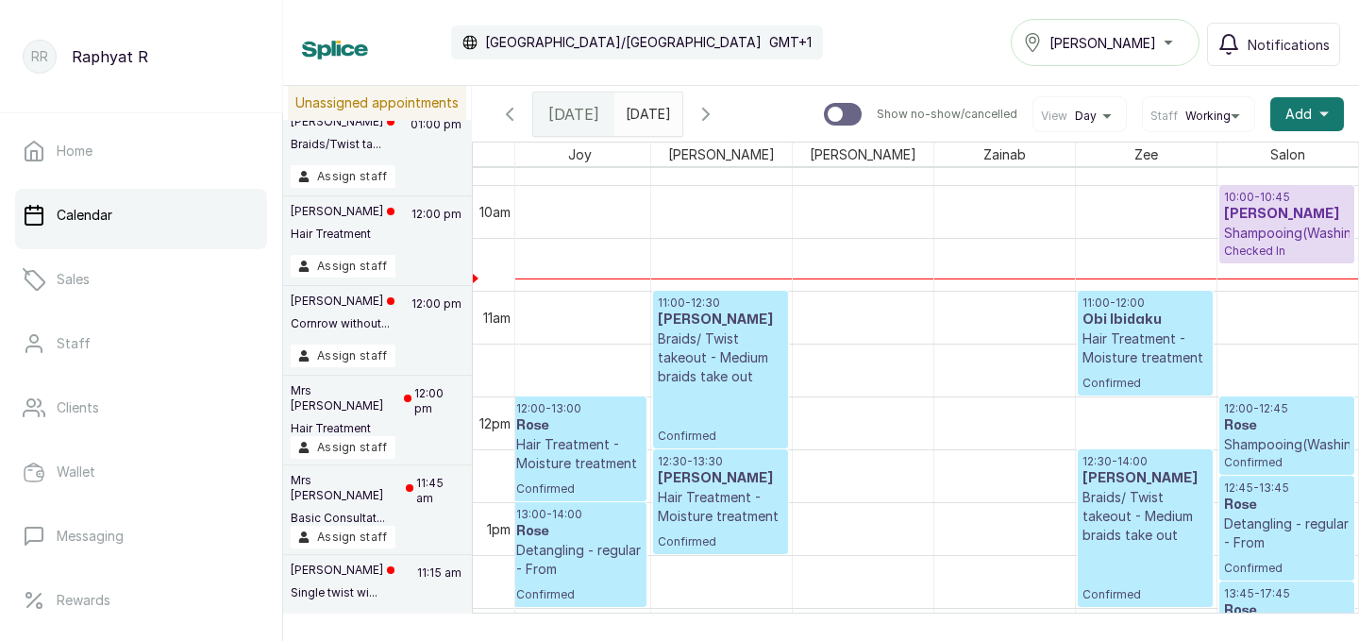
click at [1283, 228] on p "Shampooing(Washing)" at bounding box center [1287, 233] width 126 height 19
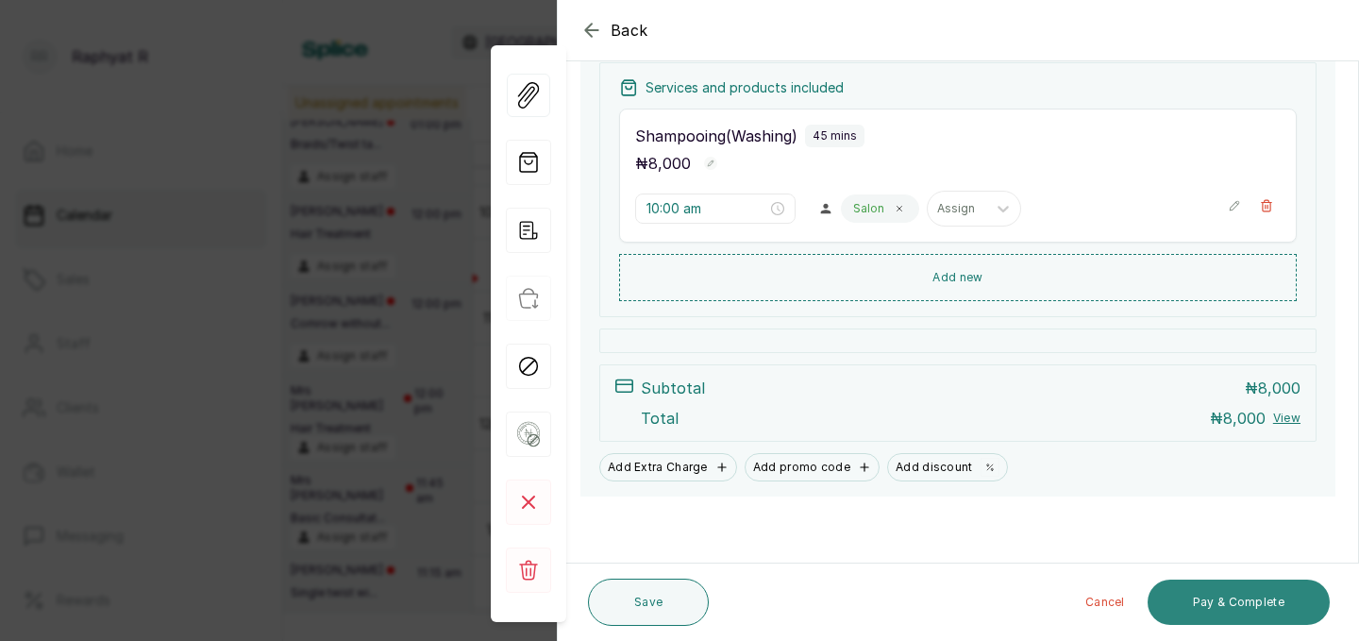
click at [1194, 592] on button "Pay & Complete" at bounding box center [1238, 601] width 182 height 45
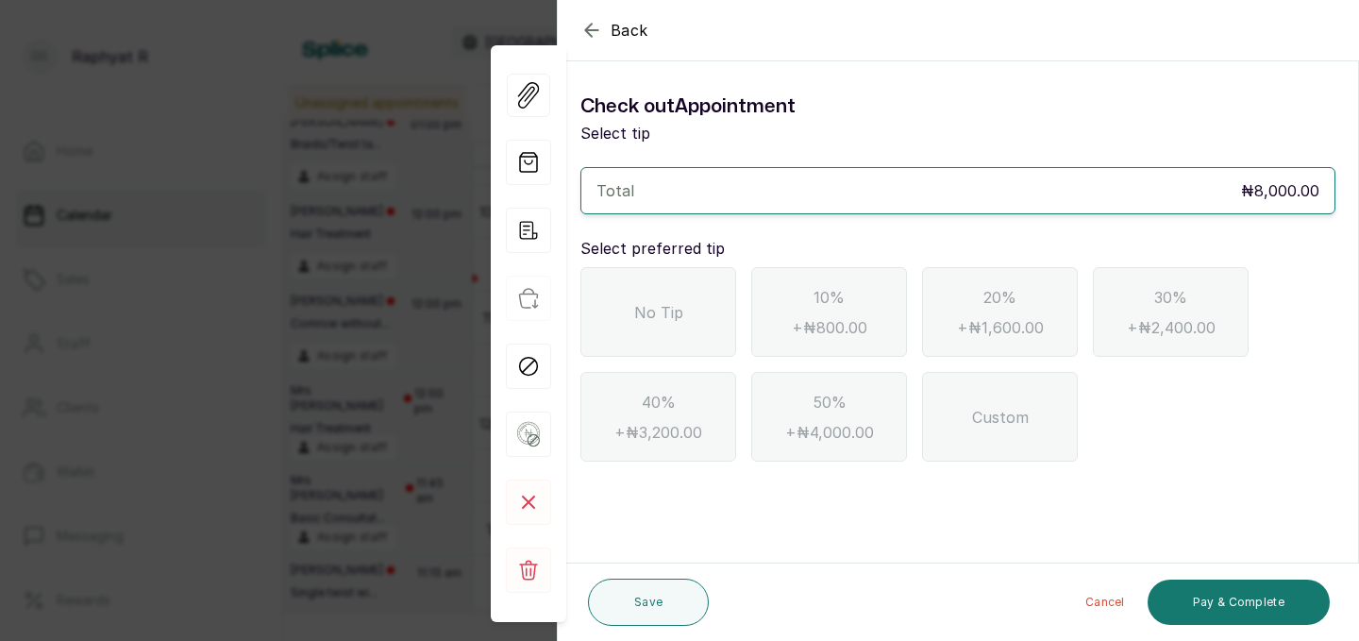
click at [711, 308] on div "No Tip" at bounding box center [658, 312] width 156 height 90
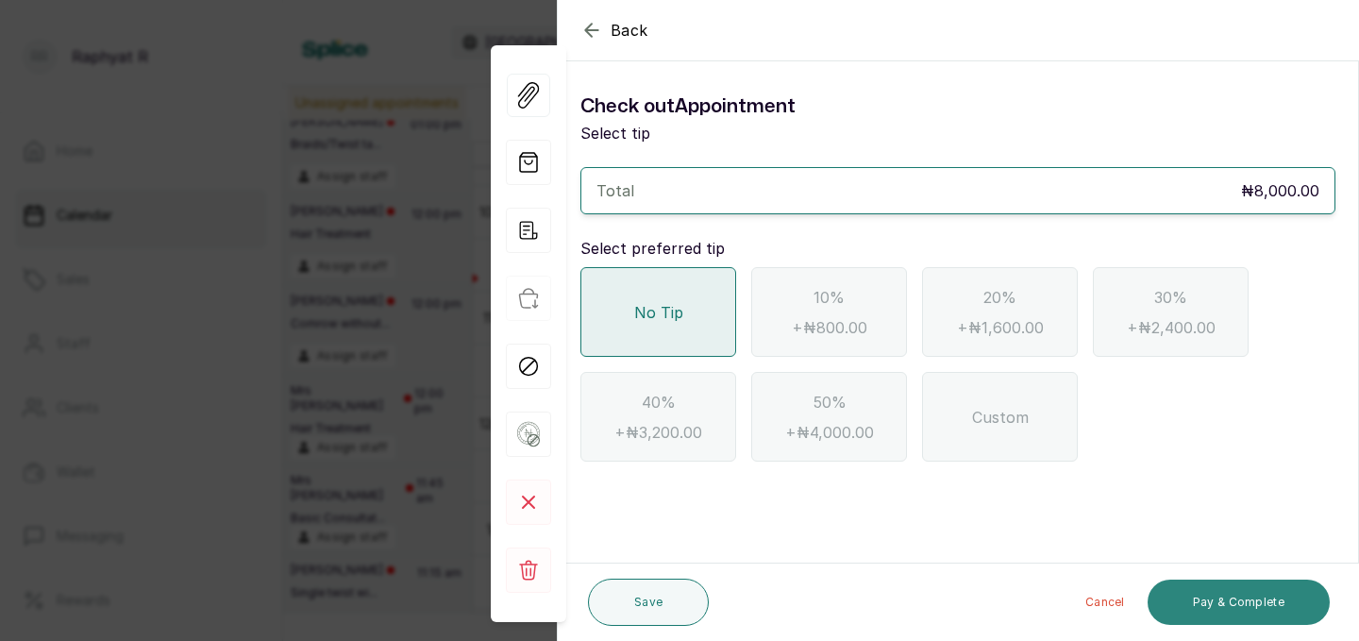
click at [1204, 597] on button "Pay & Complete" at bounding box center [1238, 601] width 182 height 45
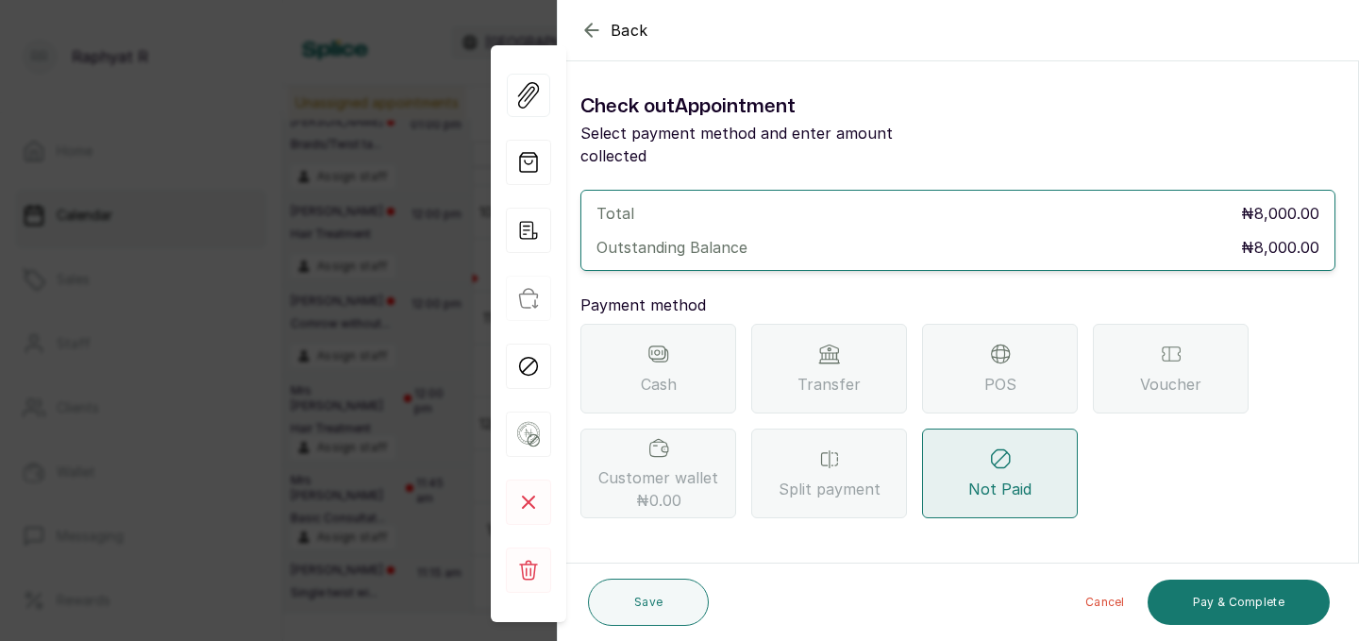
click at [856, 373] on span "Transfer" at bounding box center [828, 384] width 63 height 23
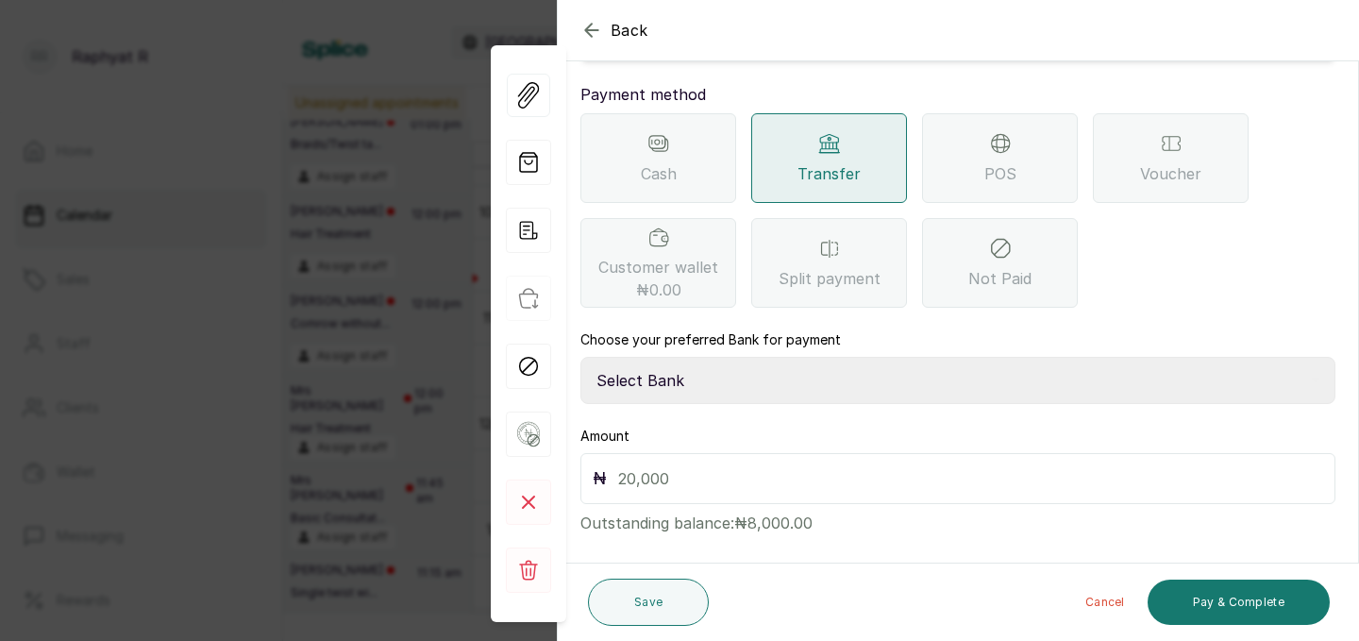
click at [691, 362] on select "Select Bank TRACTION(TRACTION) Providus Bank TASALAHQ HAIR AND BEAUTY Guaranty …" at bounding box center [957, 380] width 755 height 47
select select "d2e8ea74-1b1f-42b2-81f9-dacd6e382dd2"
click at [698, 465] on input "text" at bounding box center [970, 478] width 705 height 26
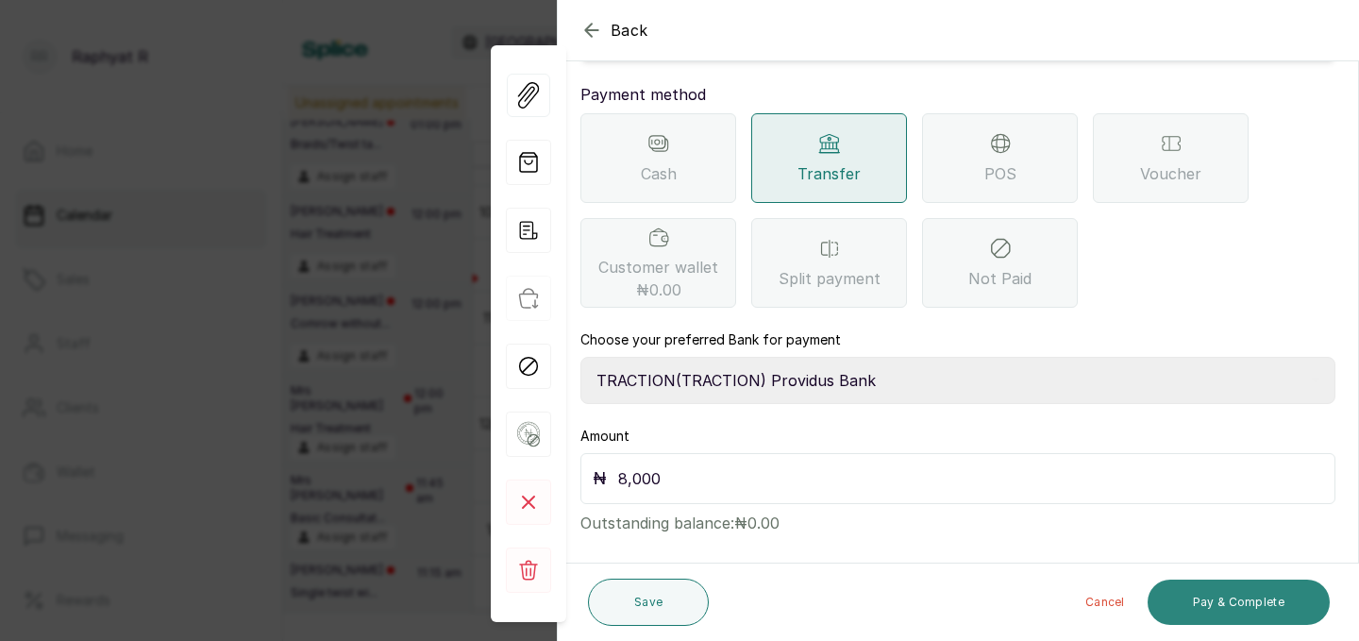
type input "8,000"
click at [1211, 592] on button "Pay & Complete" at bounding box center [1238, 601] width 182 height 45
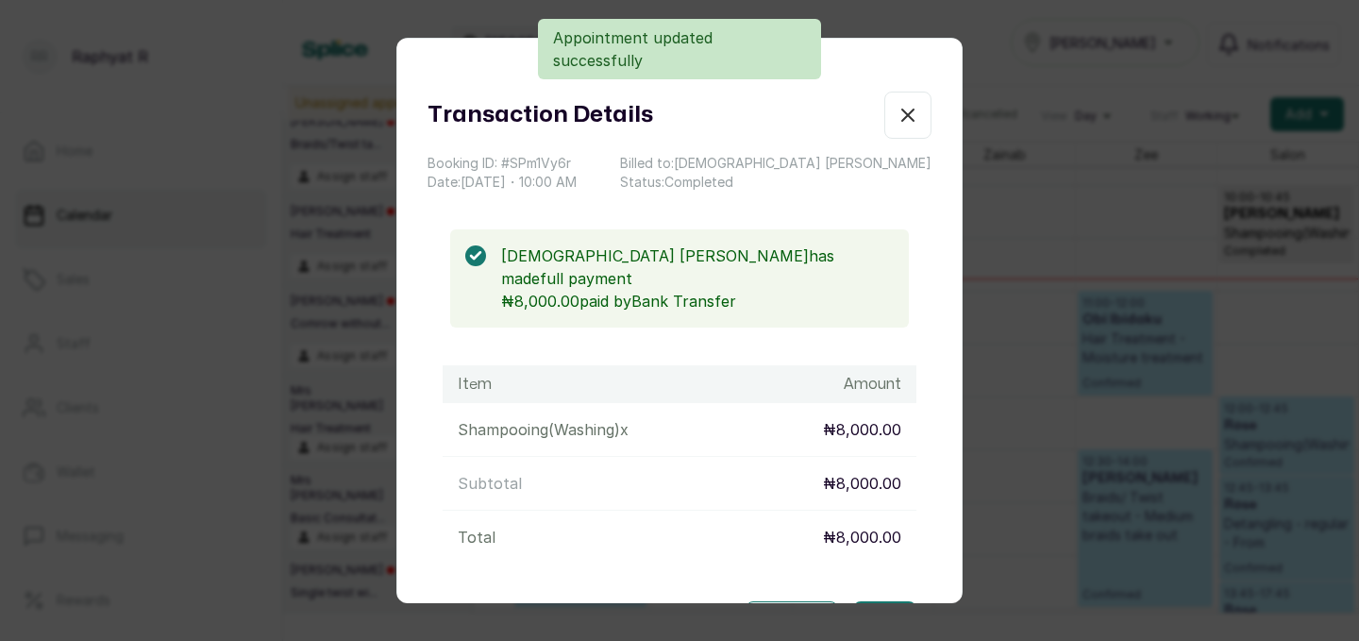
click at [899, 119] on icon "button" at bounding box center [907, 115] width 23 height 23
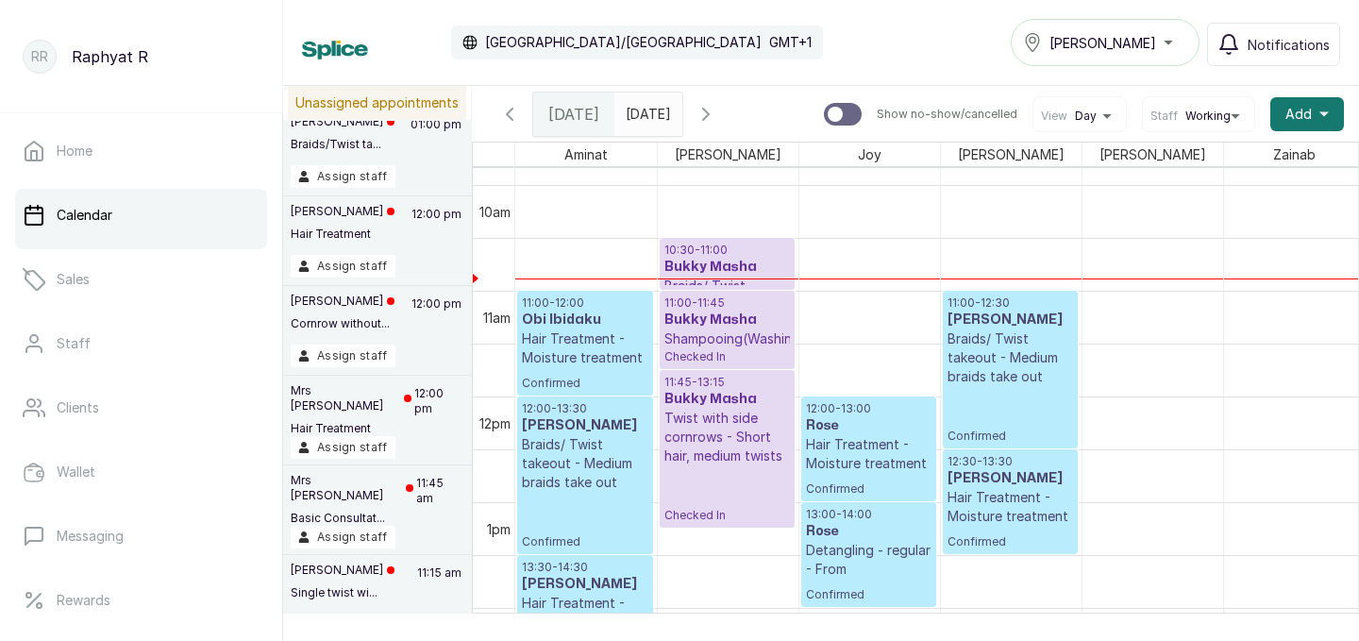
click at [513, 108] on icon "button" at bounding box center [509, 114] width 23 height 23
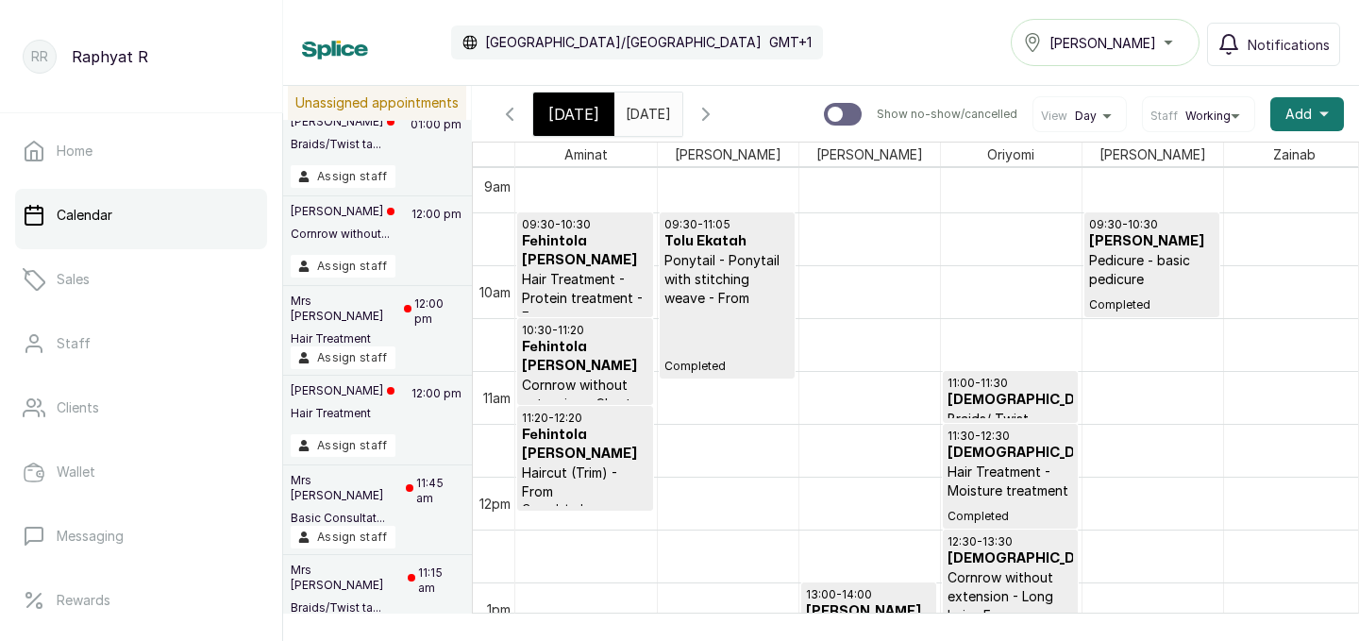
click at [599, 233] on h3 "Fehintola [PERSON_NAME]" at bounding box center [585, 251] width 126 height 38
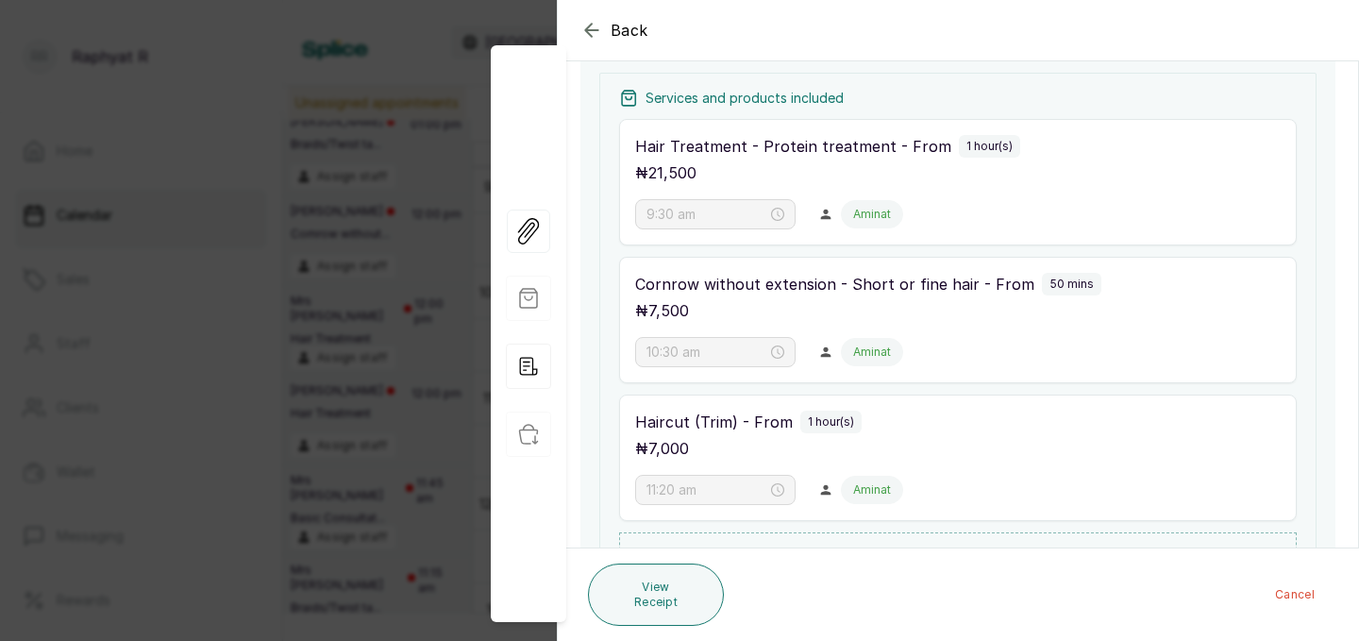
click at [386, 203] on div "Back Appointment Details Edit appointment 💻 Booked Online Make changes to appoi…" at bounding box center [679, 320] width 1359 height 641
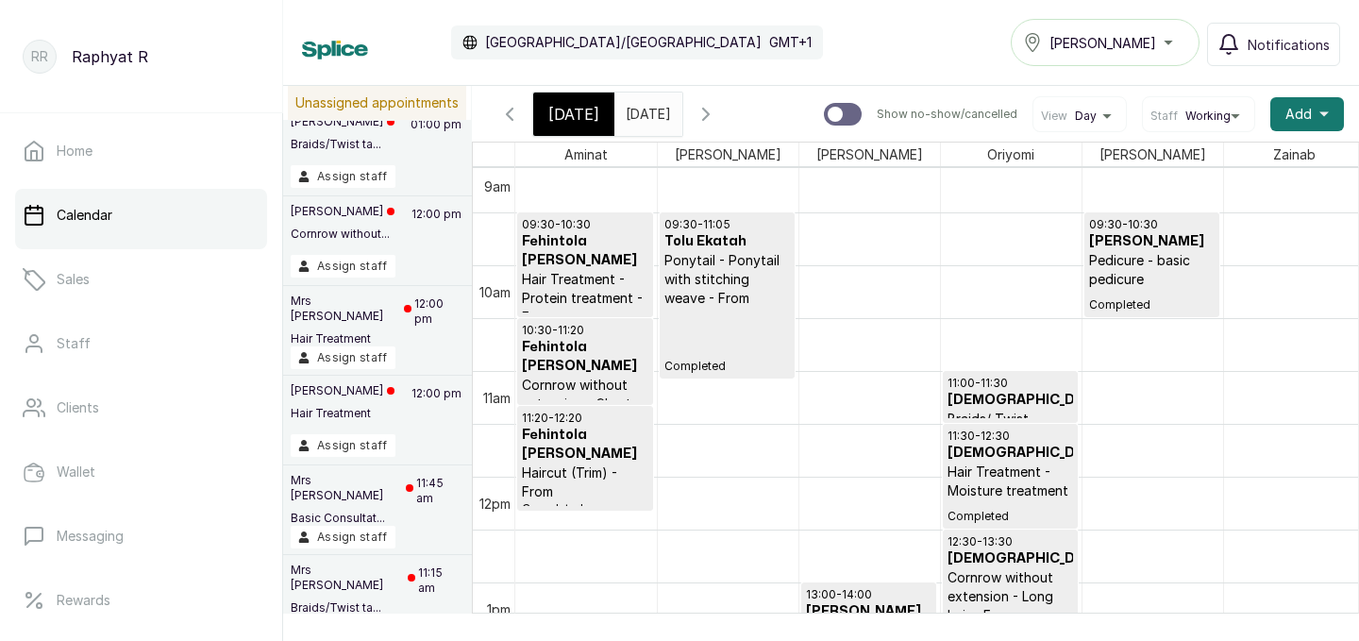
click at [698, 265] on p "Ponytail - Ponytail with stitching weave - From" at bounding box center [726, 279] width 125 height 57
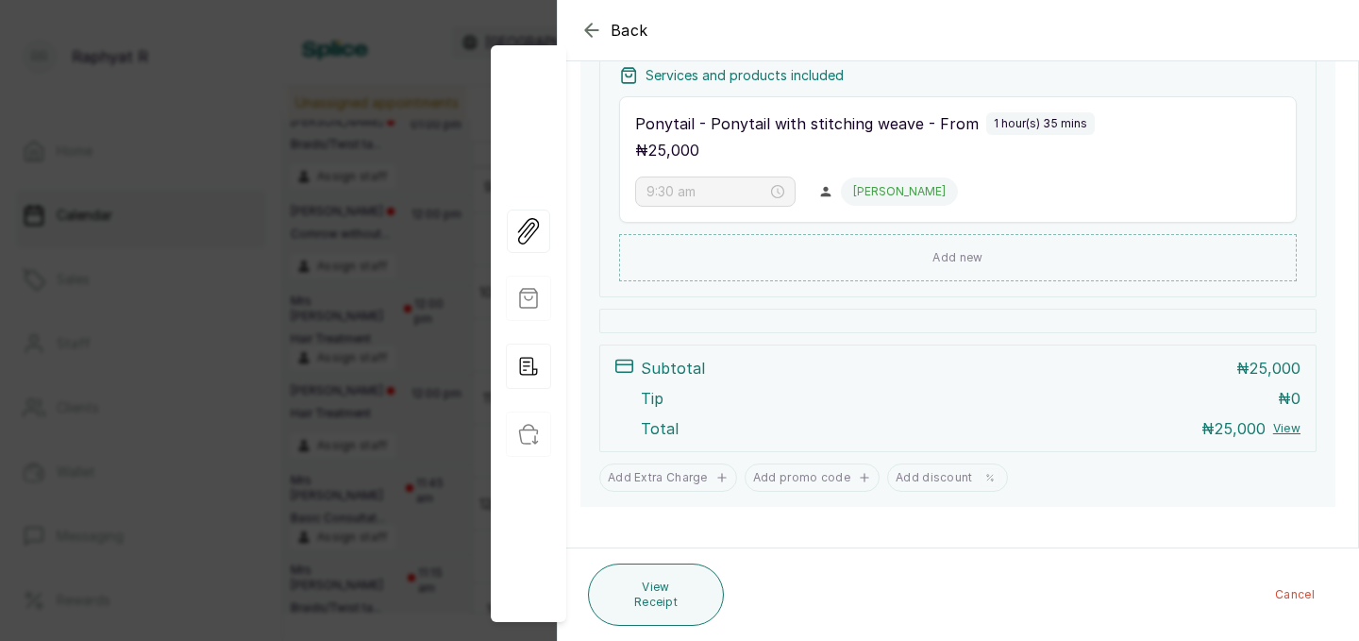
click at [391, 102] on div "Back Appointment Details Edit appointment 🚶 Walk-in (booked by Raphyat R) Make …" at bounding box center [679, 320] width 1359 height 641
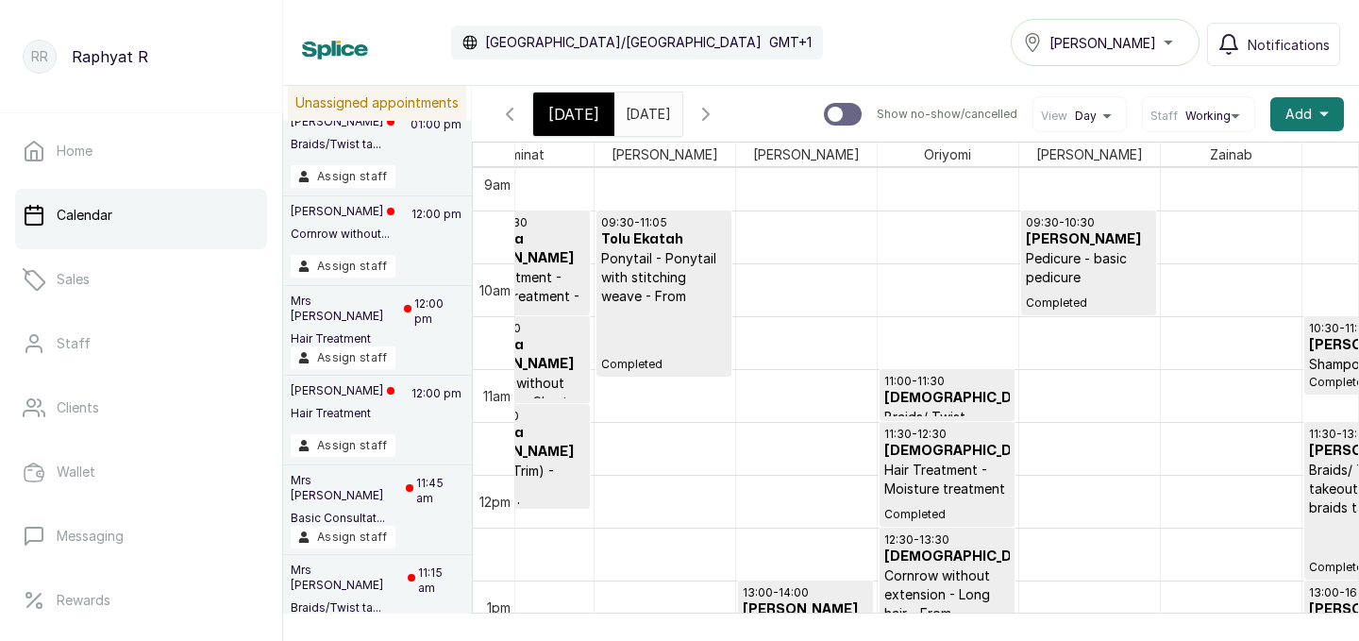
click at [1114, 258] on p "Pedicure - basic pedicure" at bounding box center [1087, 268] width 125 height 38
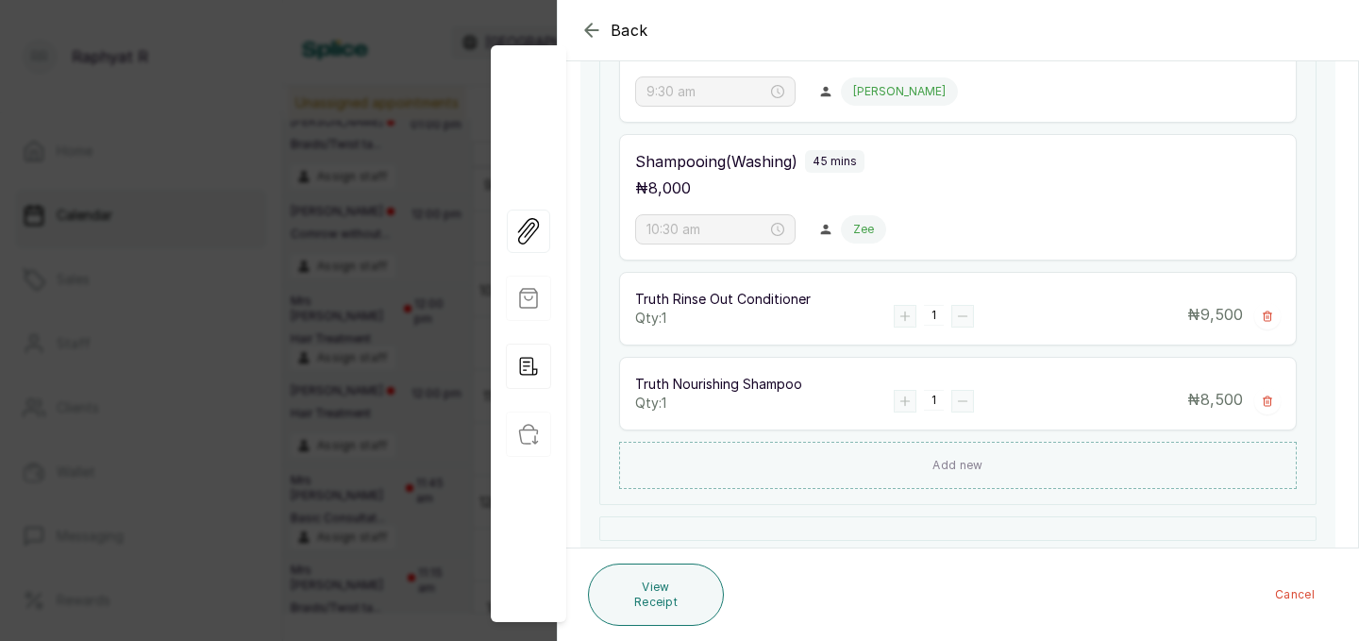
click at [372, 167] on div "Back Appointment Details Edit appointment 💻 Booked Online Make changes to appoi…" at bounding box center [679, 320] width 1359 height 641
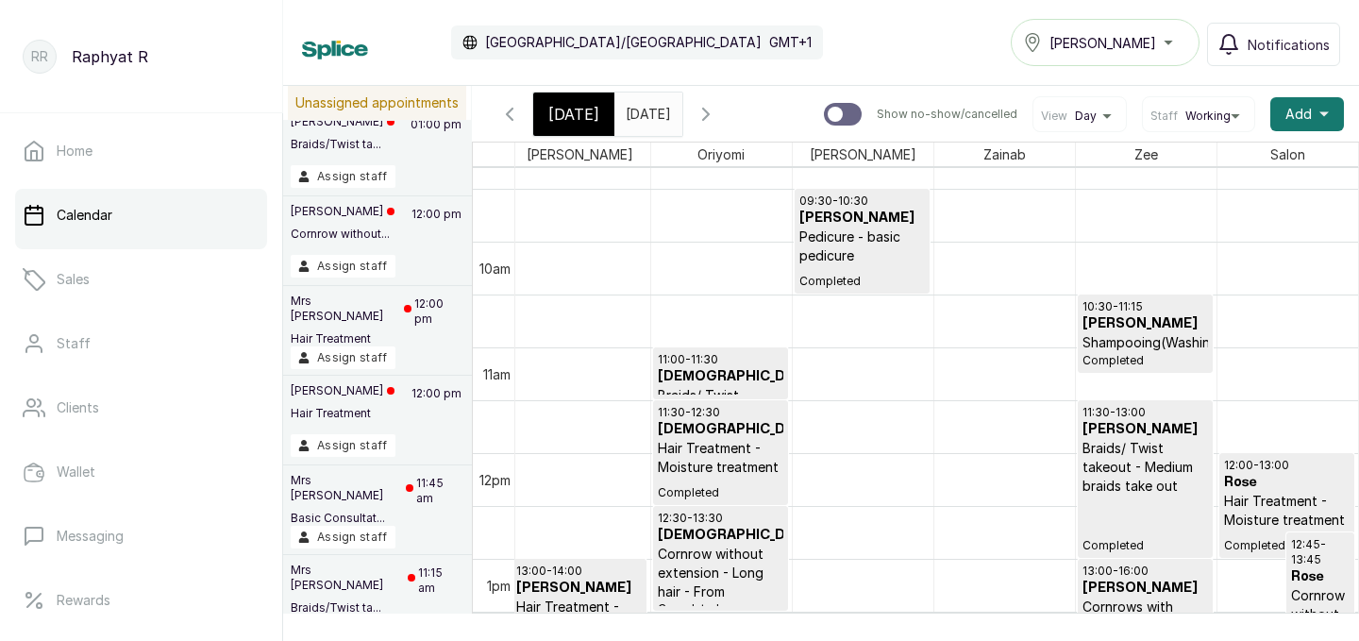
click at [1156, 445] on p "Braids/ Twist takeout - Medium braids take out" at bounding box center [1144, 467] width 125 height 57
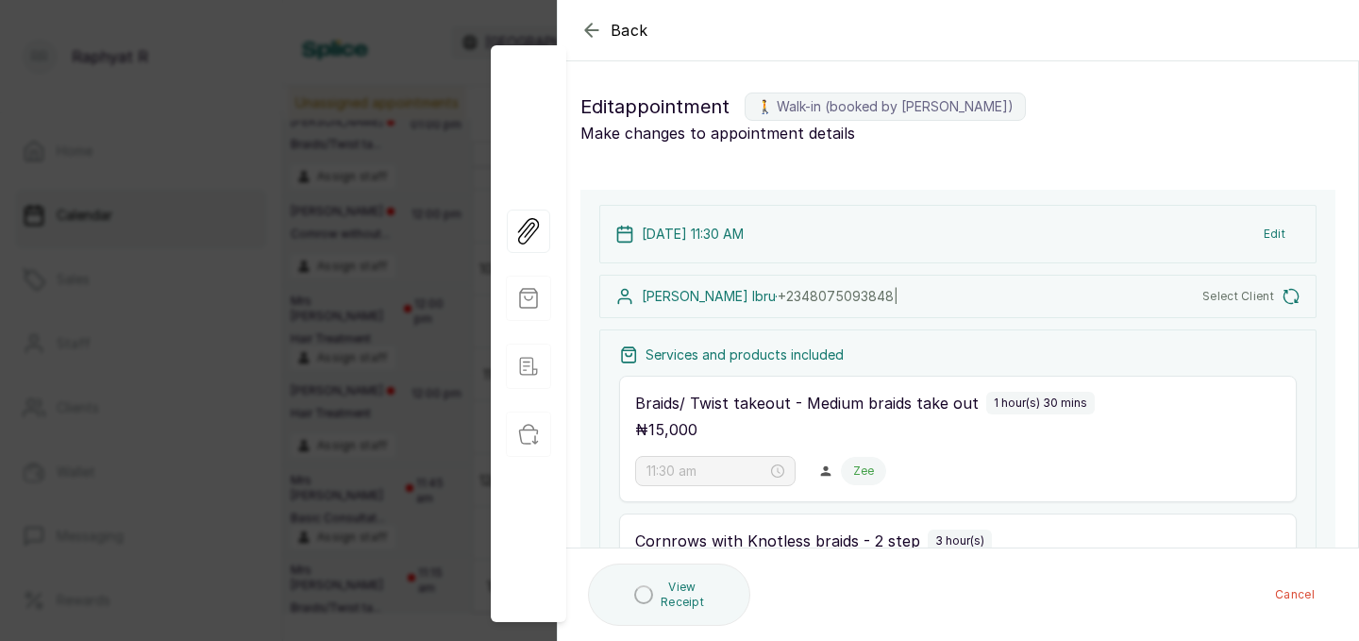
type input "11:30 am"
type input "1:00 pm"
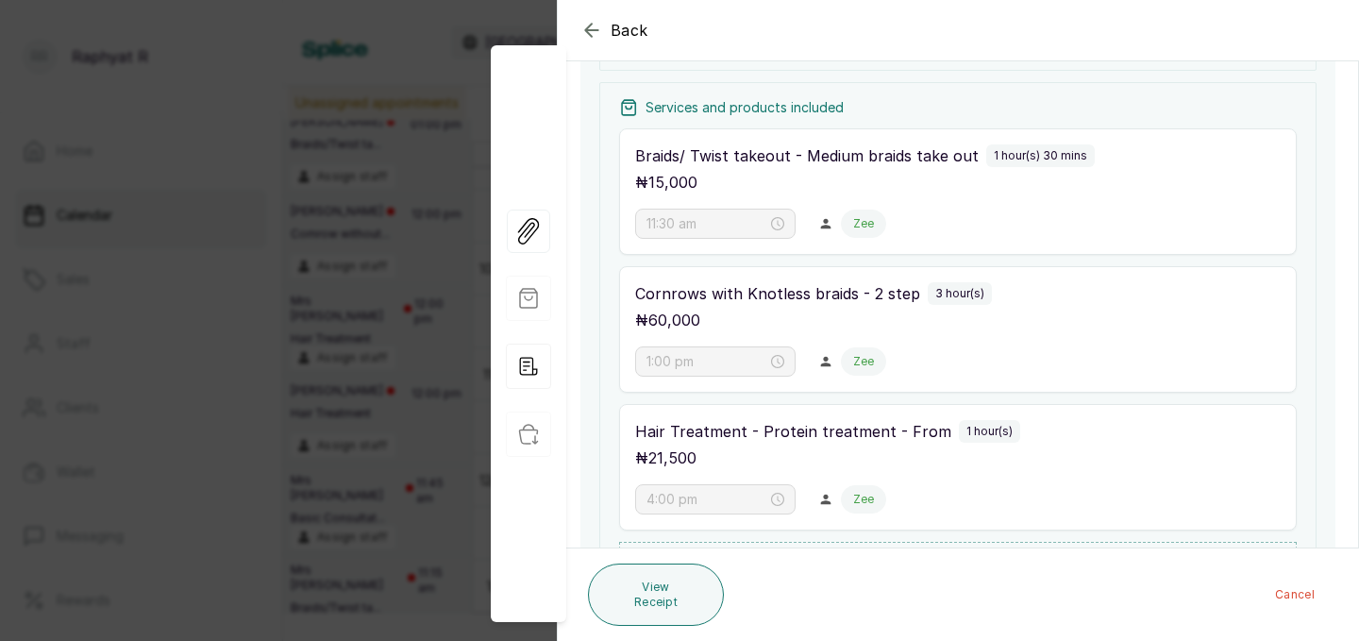
click at [315, 320] on div "Back Appointment Details Edit appointment 🚶 Walk-in (booked by [PERSON_NAME]) M…" at bounding box center [679, 320] width 1359 height 641
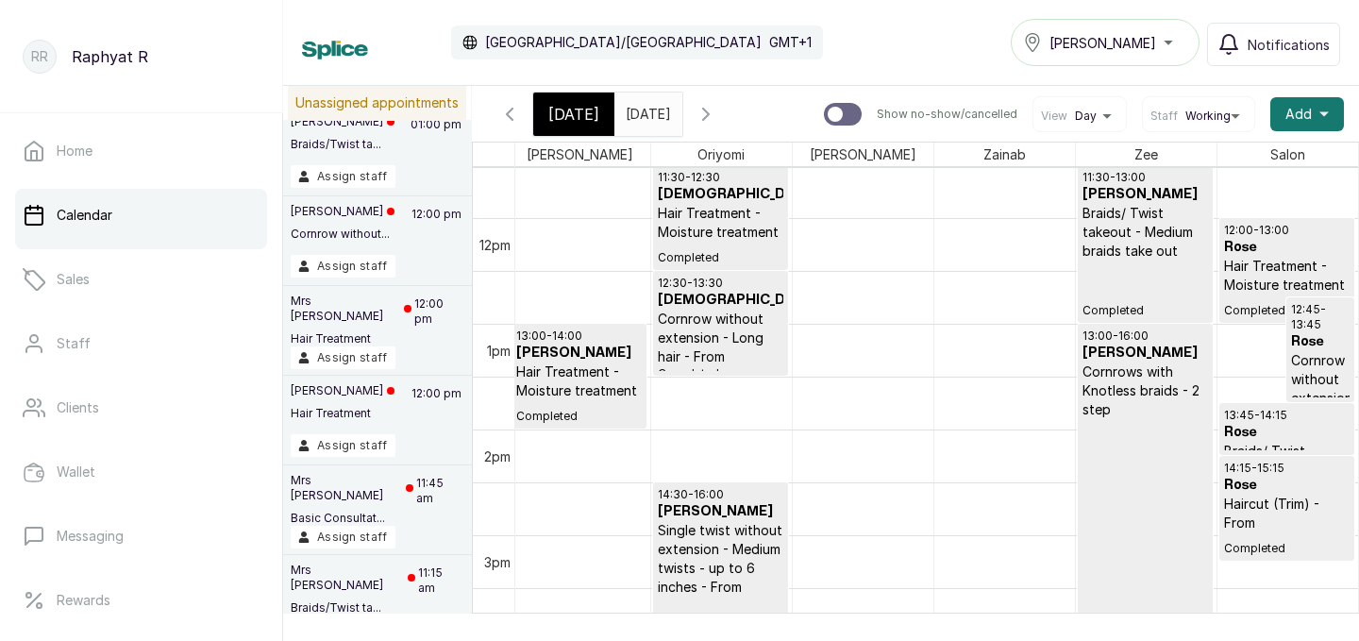
click at [1293, 429] on h3 "Rose" at bounding box center [1287, 432] width 126 height 19
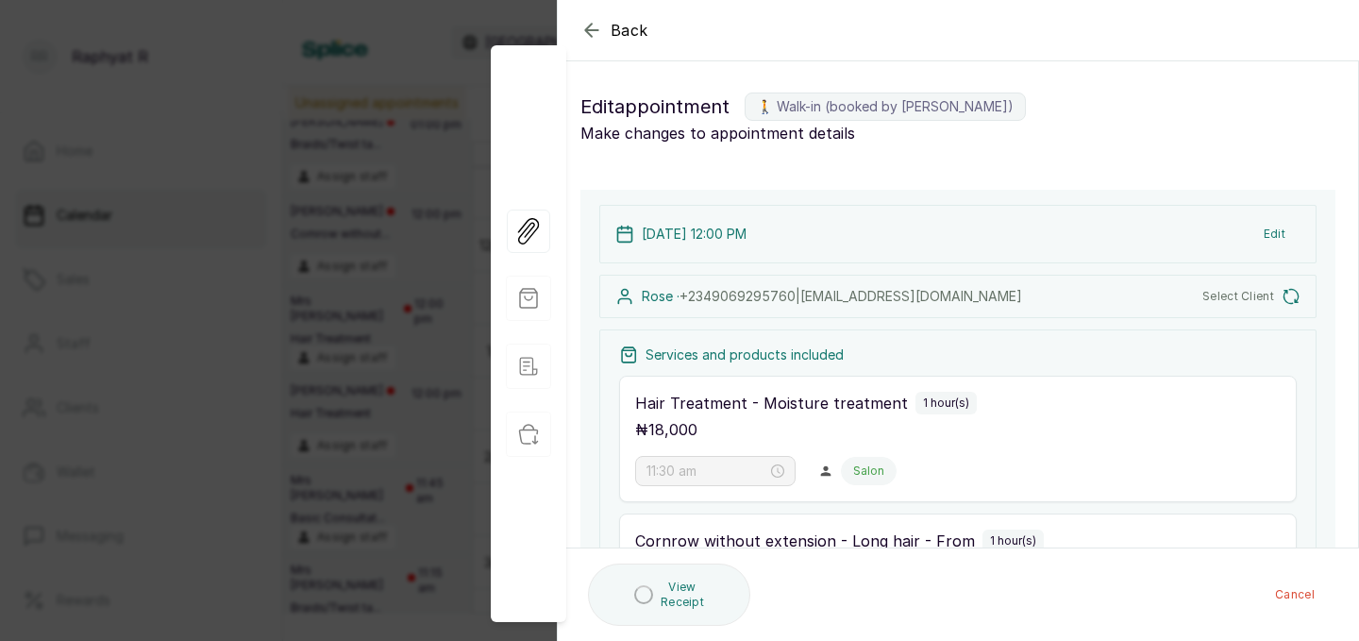
type input "12:00 pm"
type input "12:45 pm"
type input "1:45 pm"
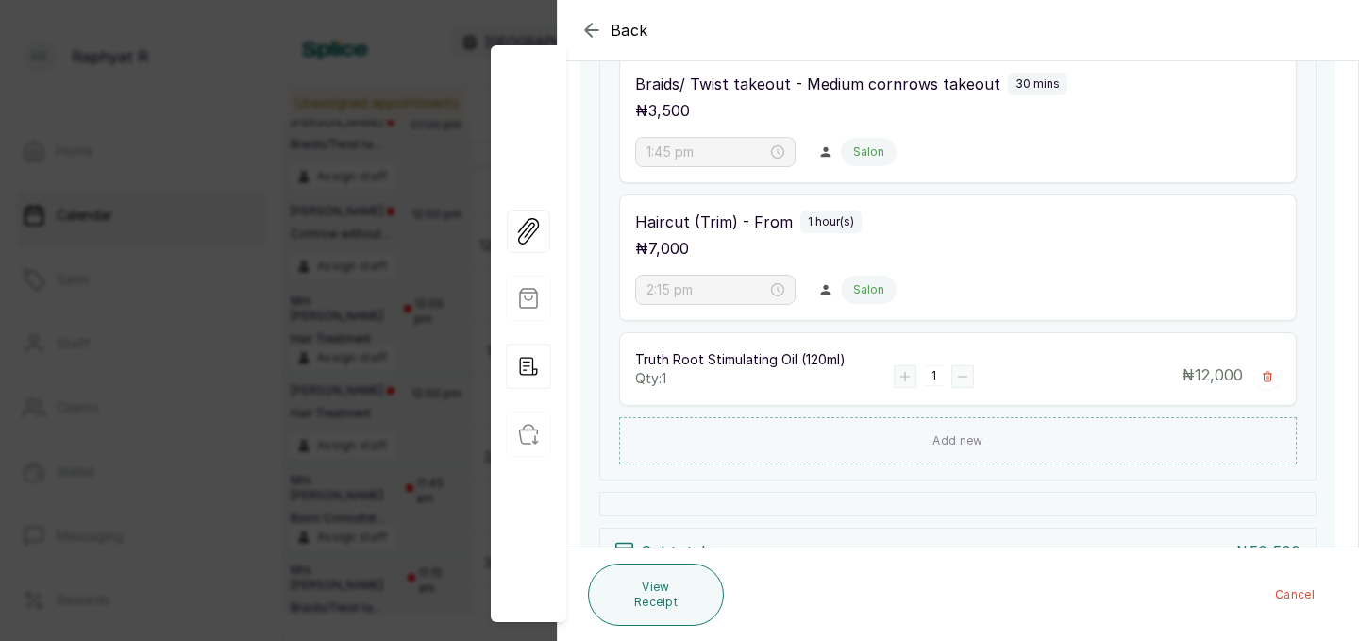
click at [336, 231] on div "Back Appointment Details Edit appointment 🚶 Walk-in (booked by [PERSON_NAME]) M…" at bounding box center [679, 320] width 1359 height 641
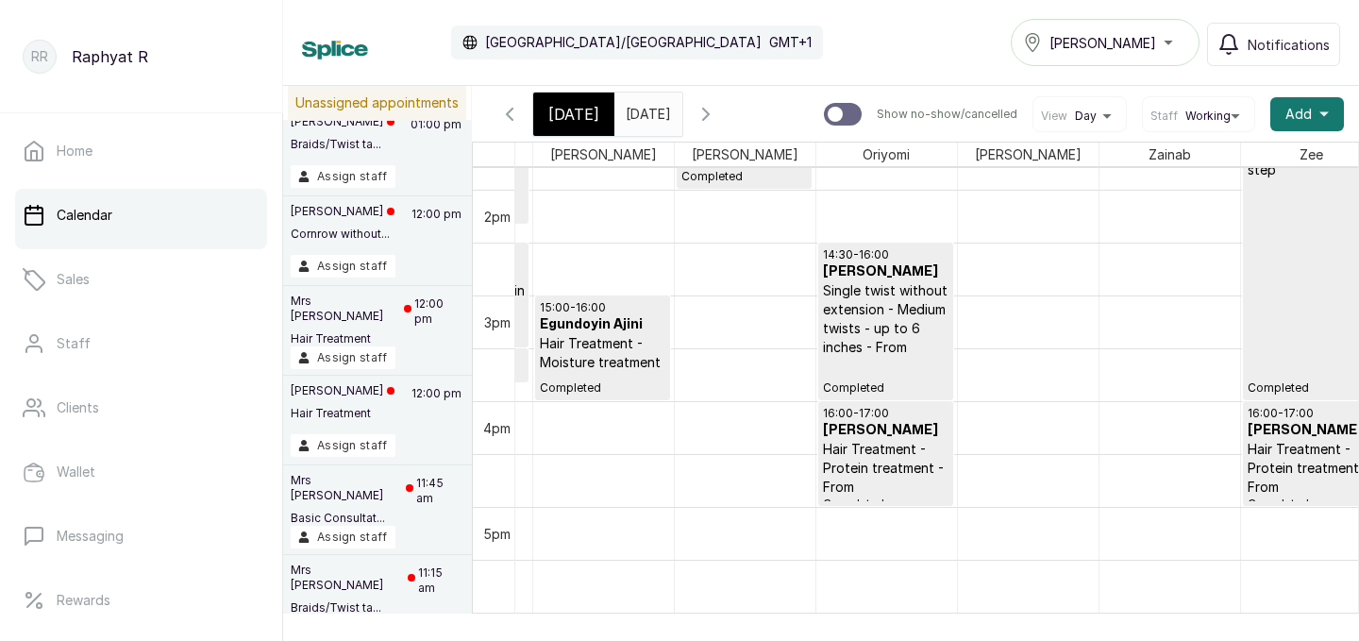
click at [900, 299] on p "Single twist without extension - Medium twists - up to 6 inches - From" at bounding box center [885, 318] width 125 height 75
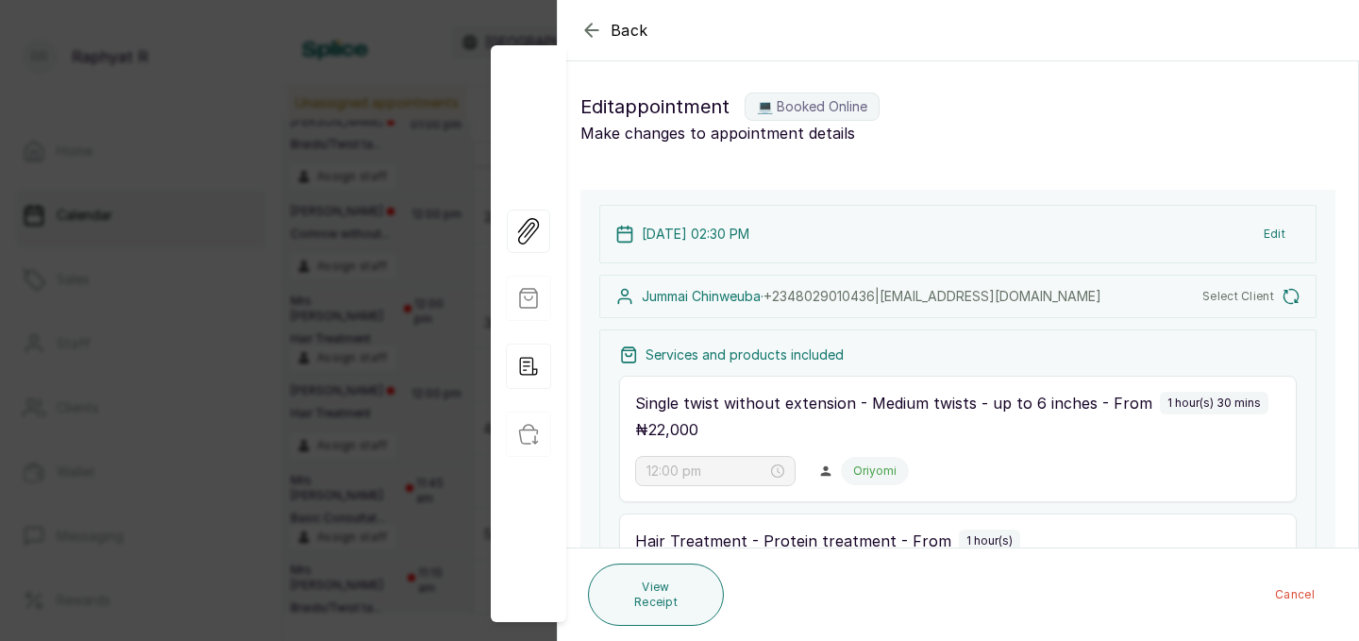
type input "2:30 pm"
type input "4:00 pm"
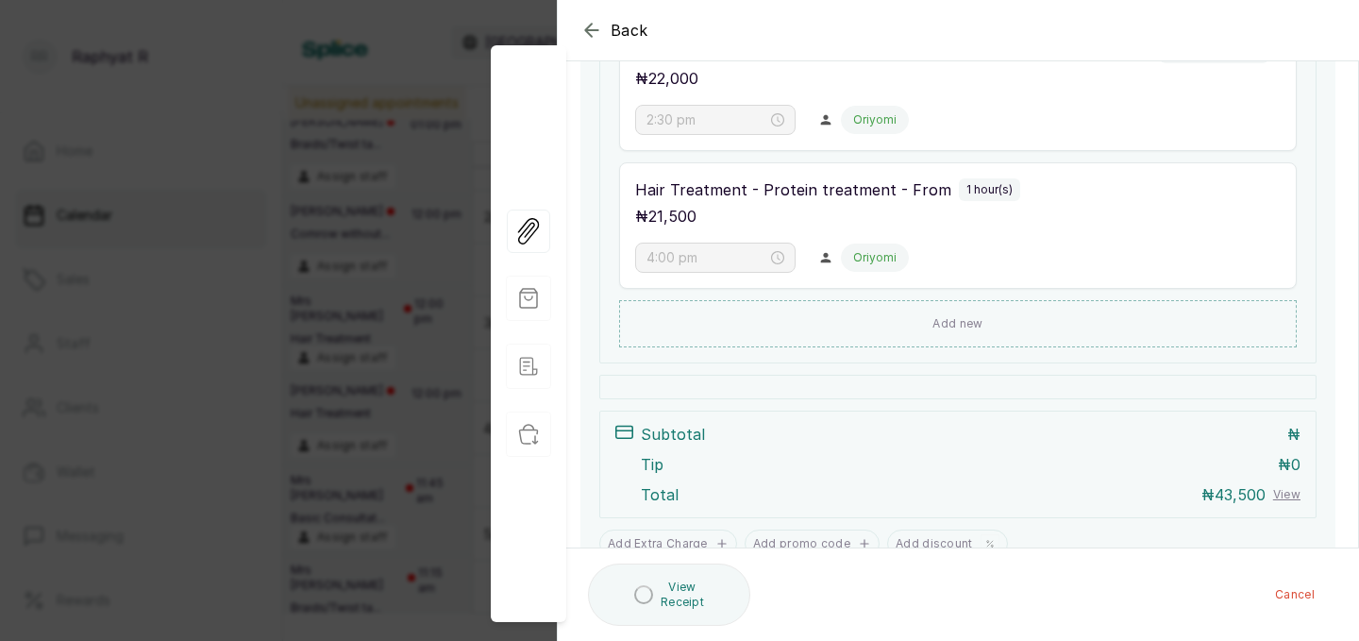
click at [427, 261] on div "Back Appointment Details Edit appointment 💻 Booked Online Make changes to appoi…" at bounding box center [679, 320] width 1359 height 641
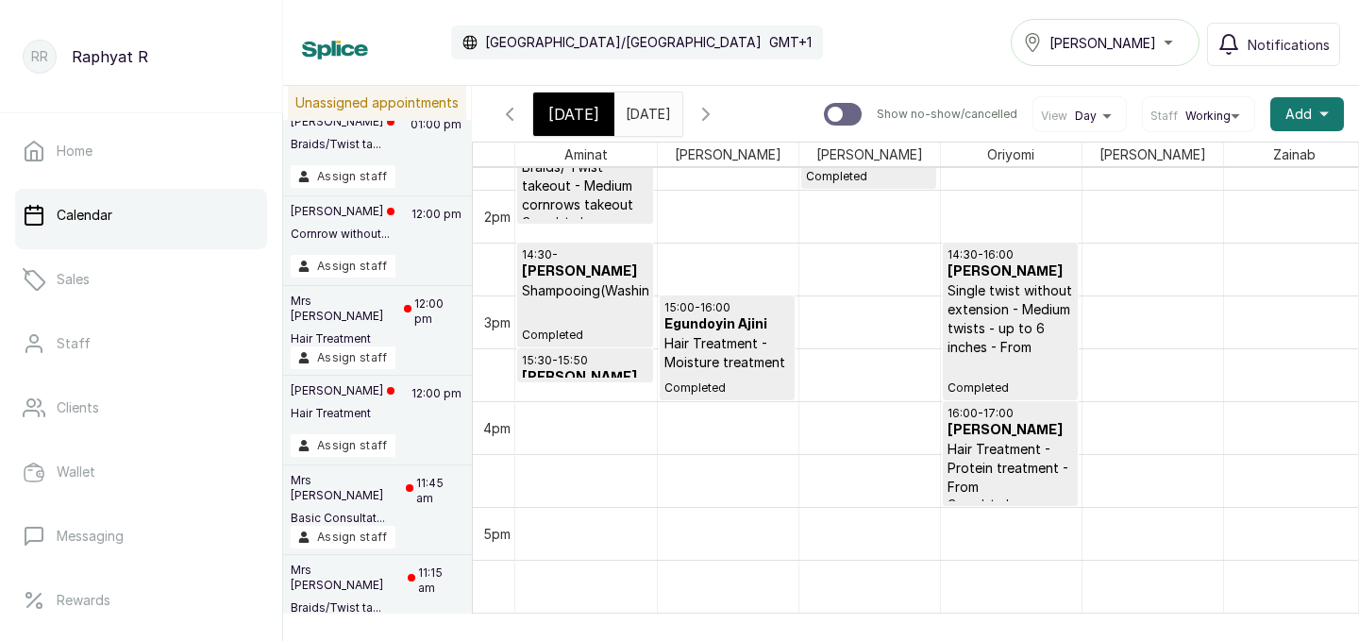
click at [746, 341] on p "Hair Treatment - Moisture treatment" at bounding box center [726, 353] width 125 height 38
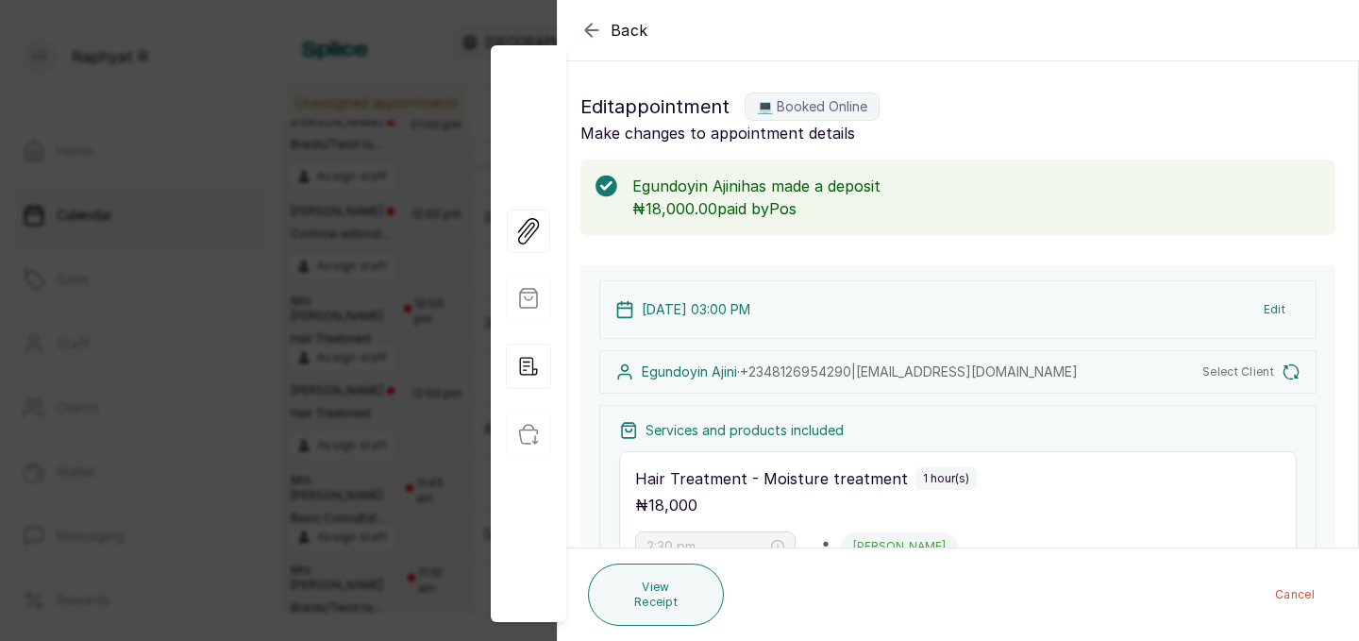
type input "3:00 pm"
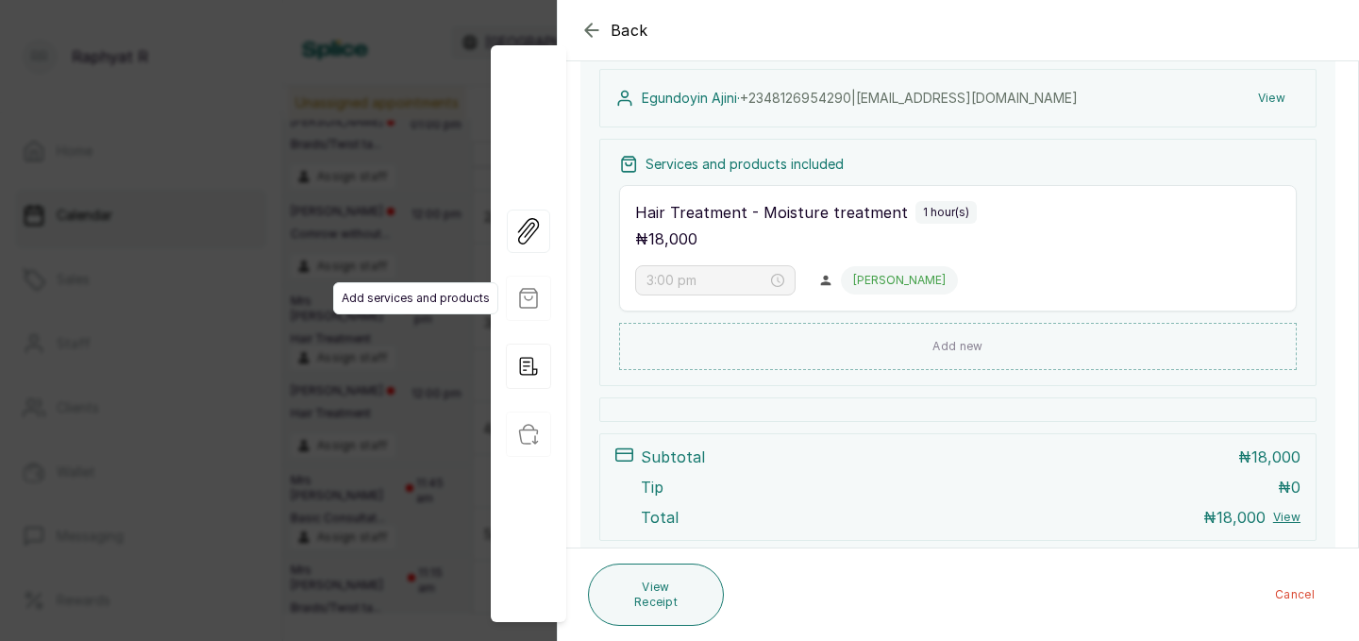
click at [345, 303] on span "Add services and products" at bounding box center [415, 298] width 165 height 32
click at [349, 337] on div "Back Appointment Details Edit appointment 💻 Booked Online Make changes to appoi…" at bounding box center [679, 320] width 1359 height 641
